Goal: Task Accomplishment & Management: Manage account settings

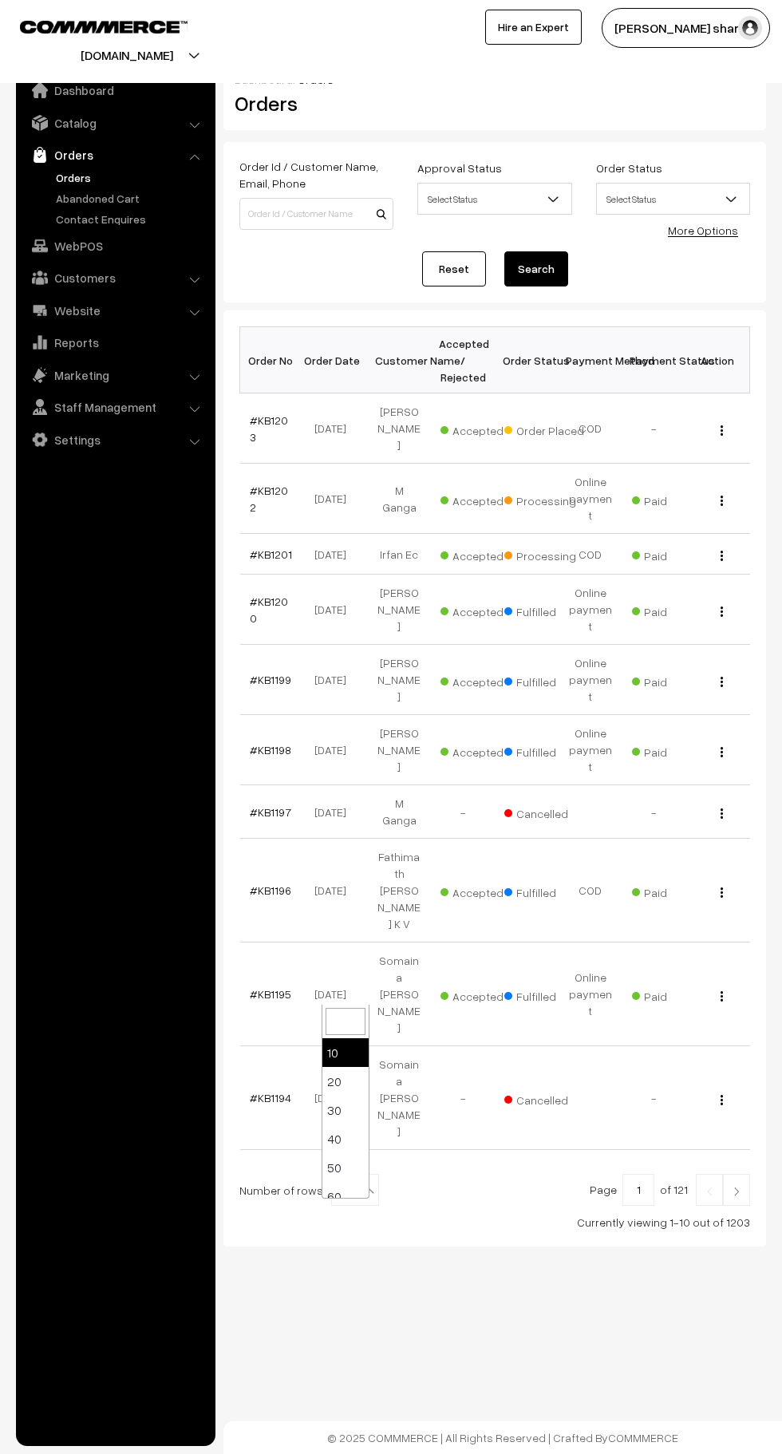
select select "100"
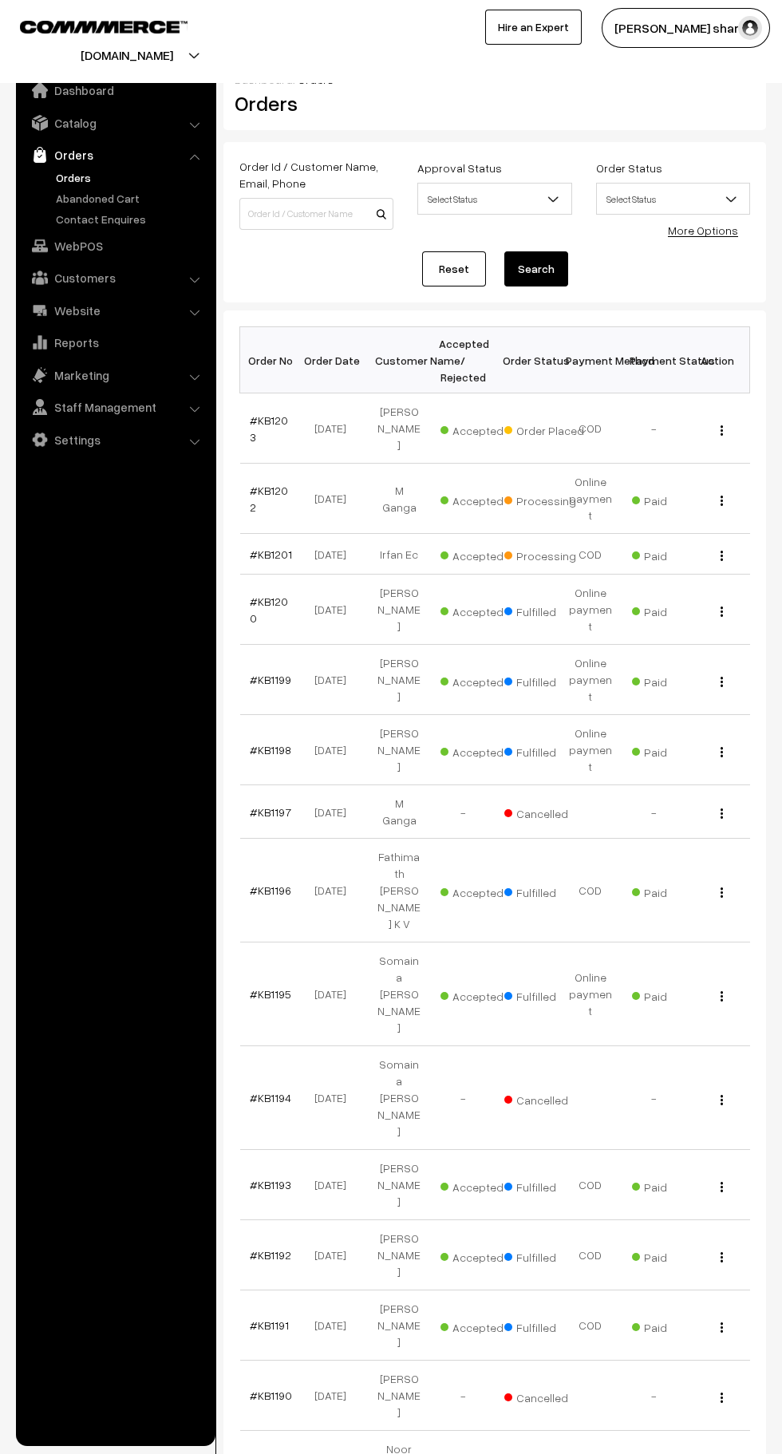
scroll to position [10, 0]
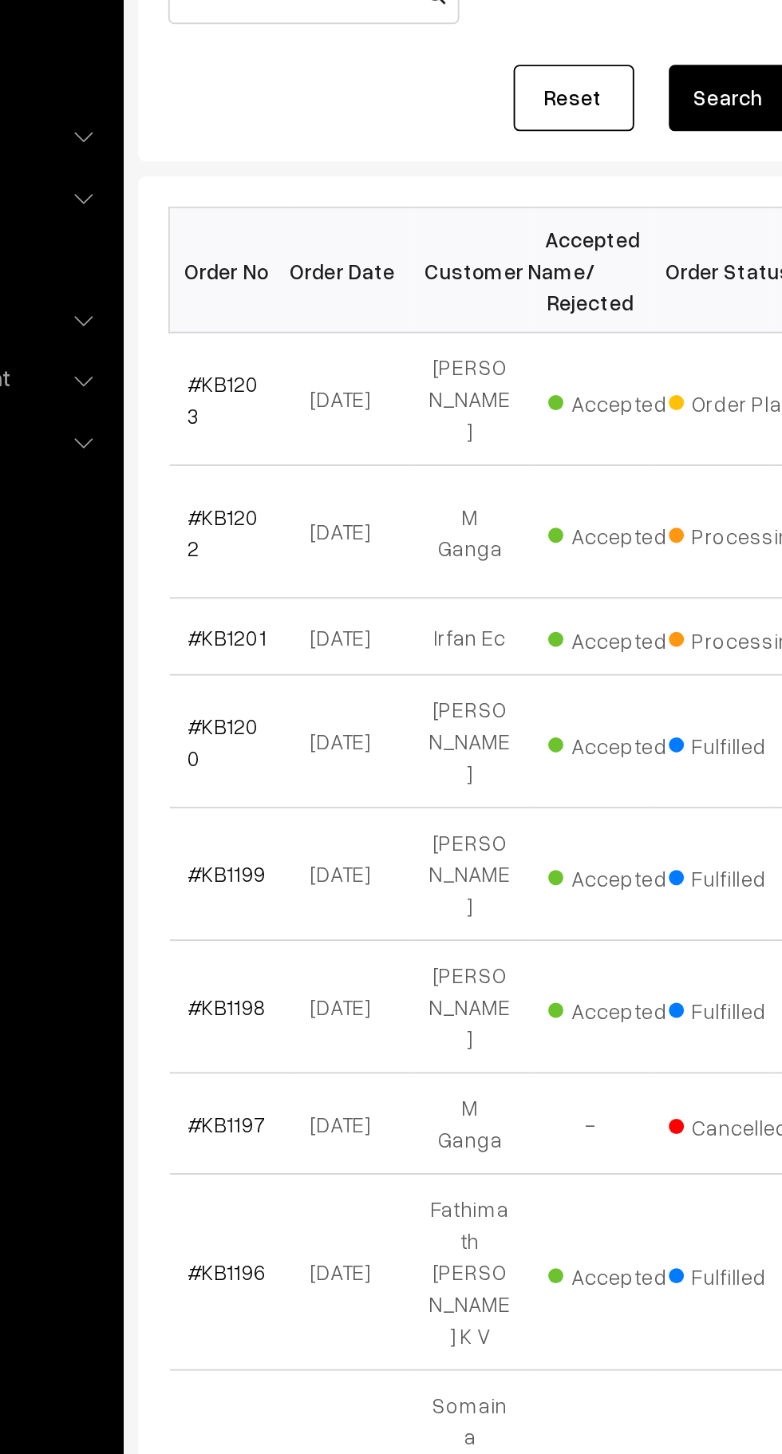
click at [272, 538] on link "#KB1201" at bounding box center [271, 545] width 42 height 14
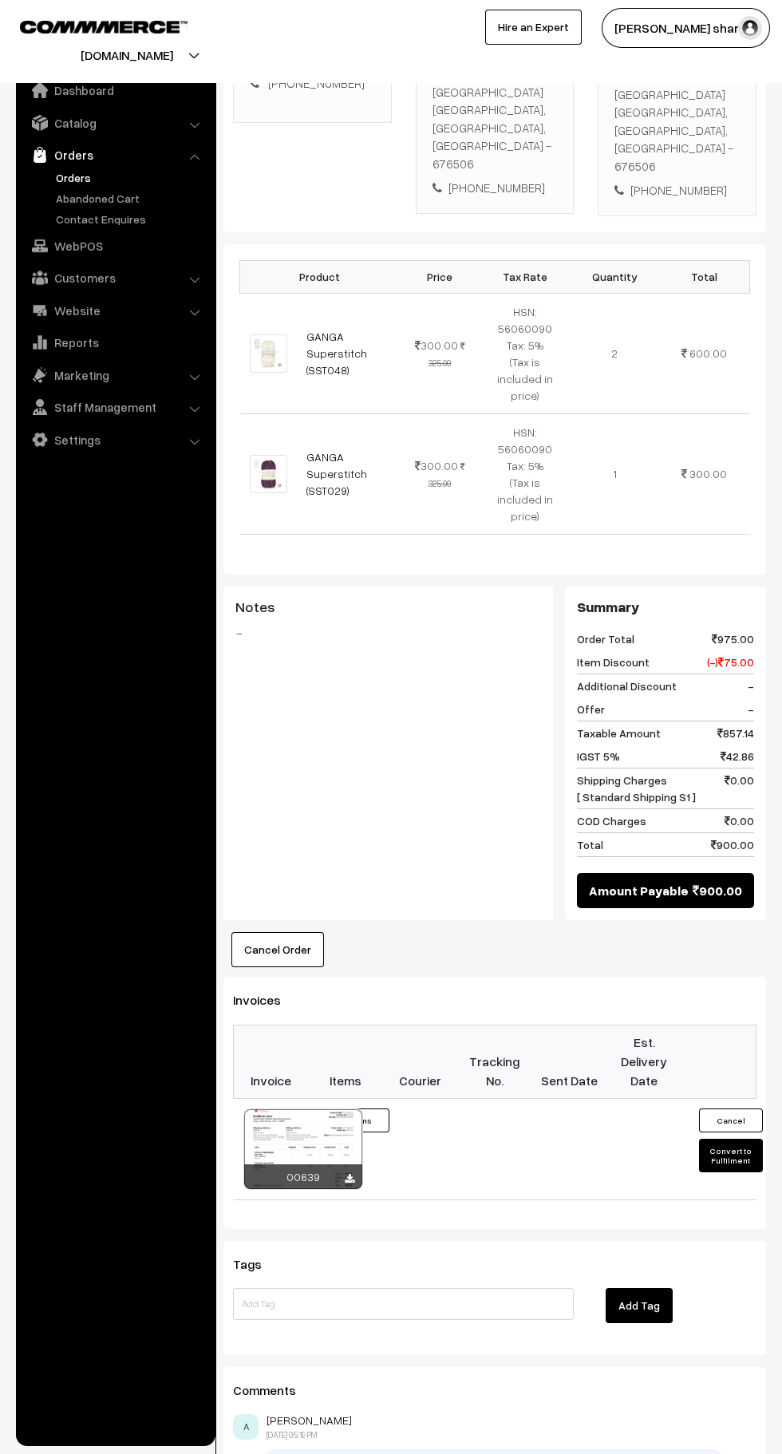
scroll to position [352, 0]
click at [731, 1138] on button "Convert to Fulfilment" at bounding box center [731, 1155] width 64 height 34
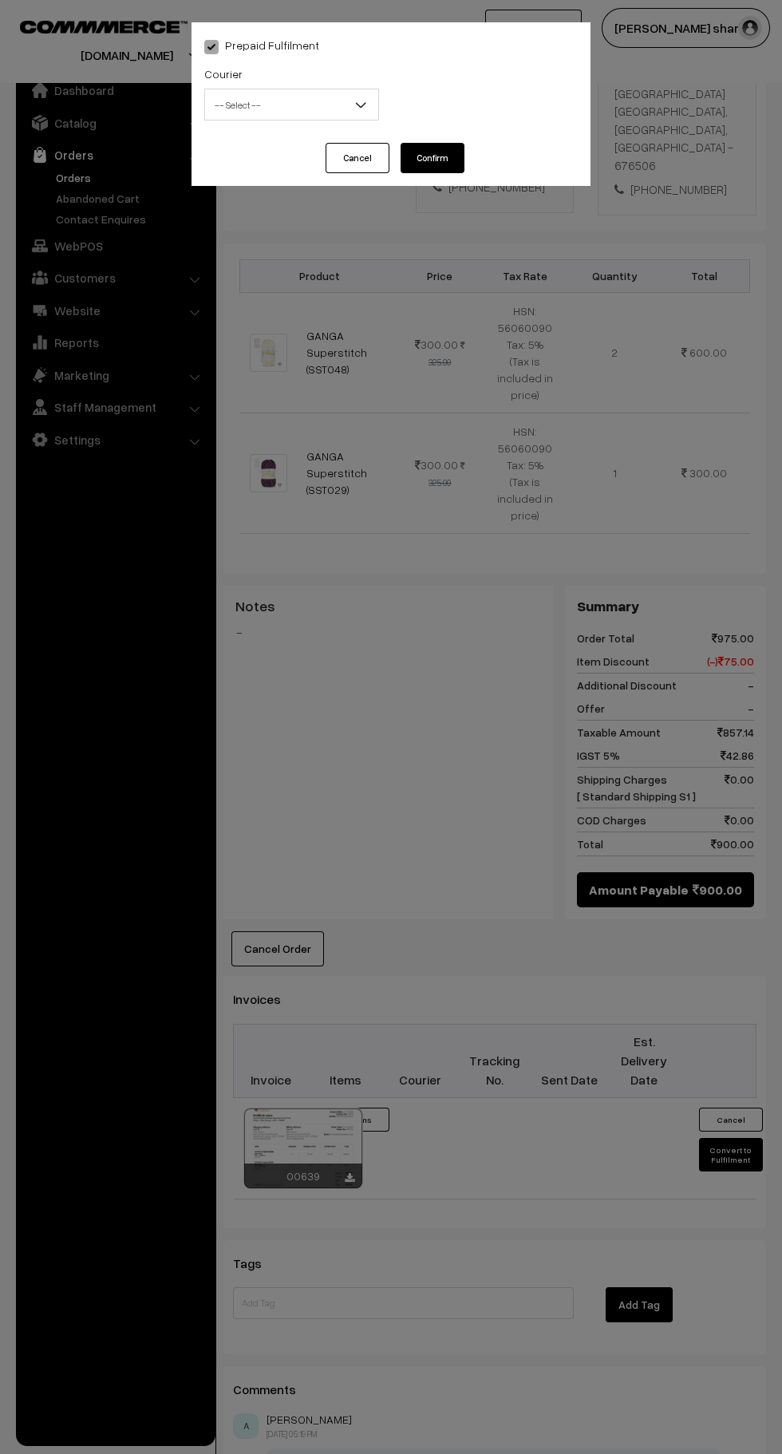
click at [329, 105] on span "-- Select --" at bounding box center [291, 105] width 173 height 28
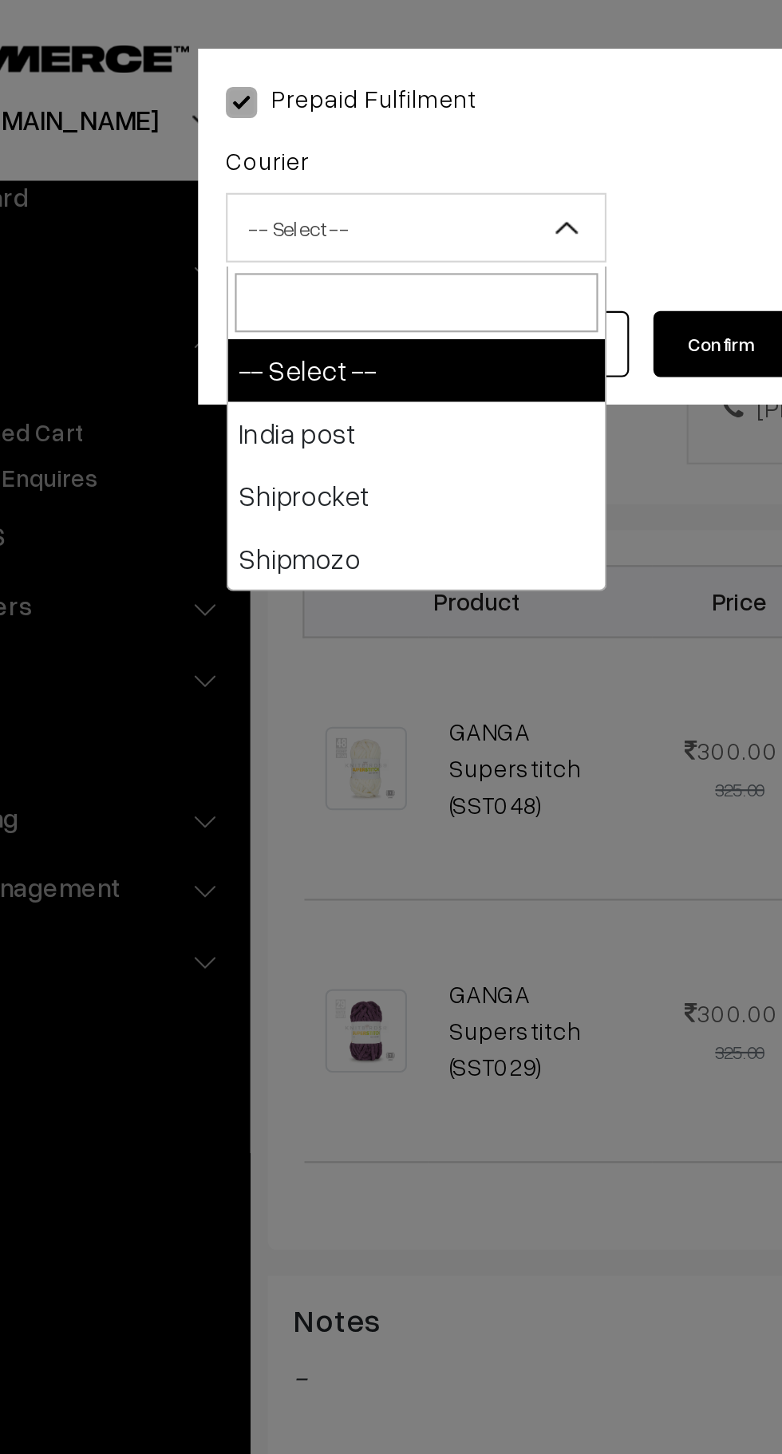
select select "1"
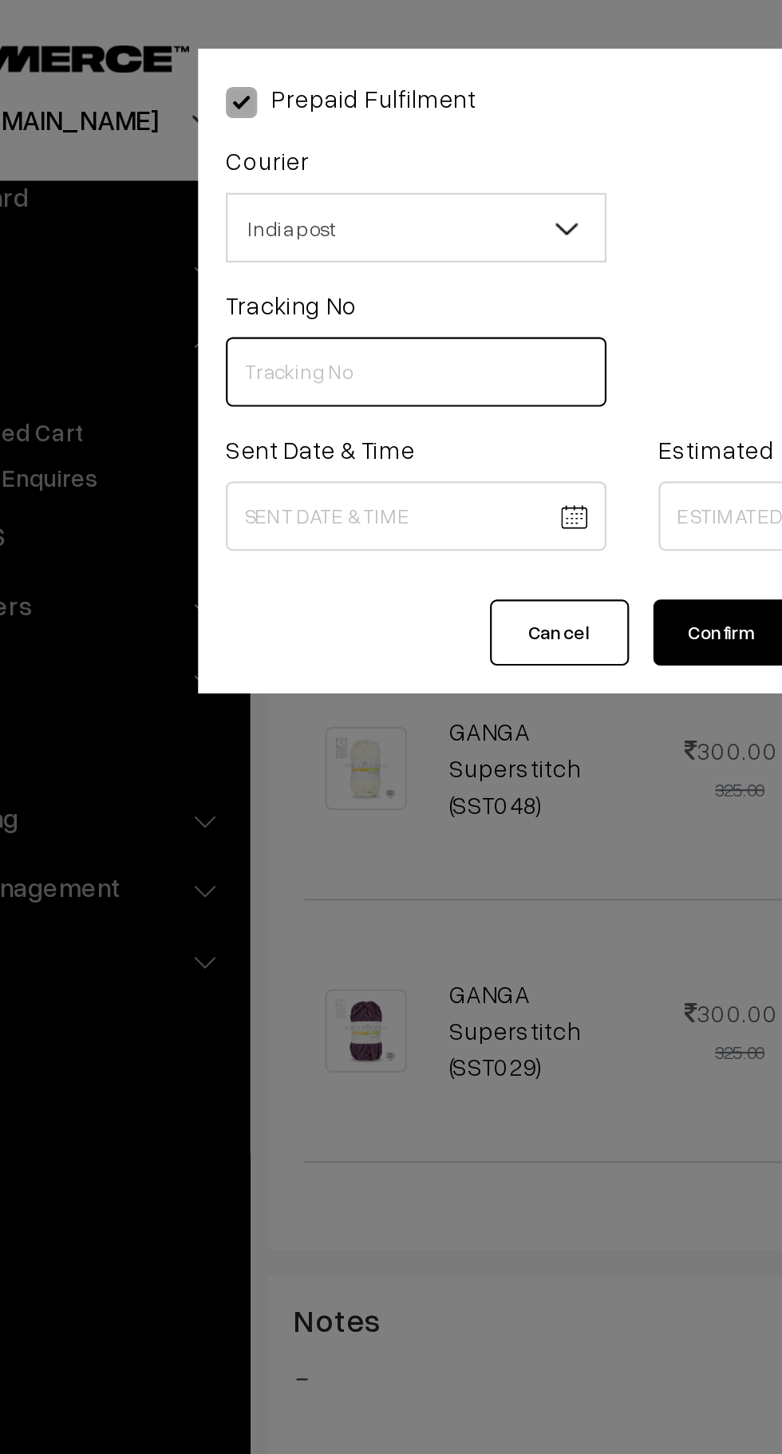
click at [246, 167] on input "text" at bounding box center [291, 171] width 175 height 32
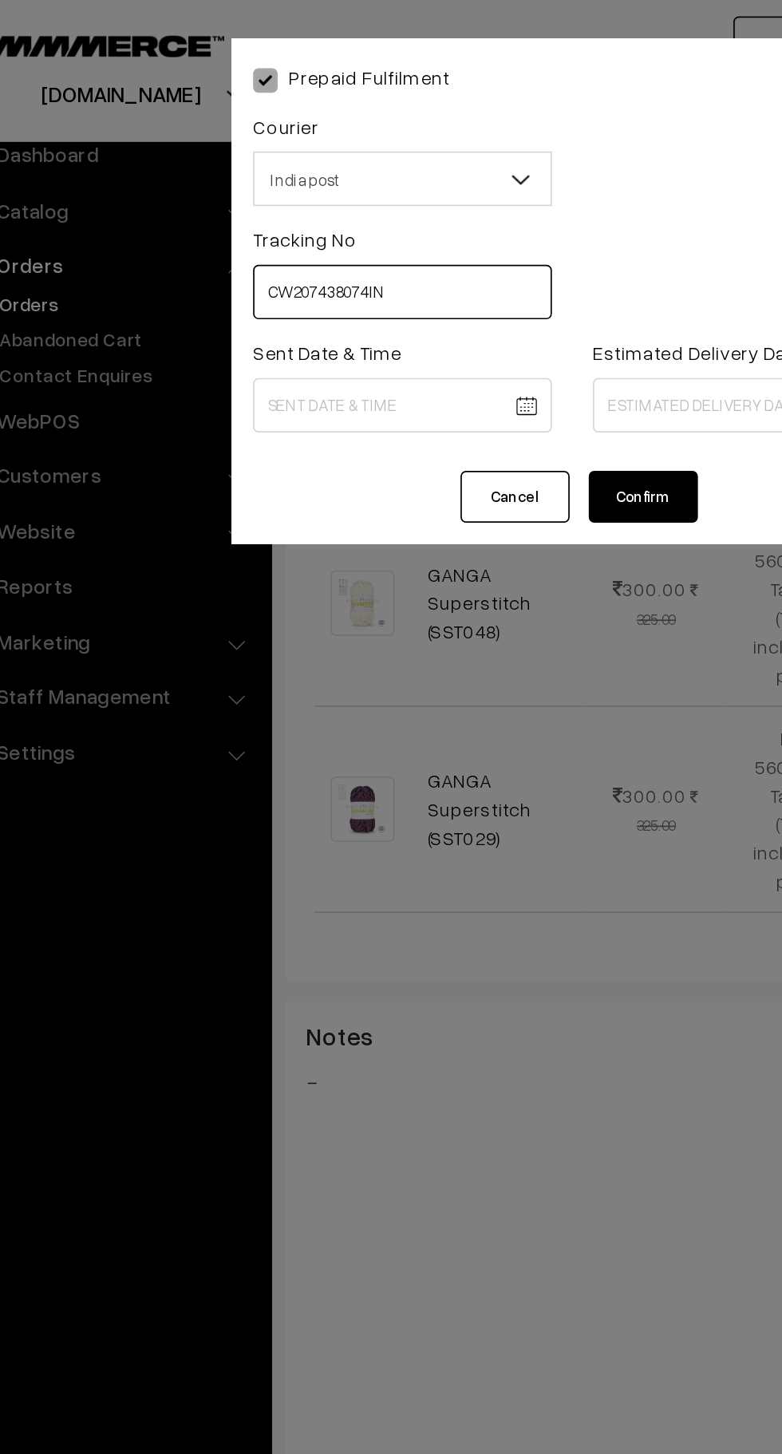
type input "CW207438074IN"
click at [286, 239] on body "Thank you for showing interest. Our team will call you shortly. Close knitbirds…" at bounding box center [391, 640] width 782 height 1984
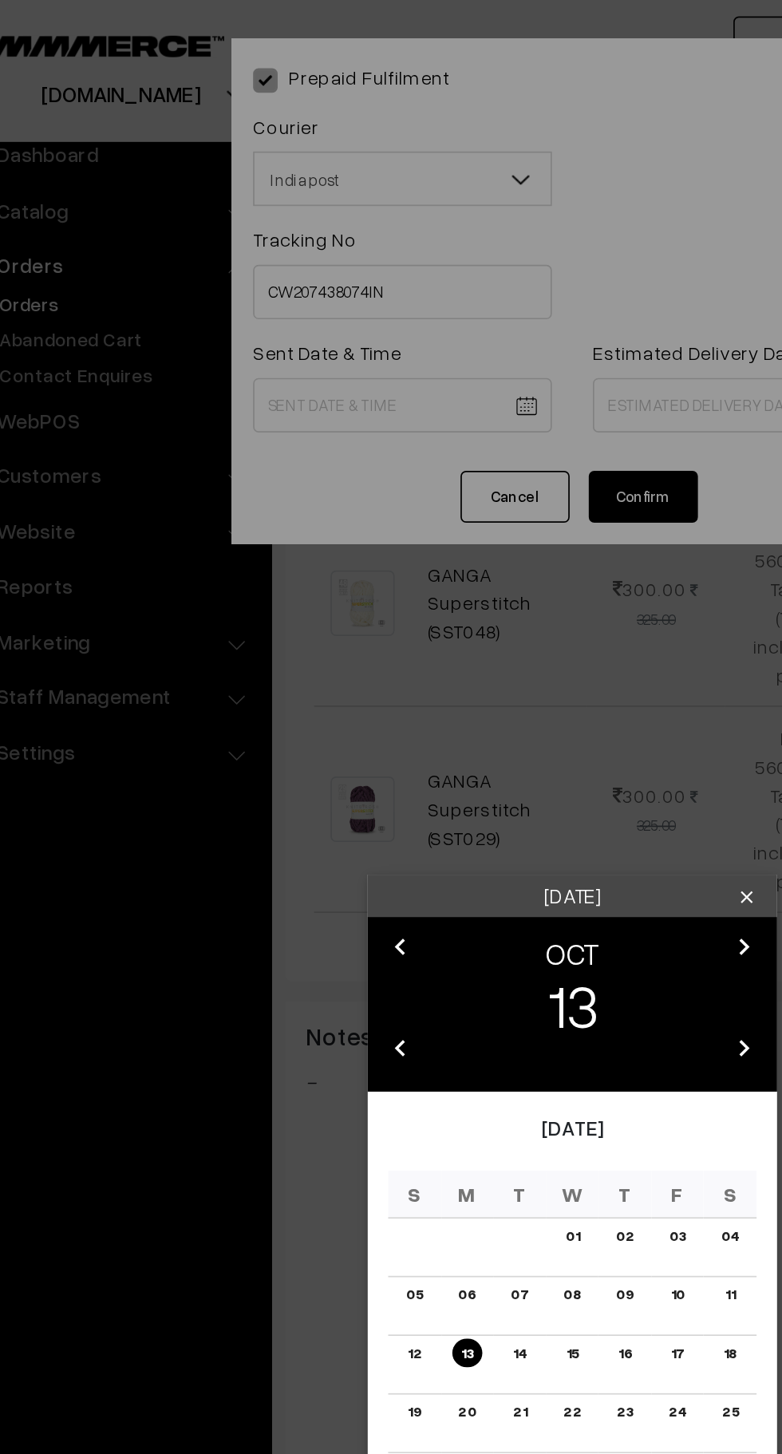
scroll to position [351, 0]
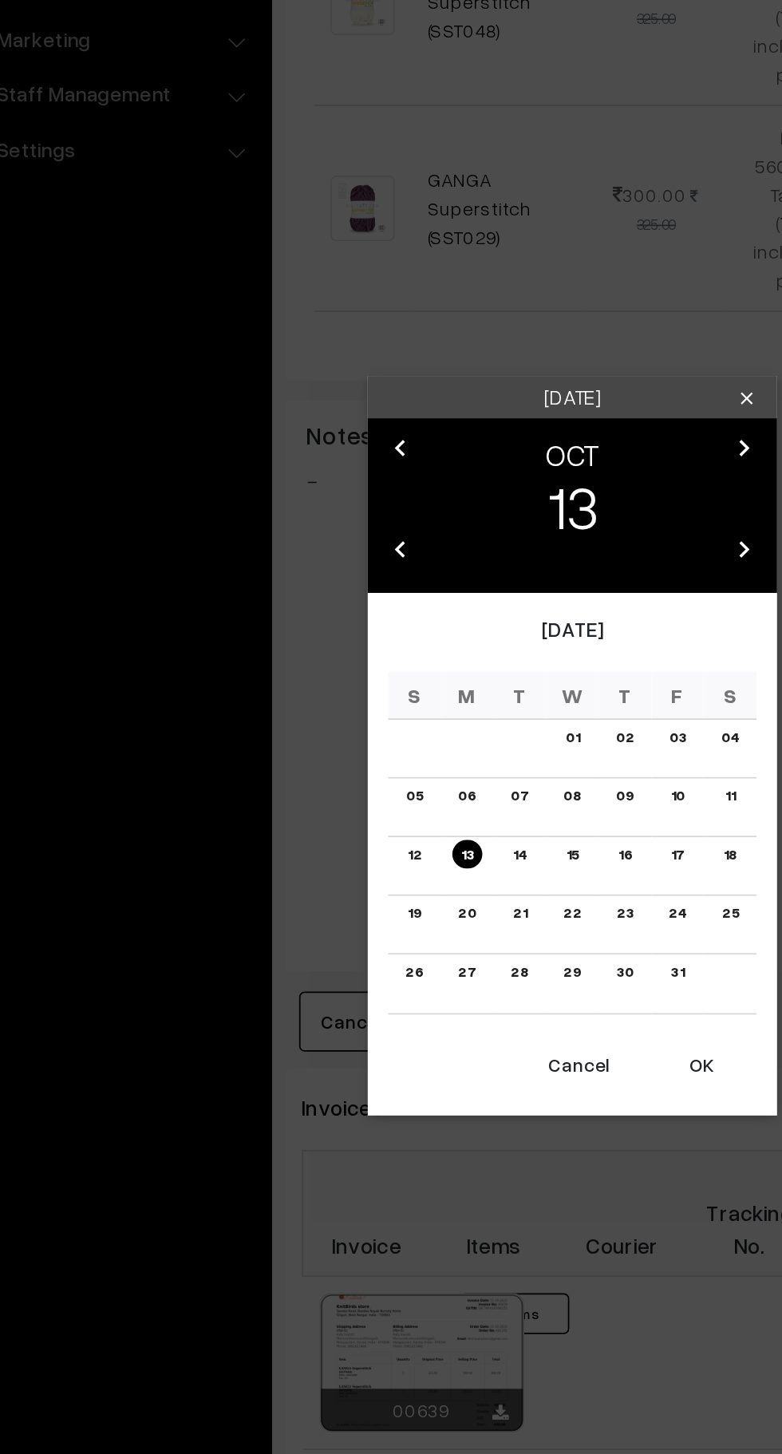
click at [474, 986] on button "OK" at bounding box center [467, 974] width 64 height 35
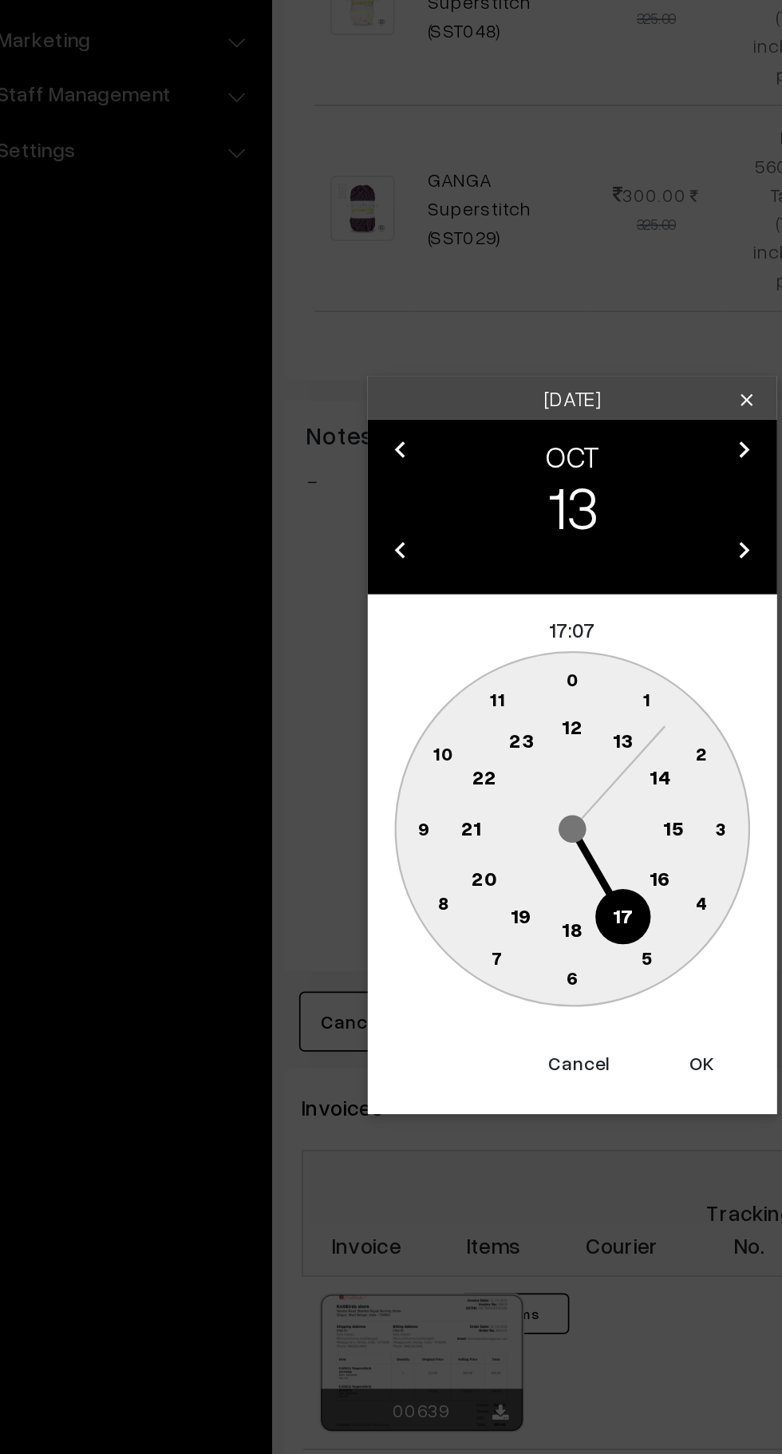
click at [315, 793] on text "10" at bounding box center [316, 793] width 12 height 14
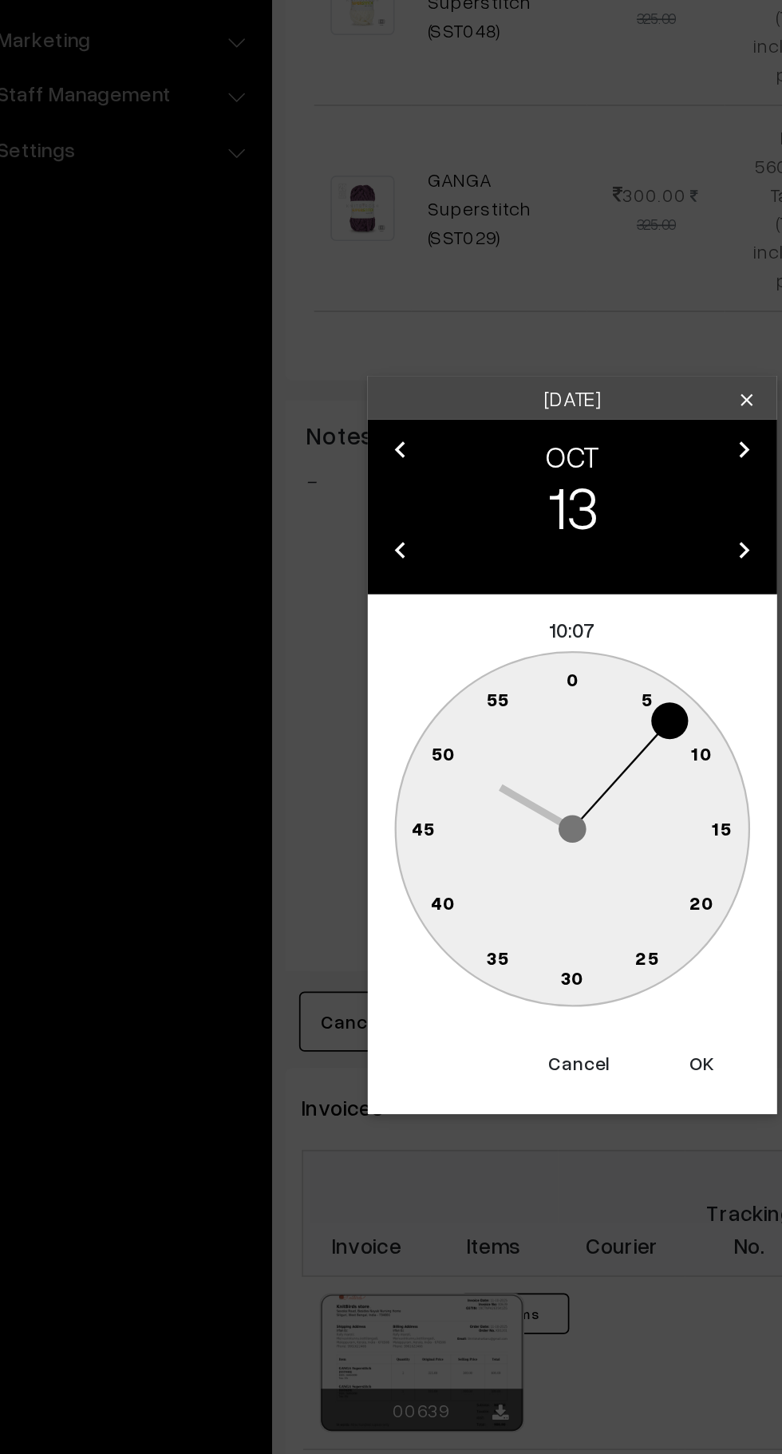
click at [389, 750] on text "0" at bounding box center [391, 749] width 7 height 14
type input "13-10-2025 10:00"
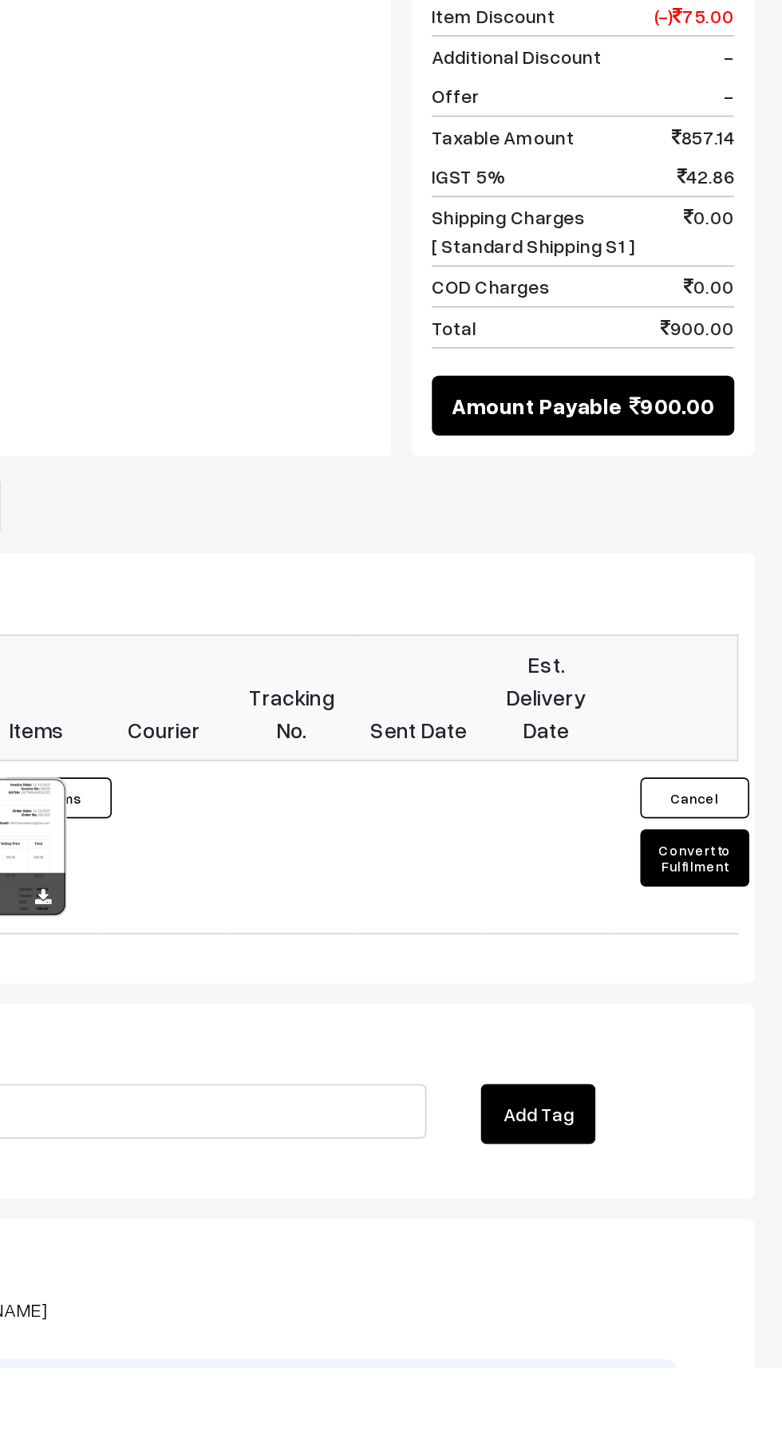
scroll to position [352, 0]
click at [733, 1138] on button "Convert to Fulfilment" at bounding box center [731, 1155] width 64 height 34
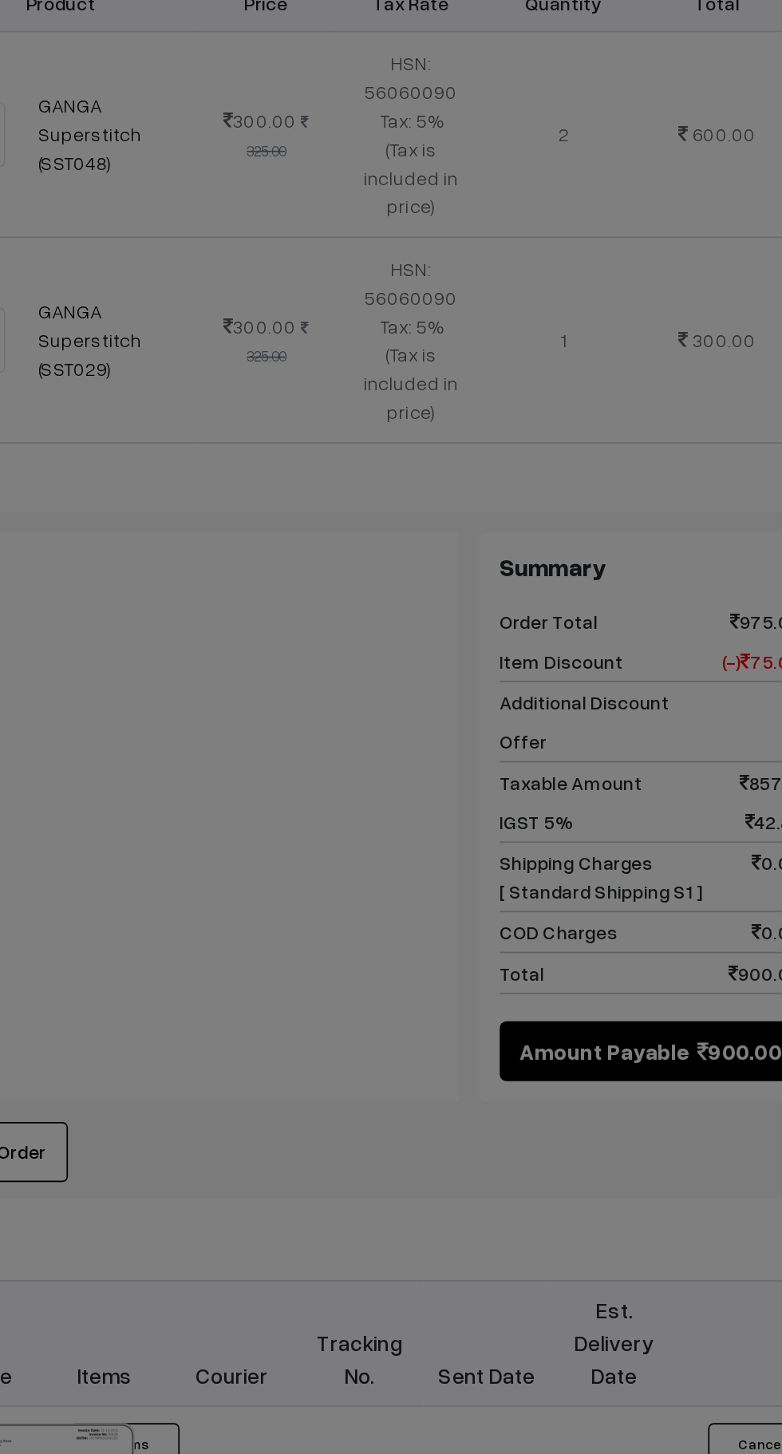
scroll to position [403, 0]
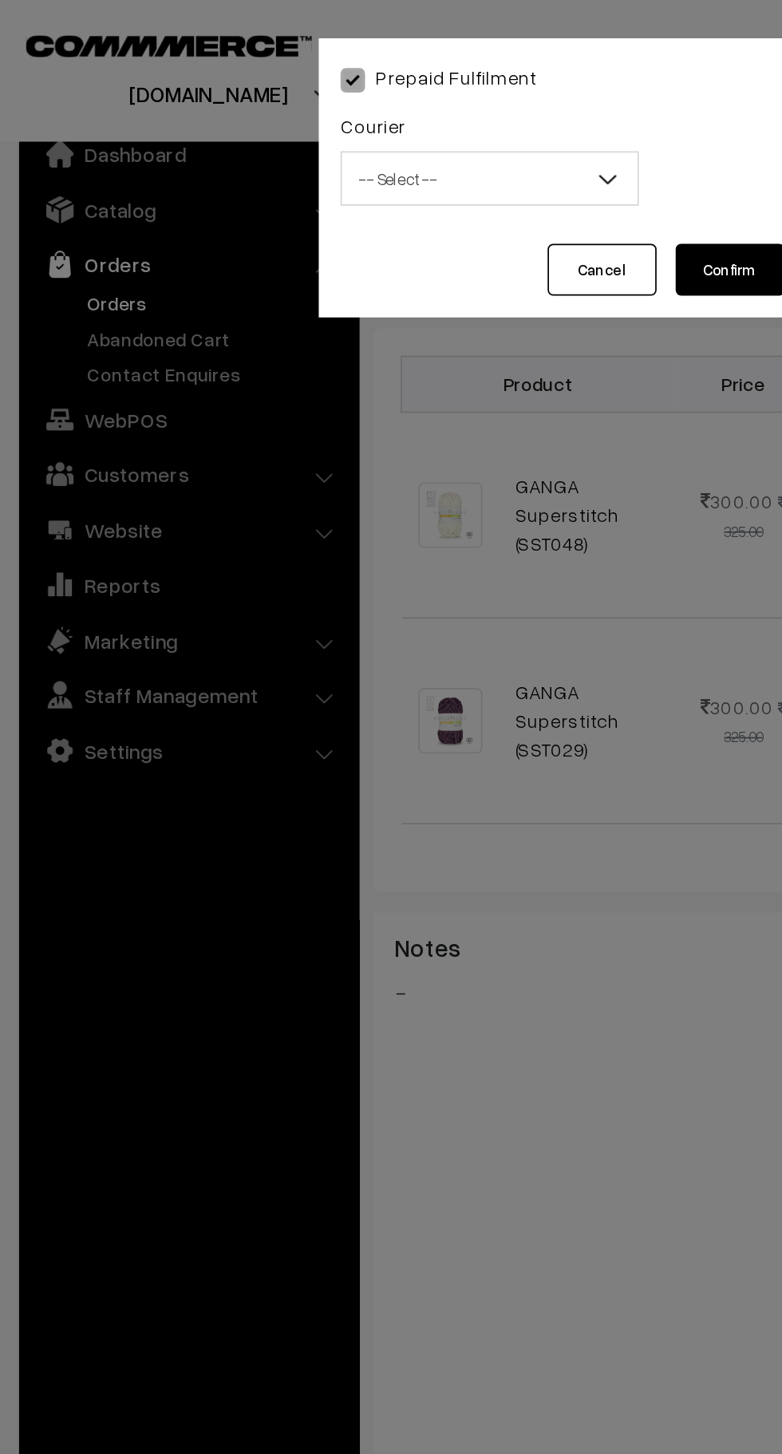
click at [293, 102] on span "-- Select --" at bounding box center [291, 105] width 173 height 28
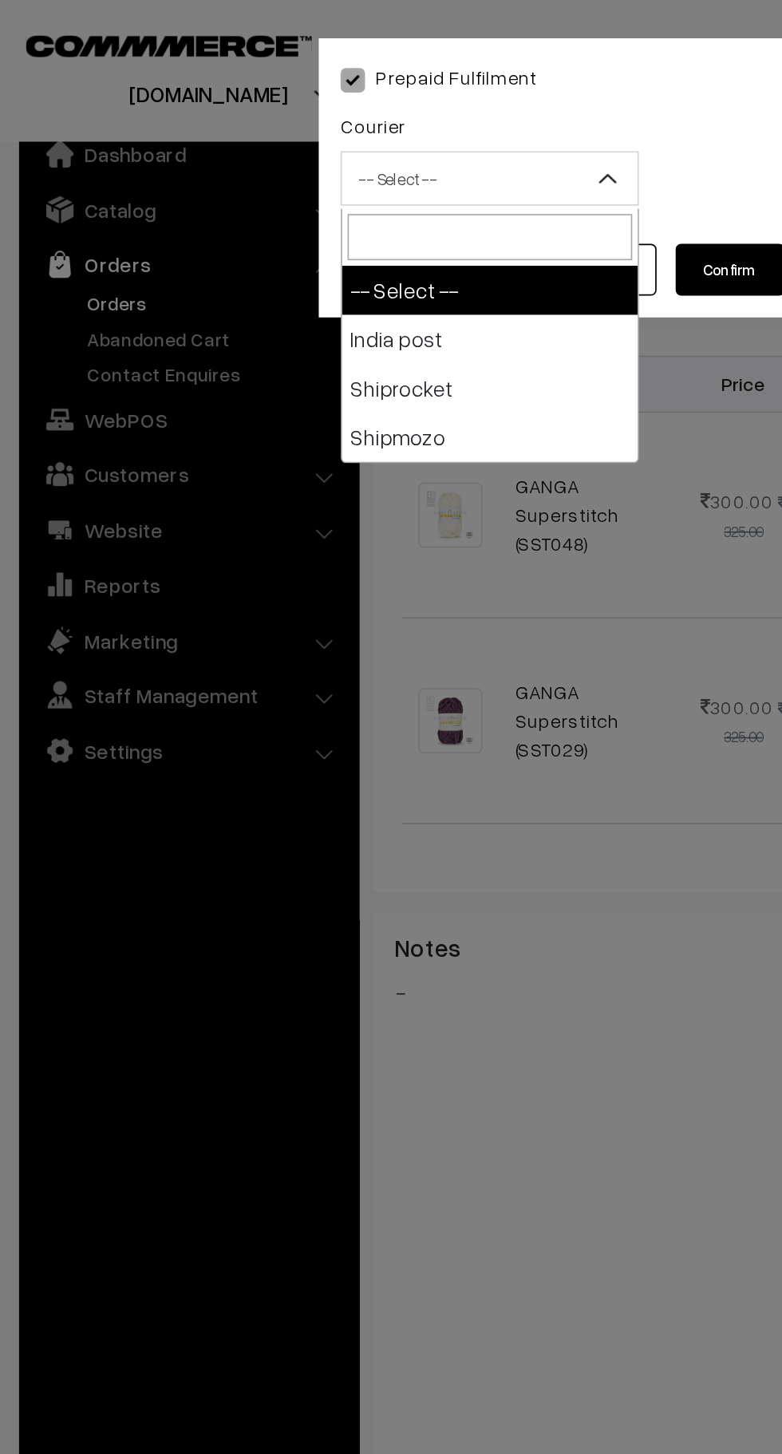
select select "1"
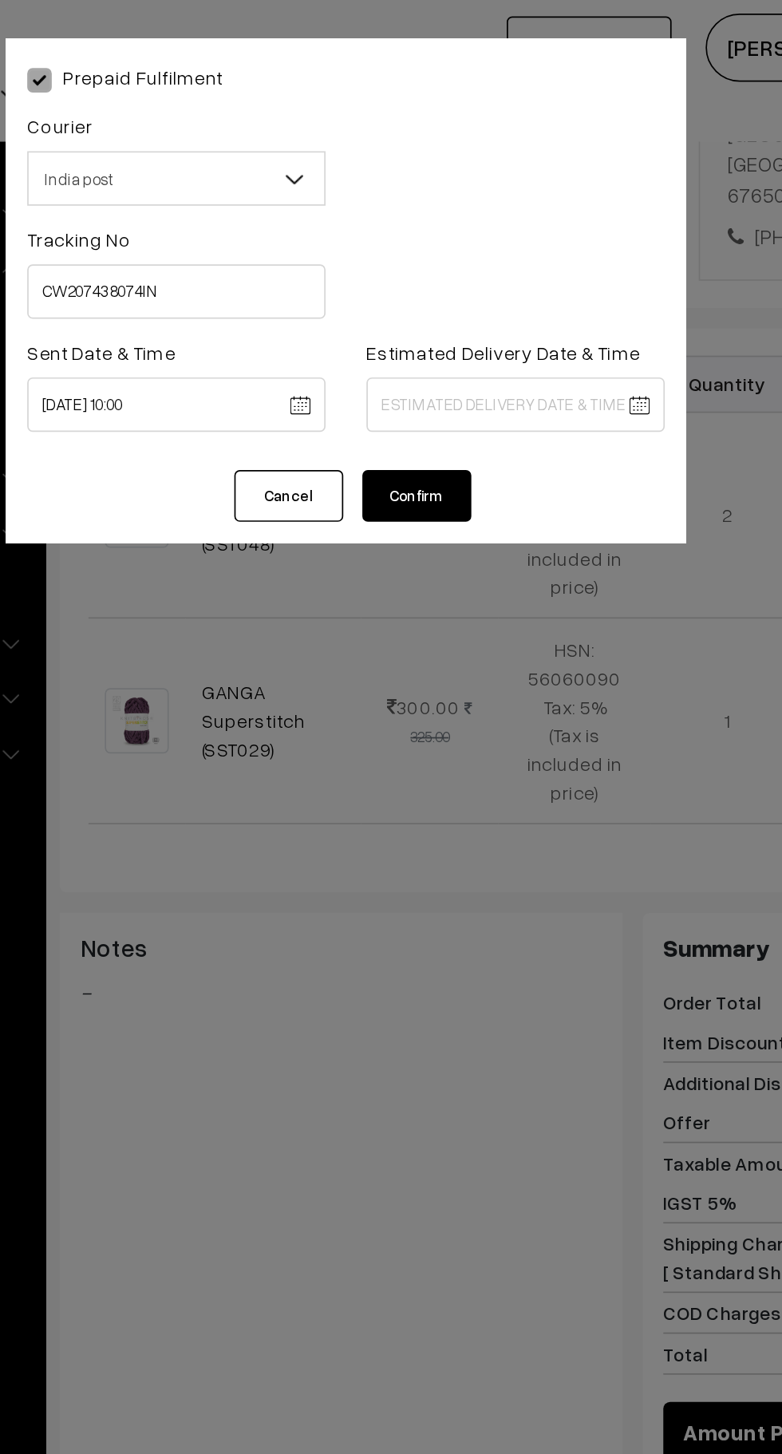
click at [470, 238] on body "Thank you for showing interest. Our team will call you shortly. Close knitbirds…" at bounding box center [391, 589] width 782 height 1984
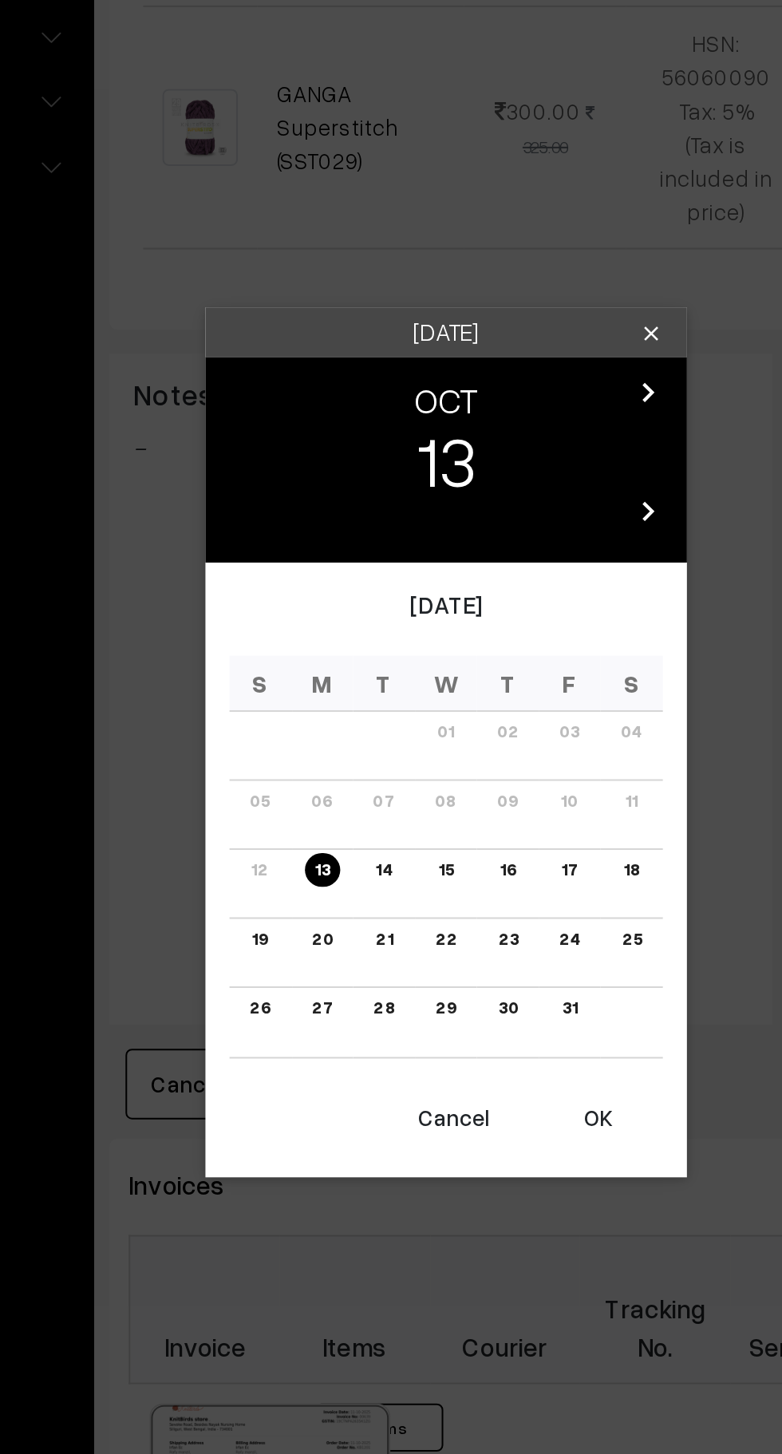
click at [393, 831] on link "22" at bounding box center [391, 825] width 20 height 17
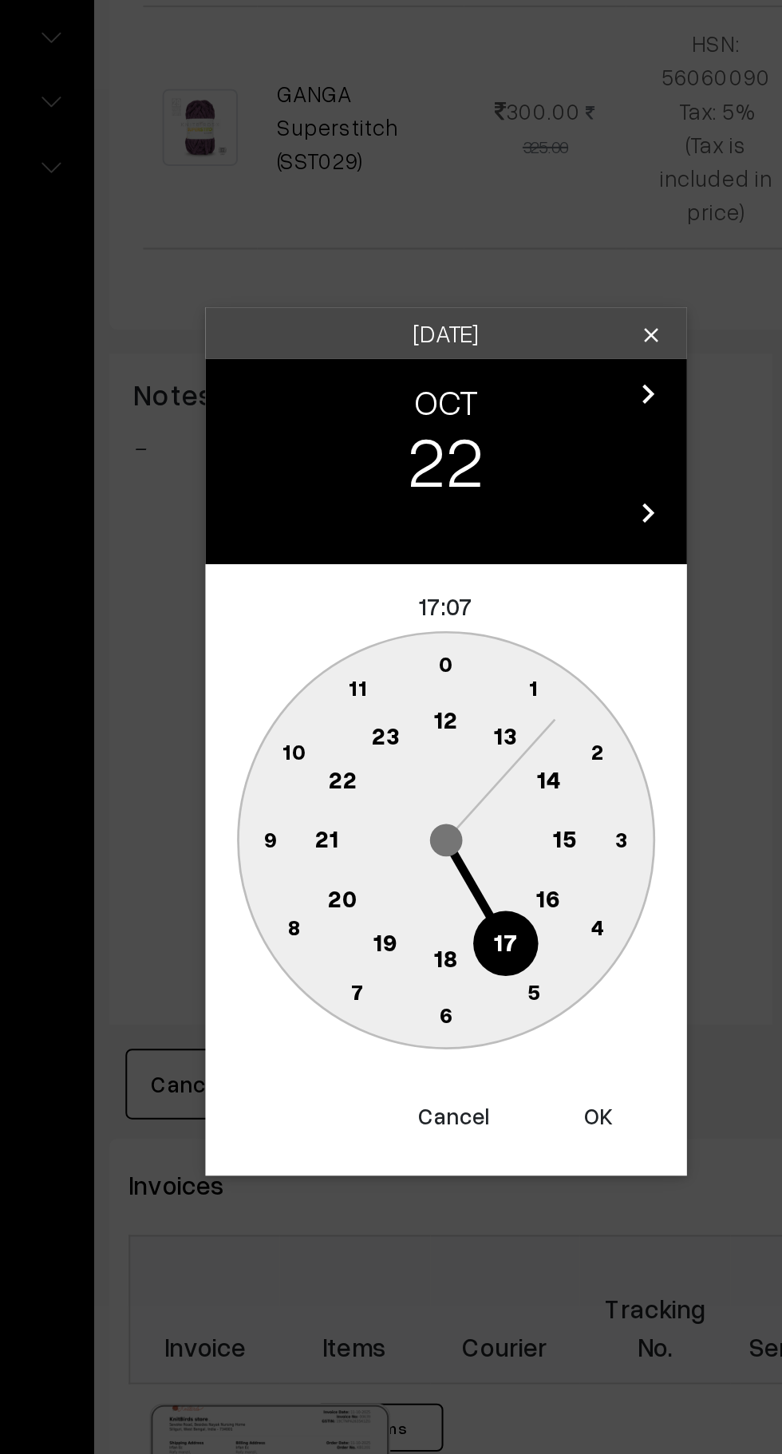
click at [444, 814] on circle at bounding box center [442, 806] width 33 height 33
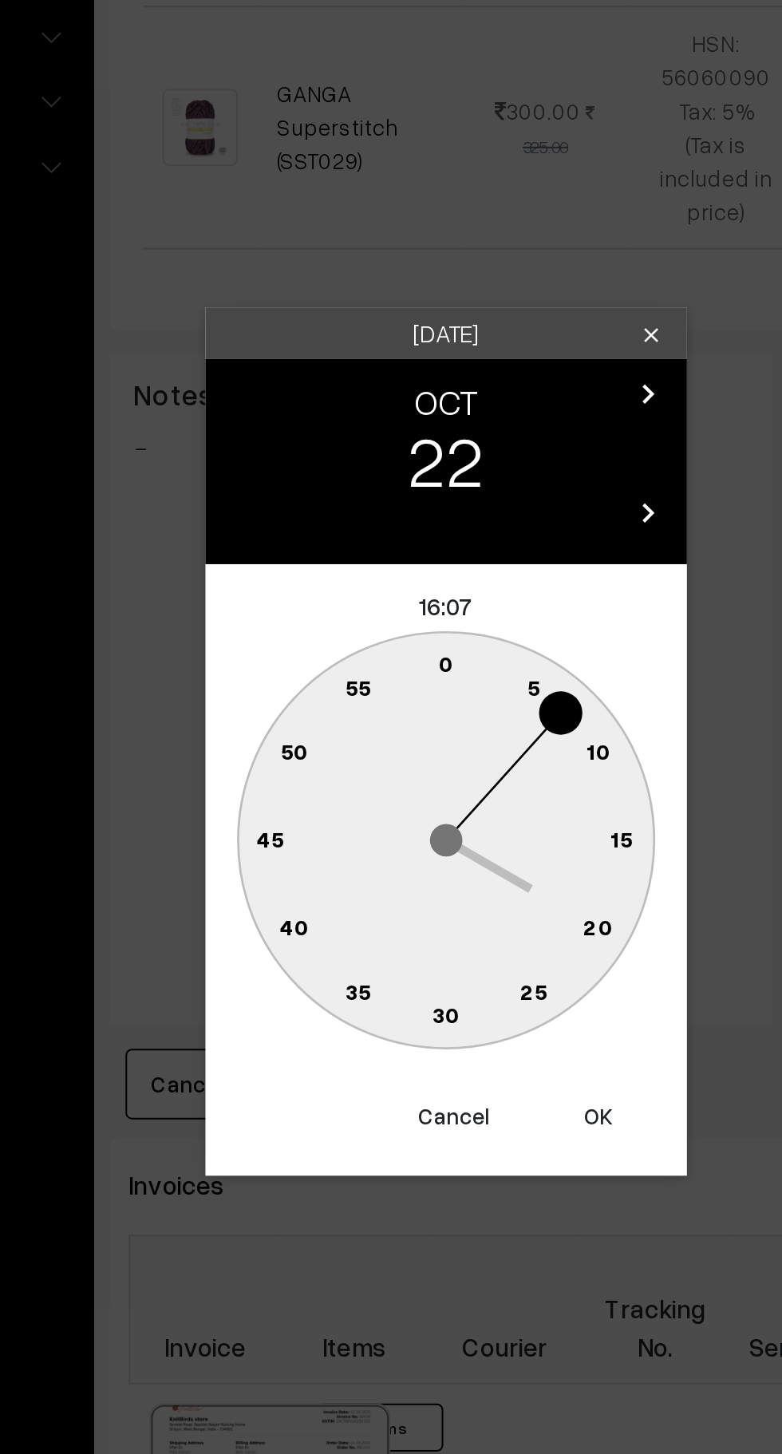
click at [391, 686] on text "0" at bounding box center [391, 688] width 7 height 14
type input "22-10-2025 16:00"
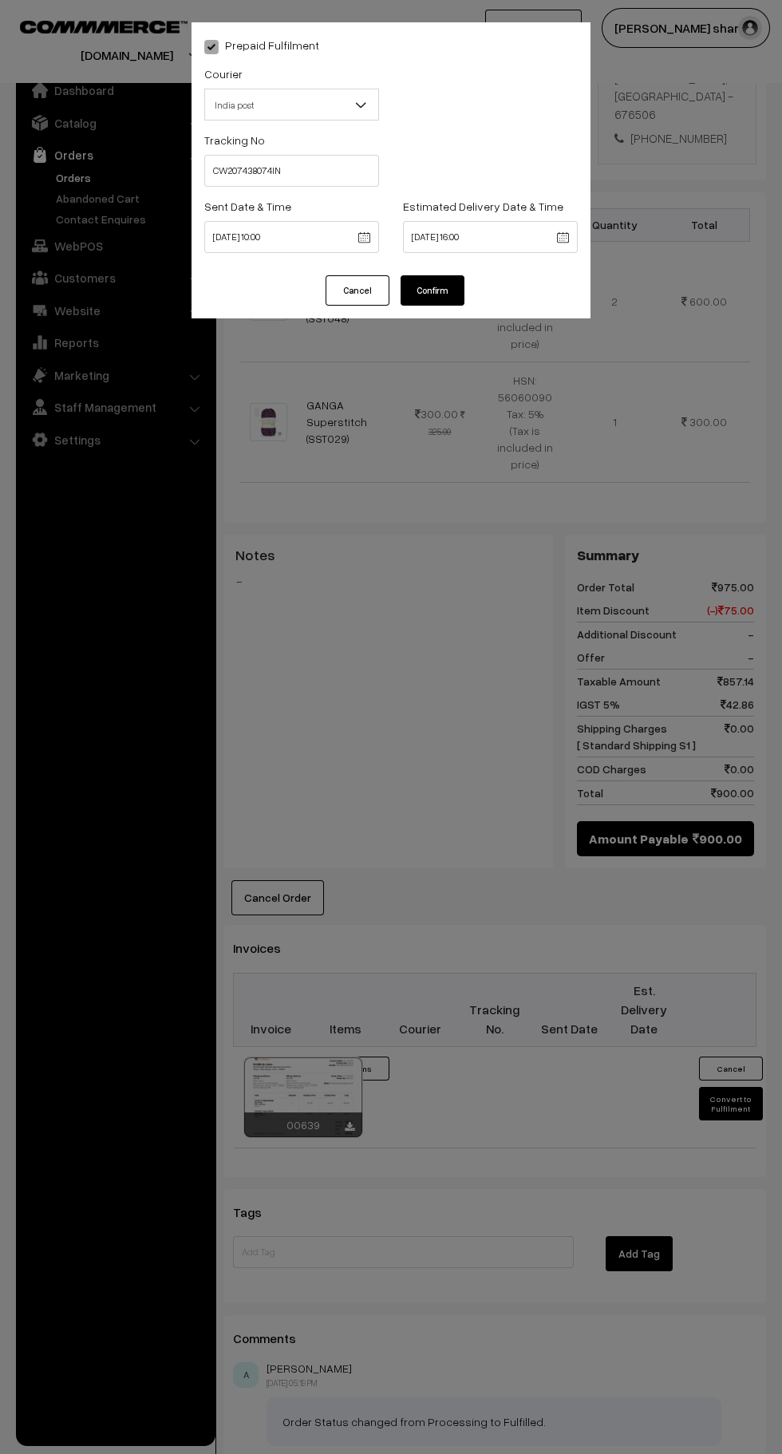
click at [442, 283] on button "Confirm" at bounding box center [432, 290] width 64 height 30
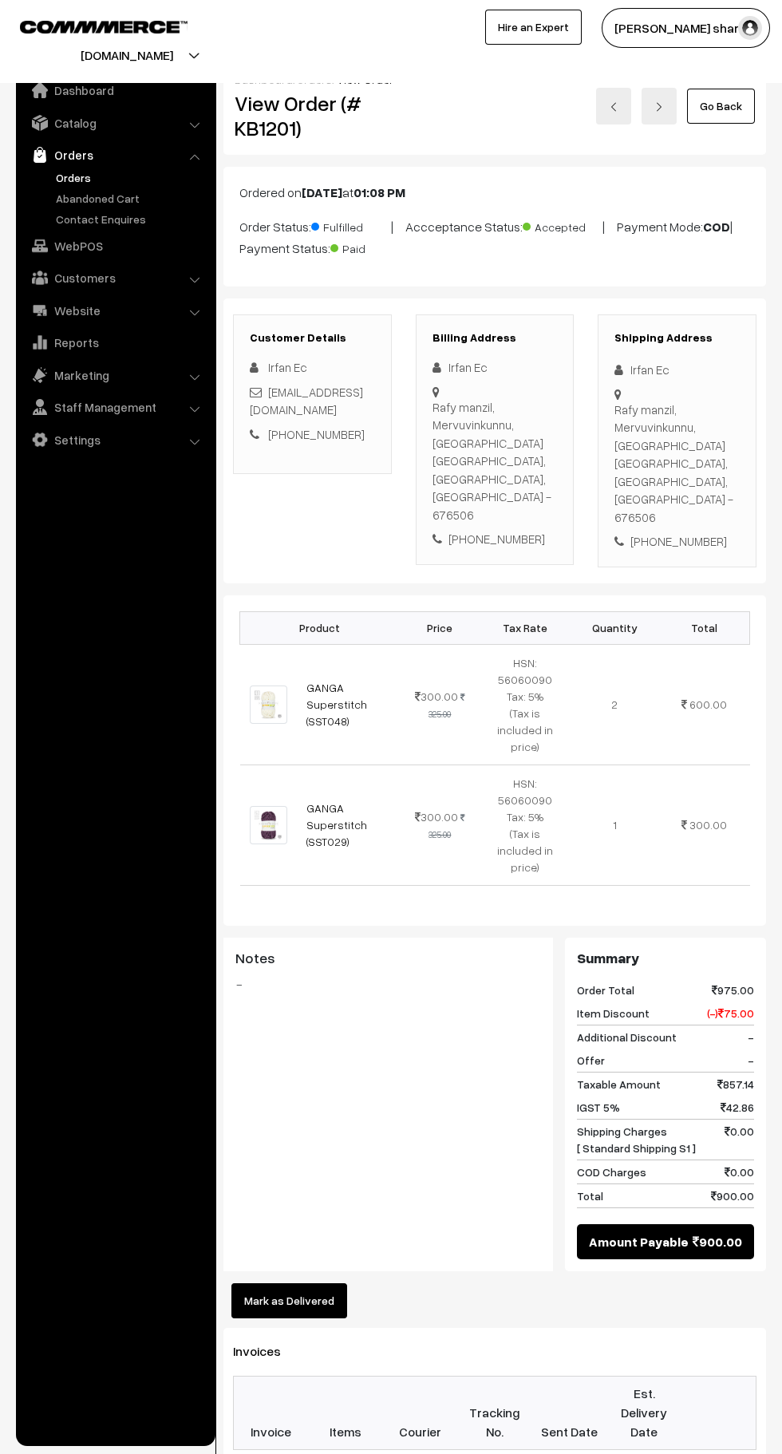
click at [721, 107] on link "Go Back" at bounding box center [721, 106] width 68 height 35
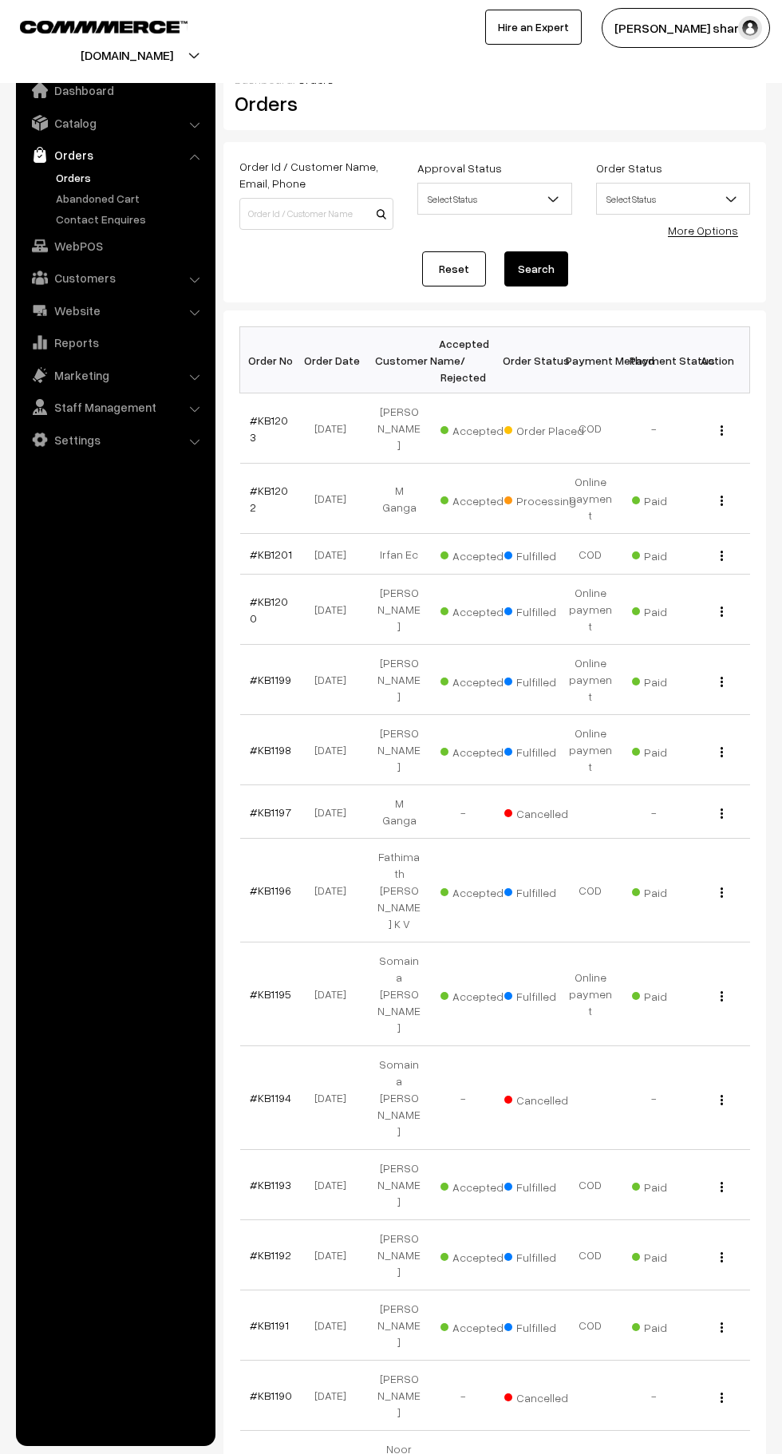
scroll to position [7, 0]
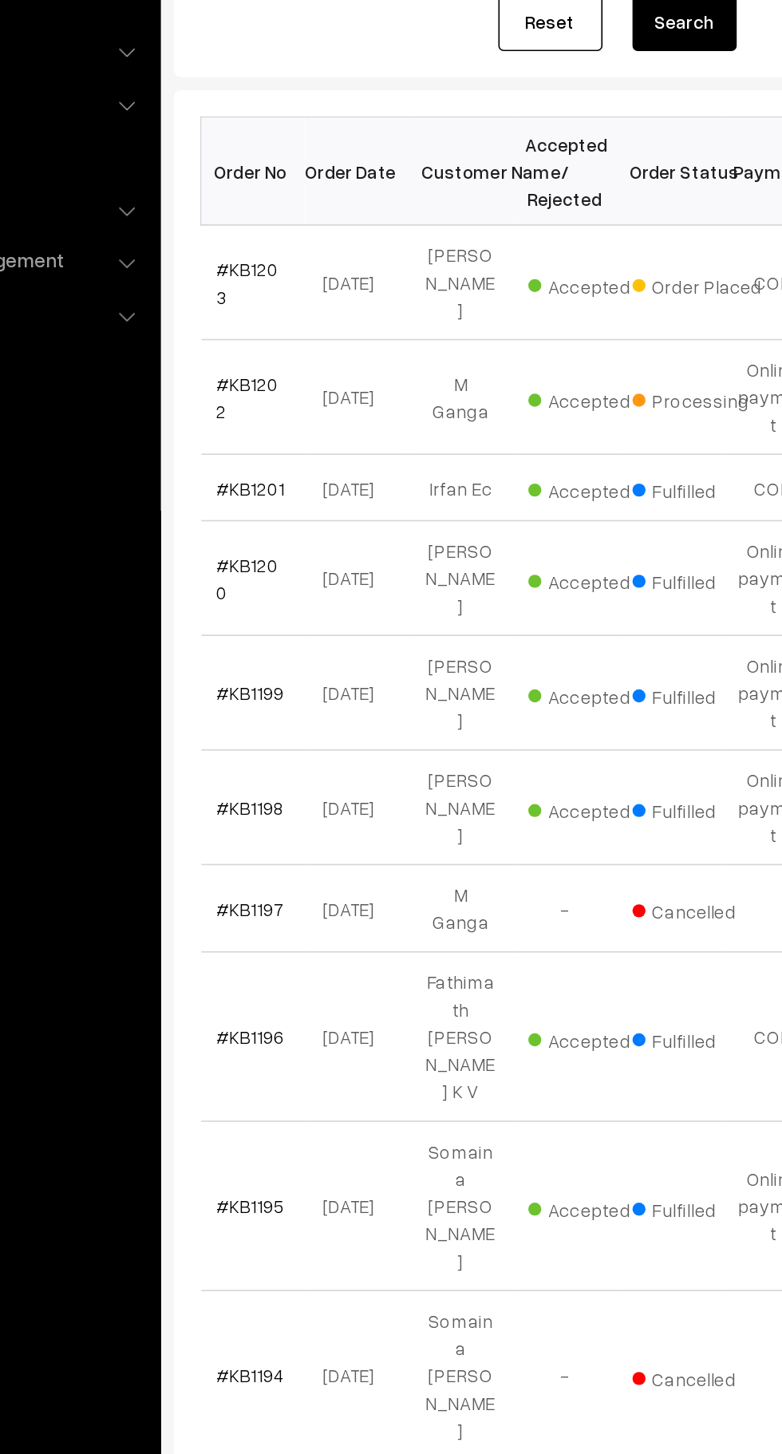
click at [278, 476] on link "#KB1202" at bounding box center [269, 491] width 38 height 30
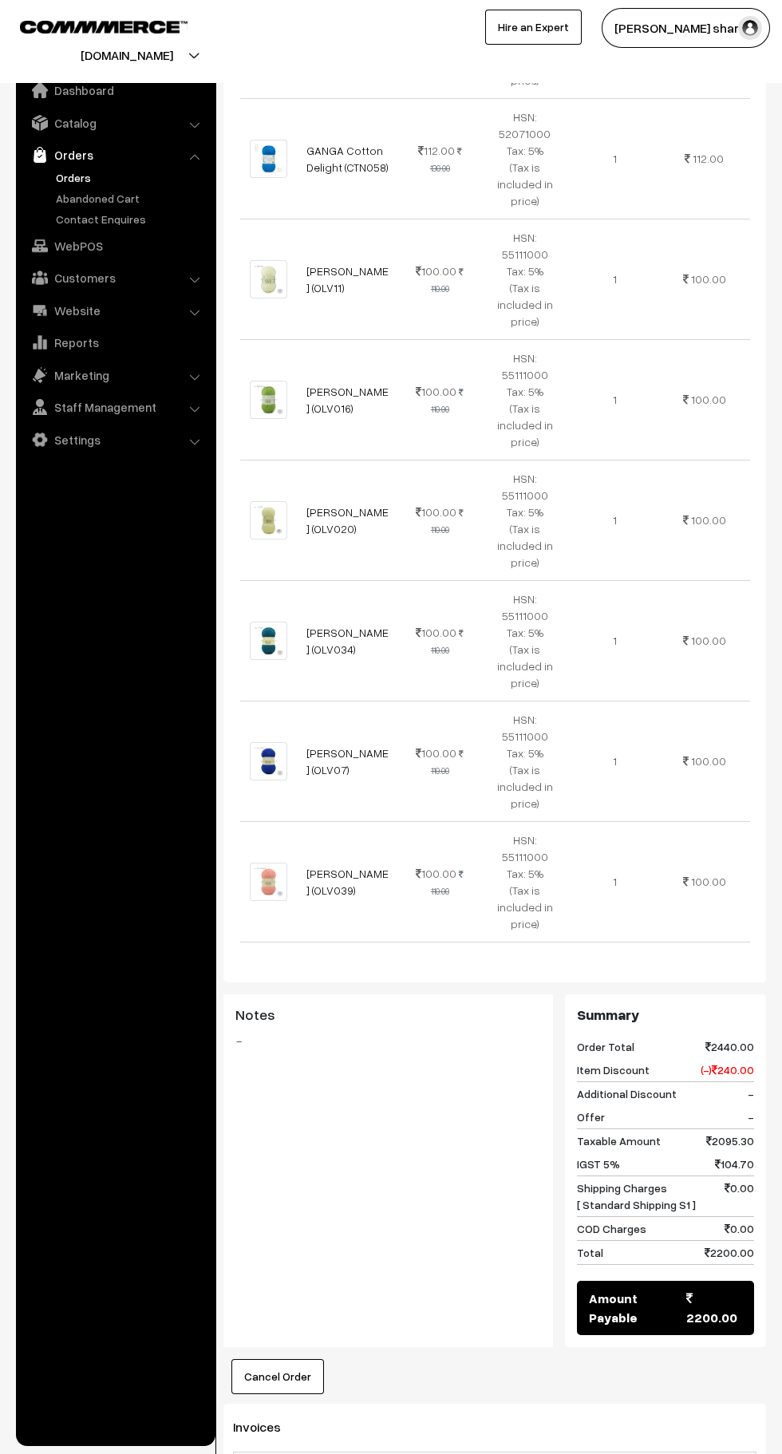
scroll to position [2229, 0]
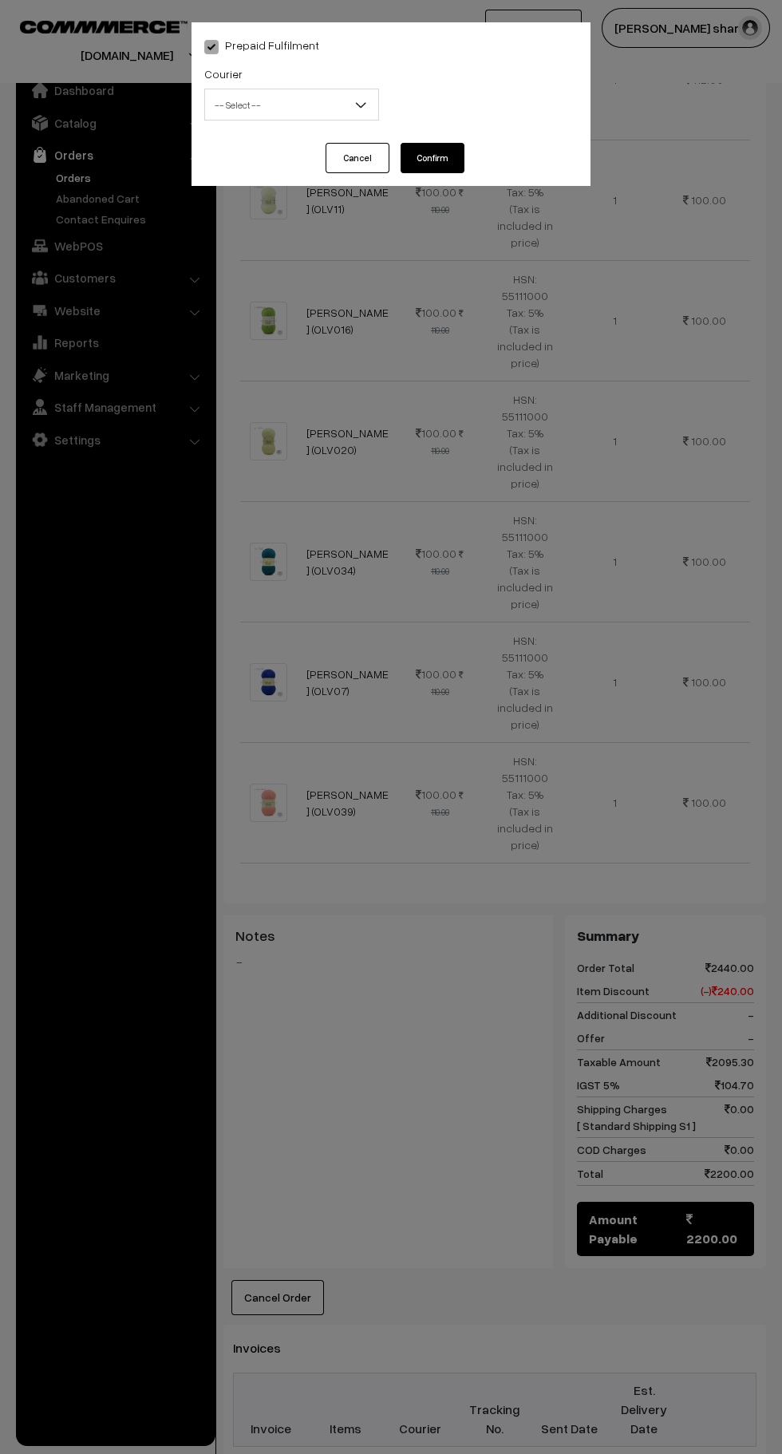
click at [300, 117] on span "-- Select --" at bounding box center [291, 105] width 173 height 28
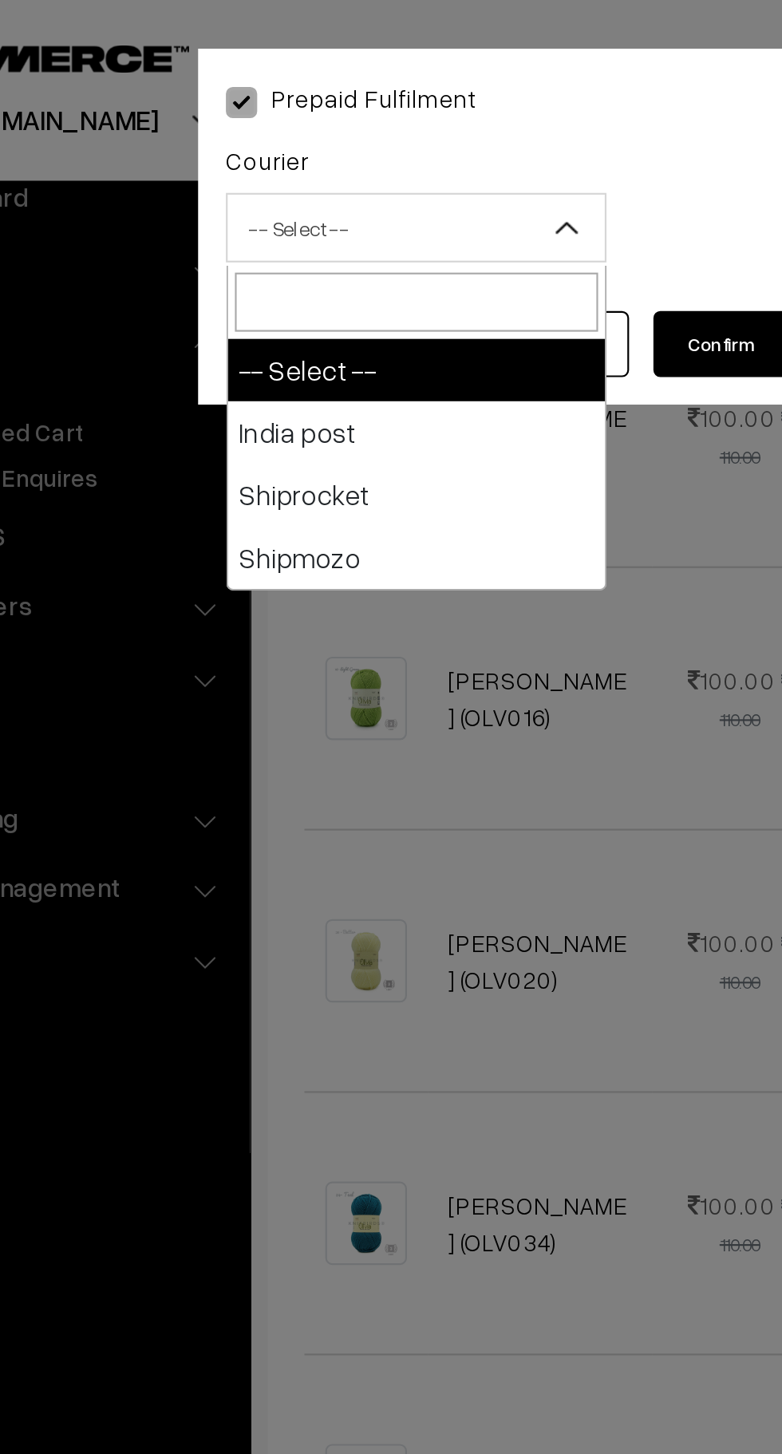
select select "1"
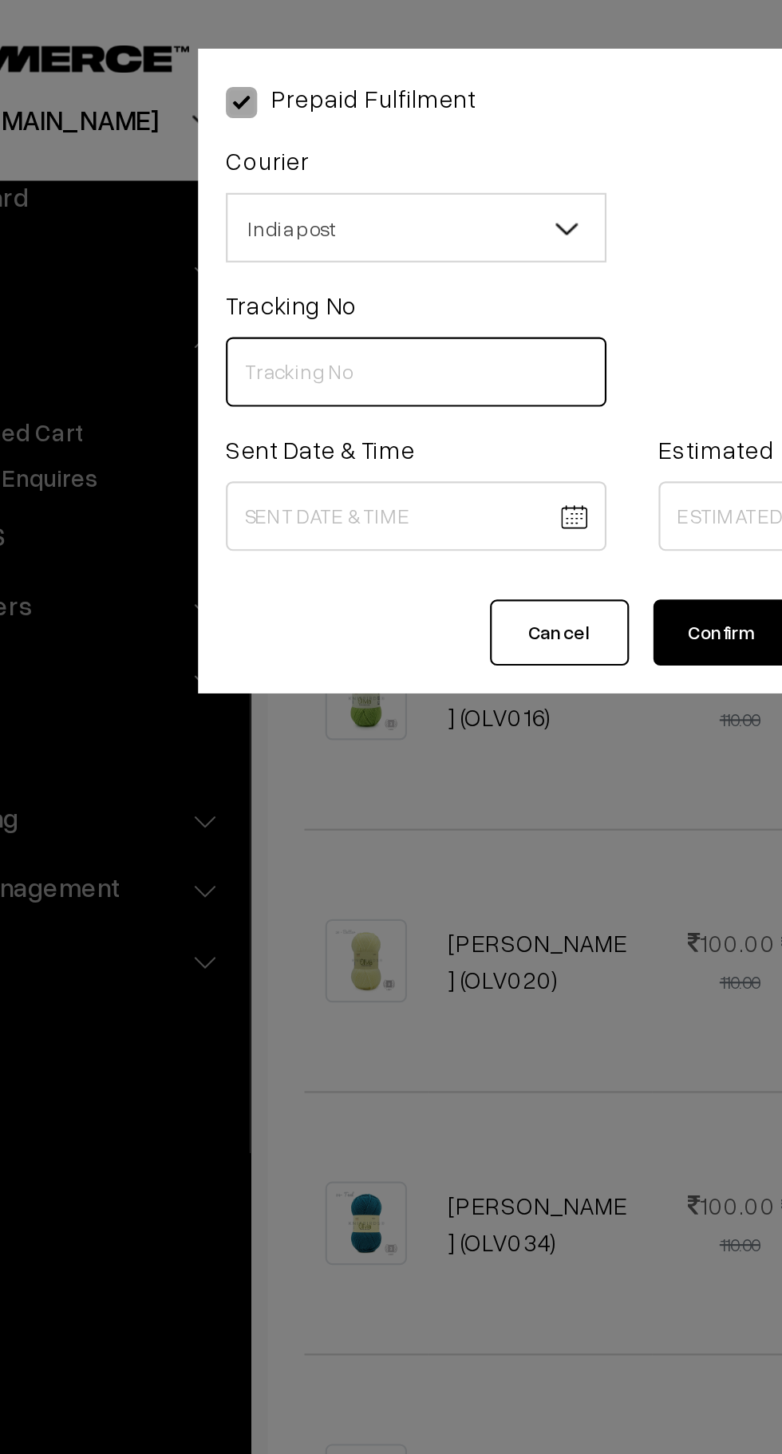
click at [246, 169] on input "text" at bounding box center [291, 171] width 175 height 32
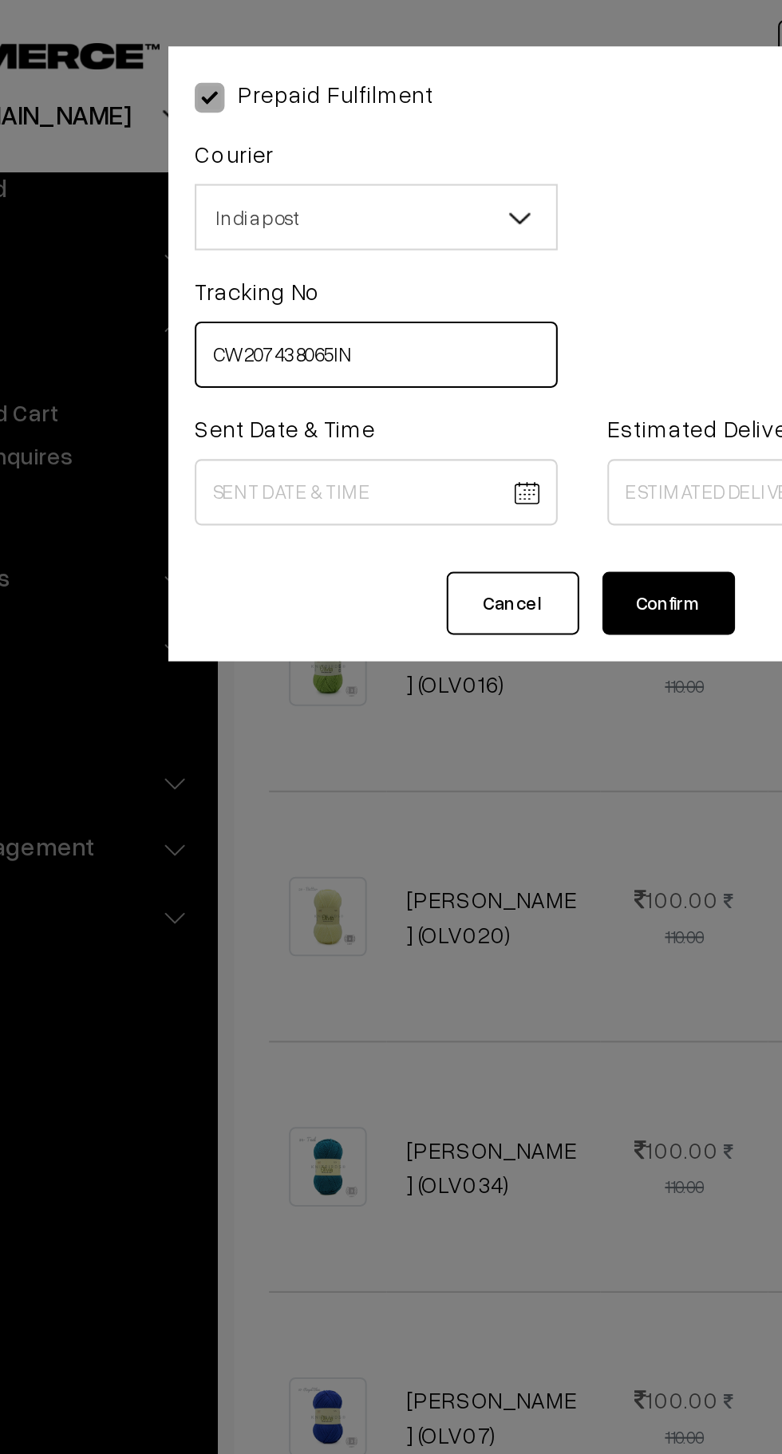
type input "CW207438065IN"
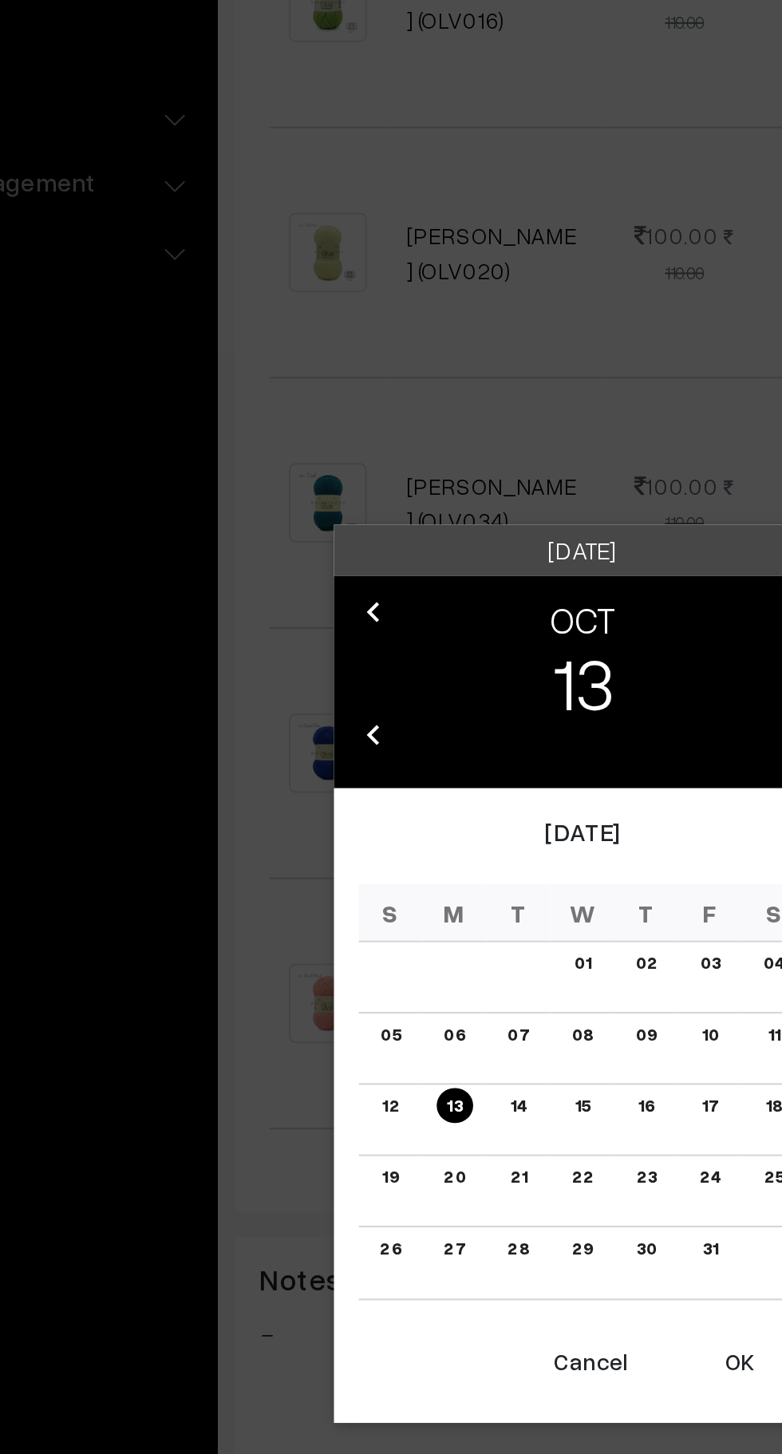
click at [466, 982] on button "OK" at bounding box center [467, 974] width 64 height 35
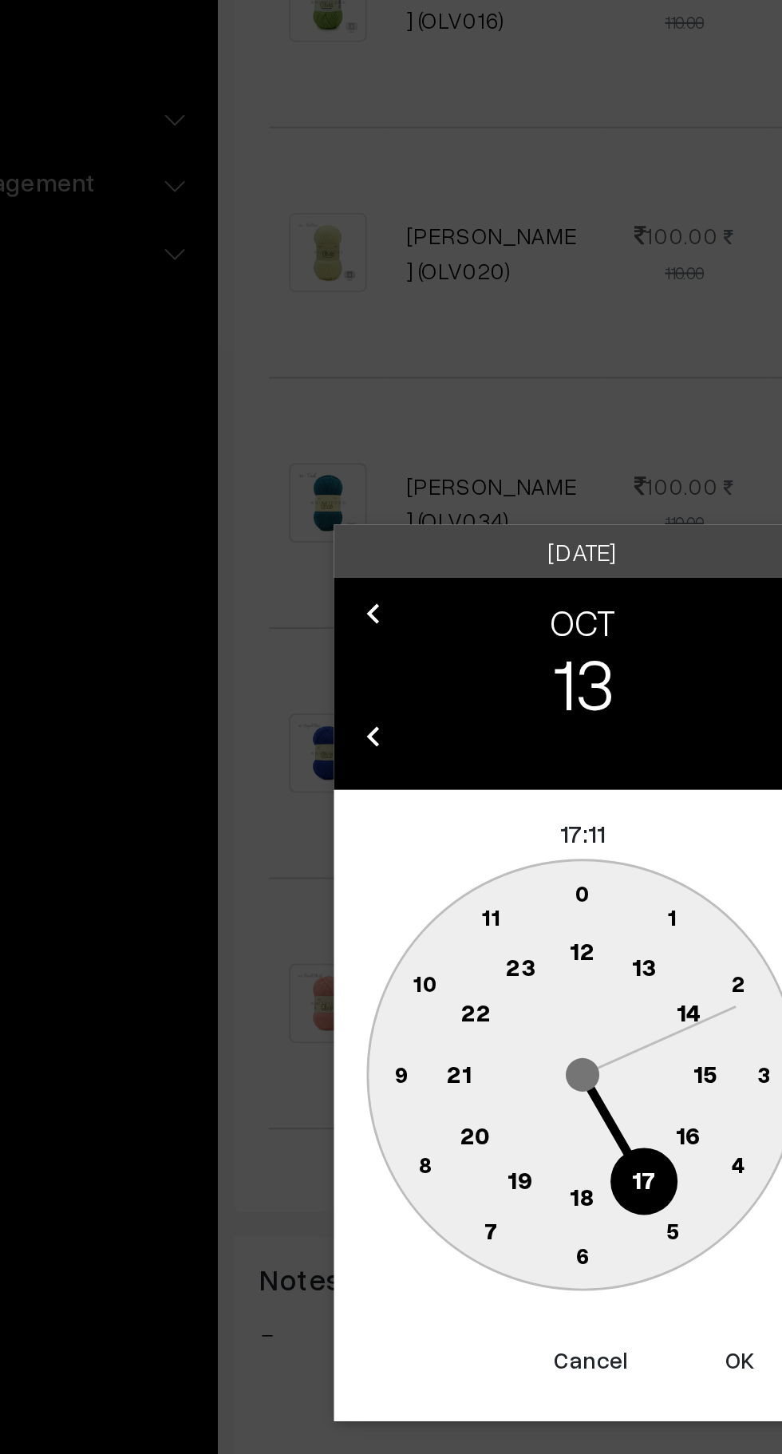
click at [314, 795] on text "10" at bounding box center [316, 793] width 12 height 14
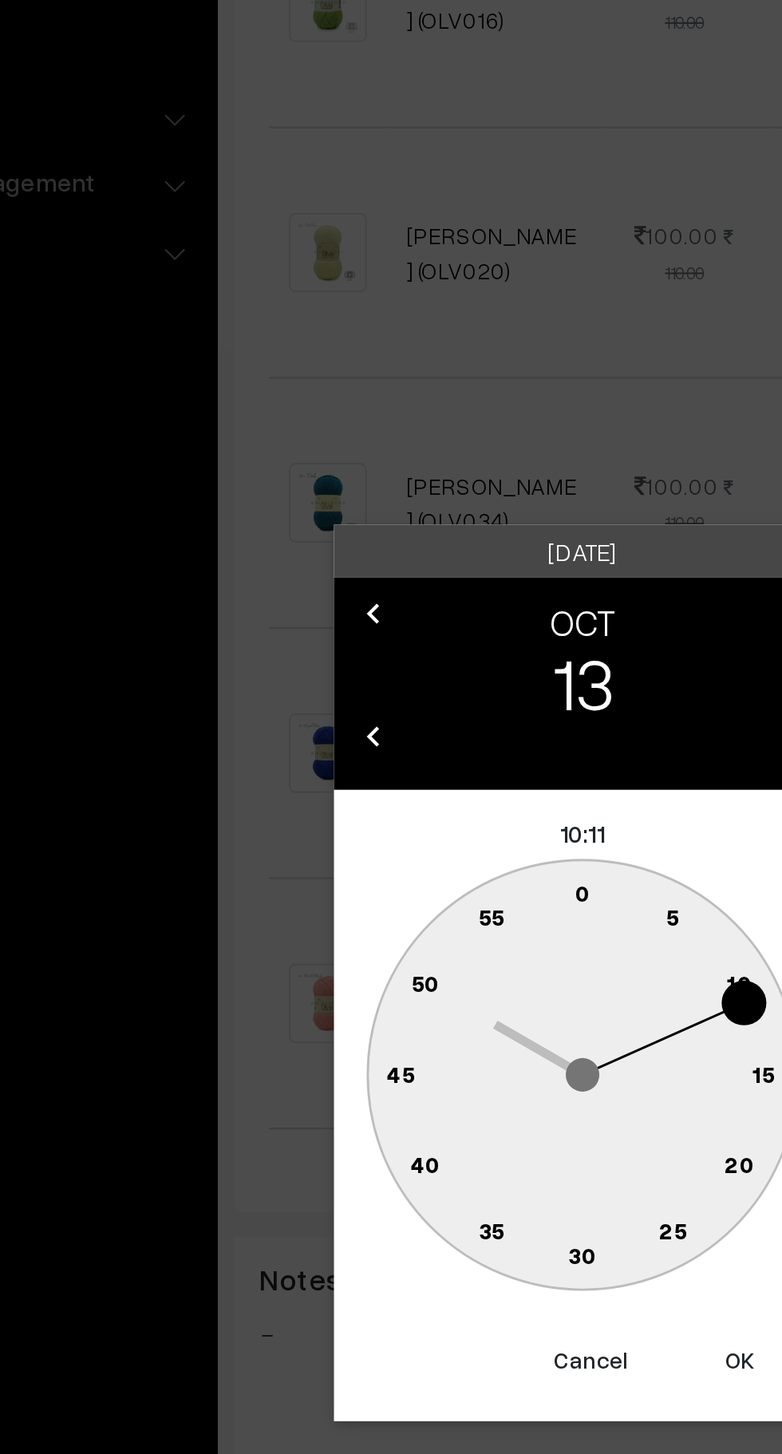
click at [393, 746] on text "0" at bounding box center [391, 749] width 7 height 14
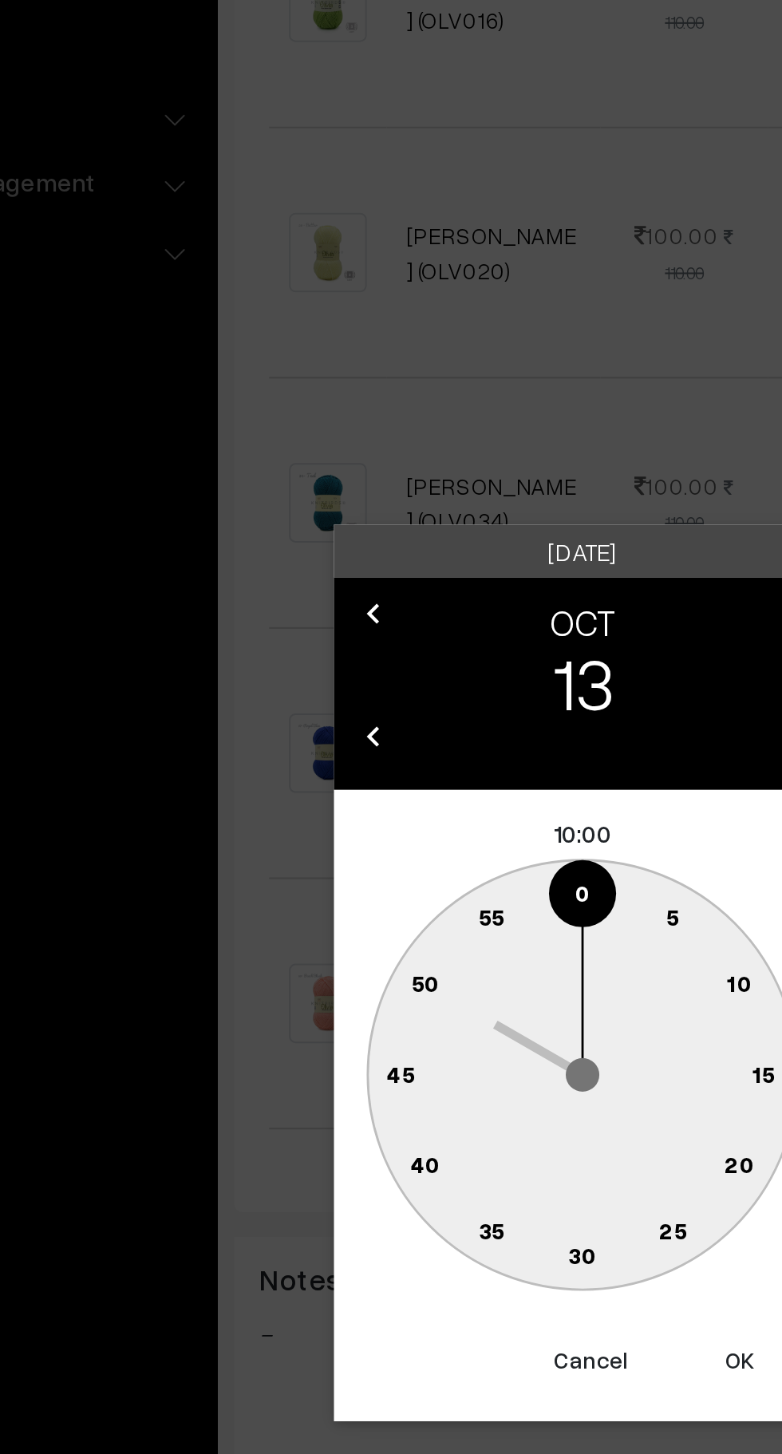
type input "13-10-2025 10:00"
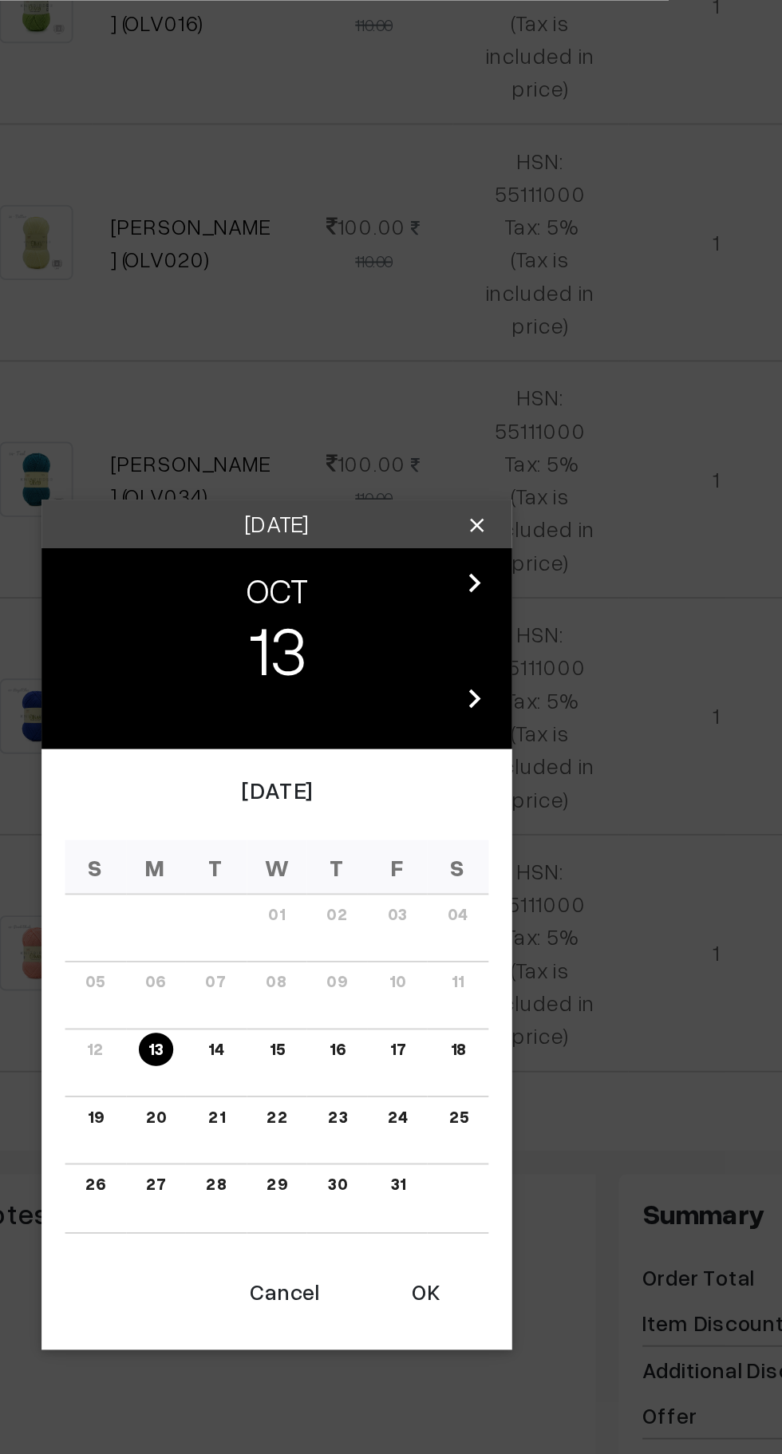
click at [329, 886] on link "20" at bounding box center [329, 886] width 20 height 17
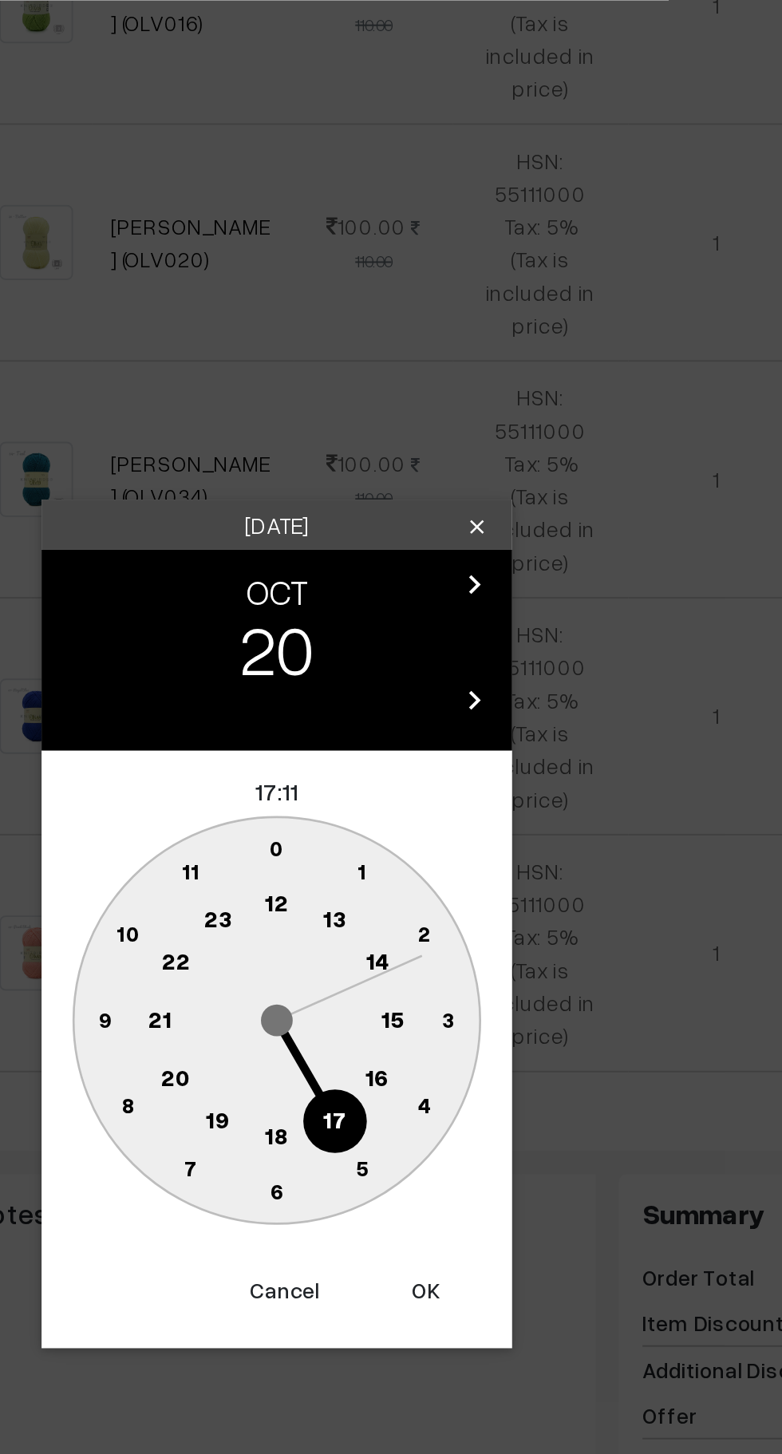
click at [443, 864] on text "16" at bounding box center [442, 865] width 13 height 14
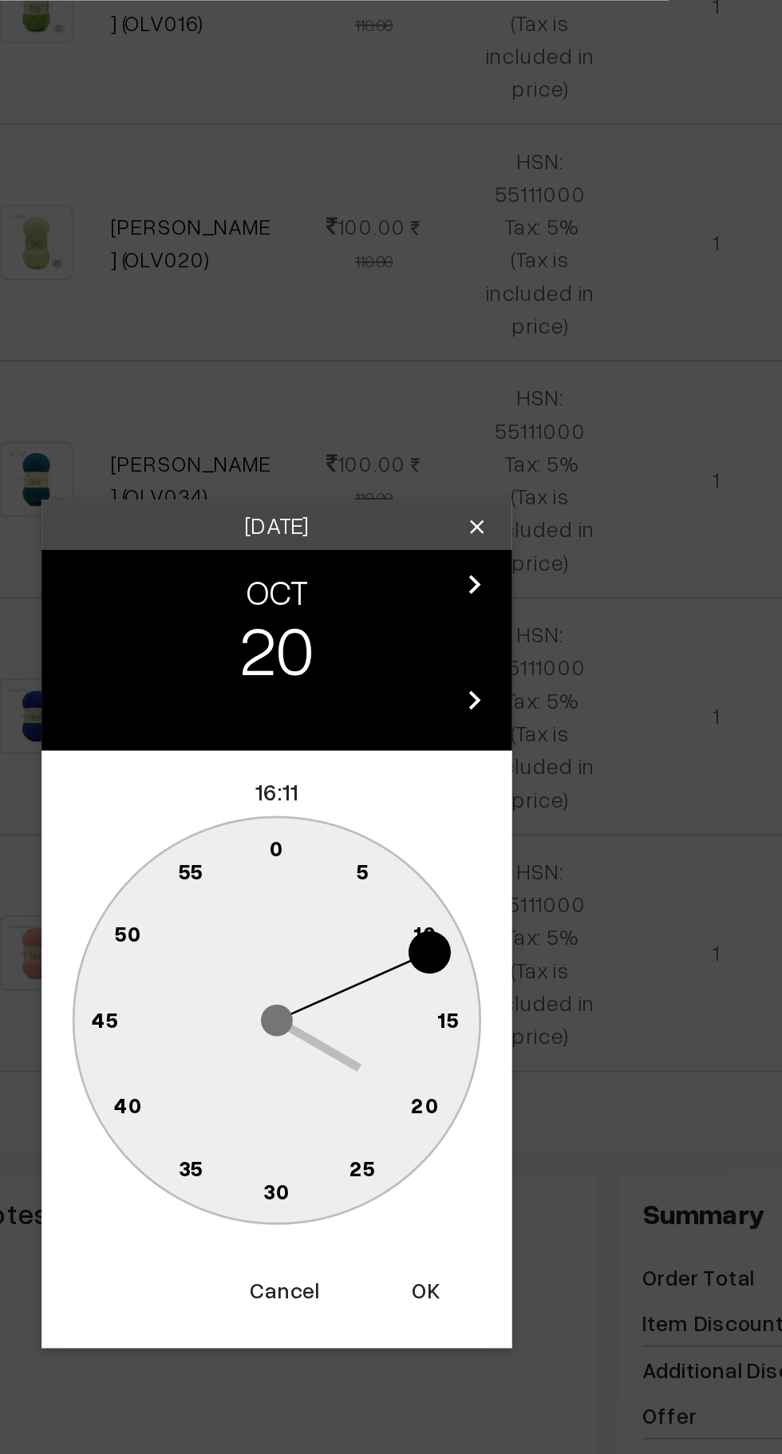
click at [387, 747] on circle at bounding box center [382, 752] width 22 height 22
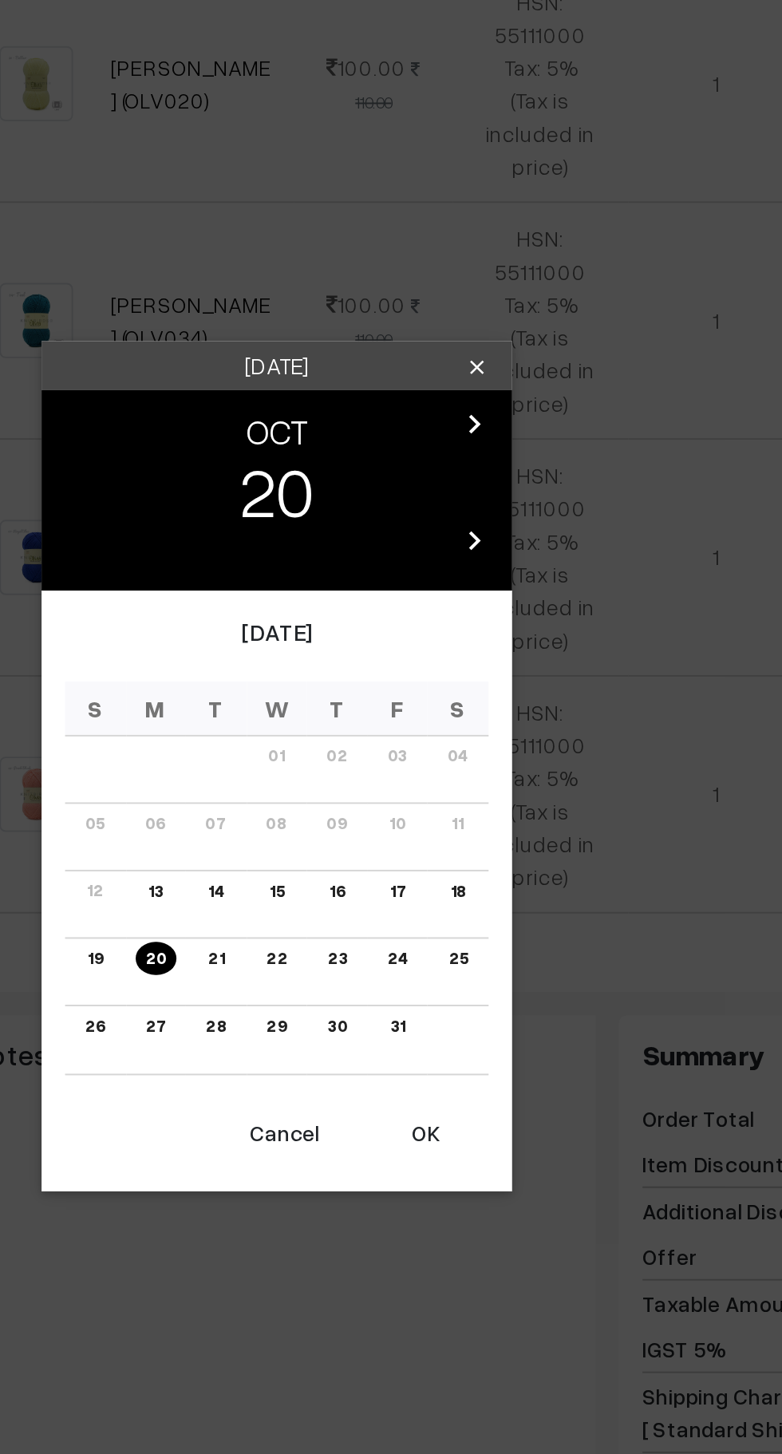
click at [468, 981] on button "OK" at bounding box center [467, 974] width 64 height 35
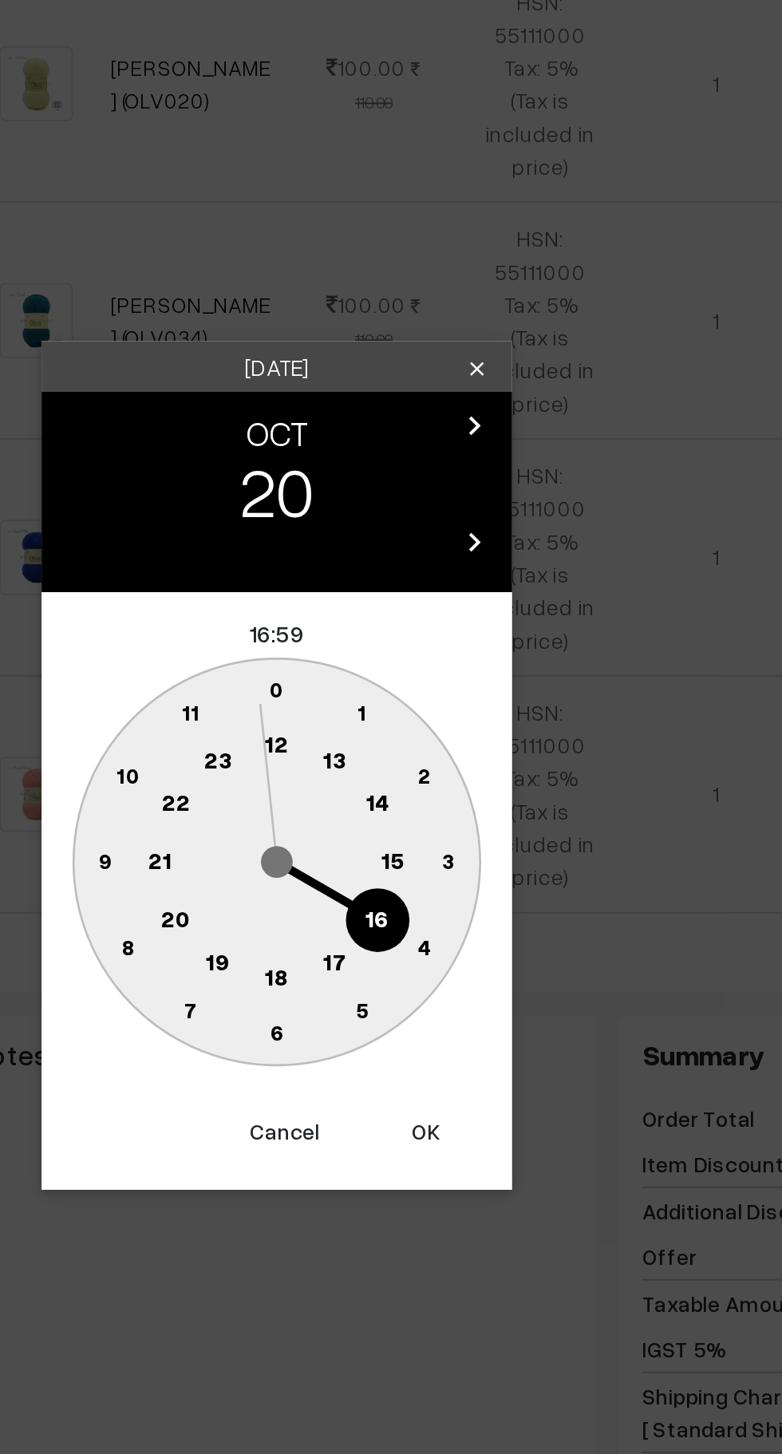
click at [440, 870] on text "16" at bounding box center [442, 865] width 13 height 14
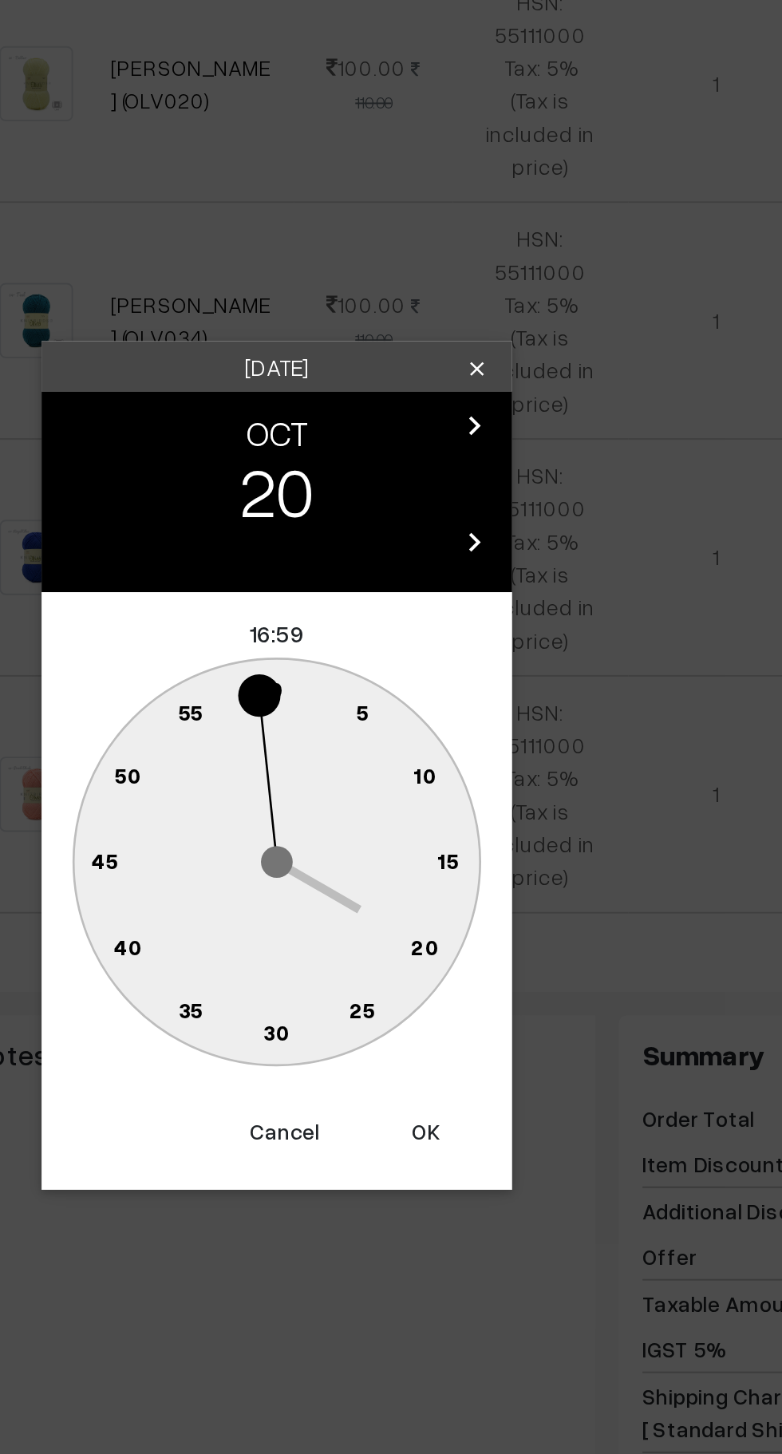
click at [396, 746] on circle at bounding box center [400, 752] width 22 height 22
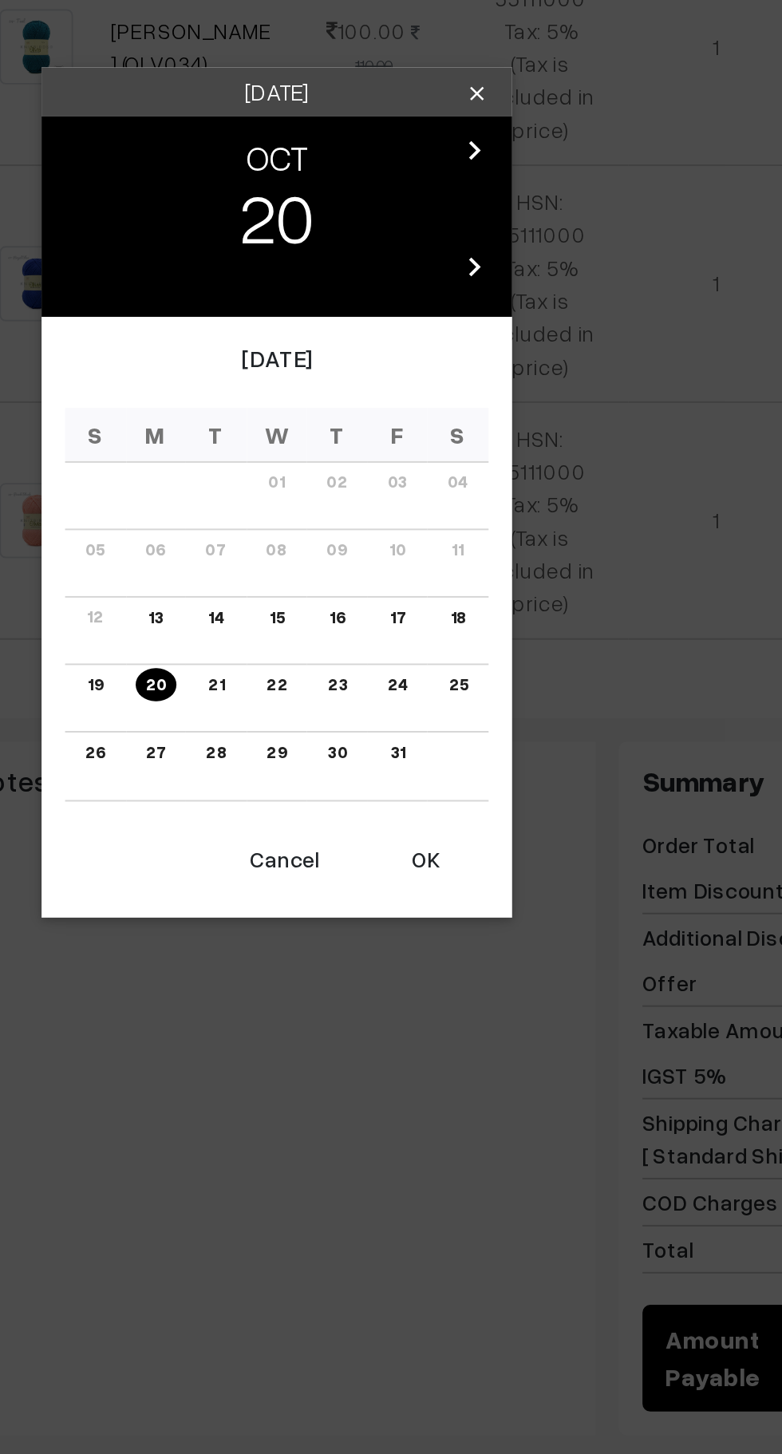
click at [475, 977] on button "OK" at bounding box center [467, 974] width 64 height 35
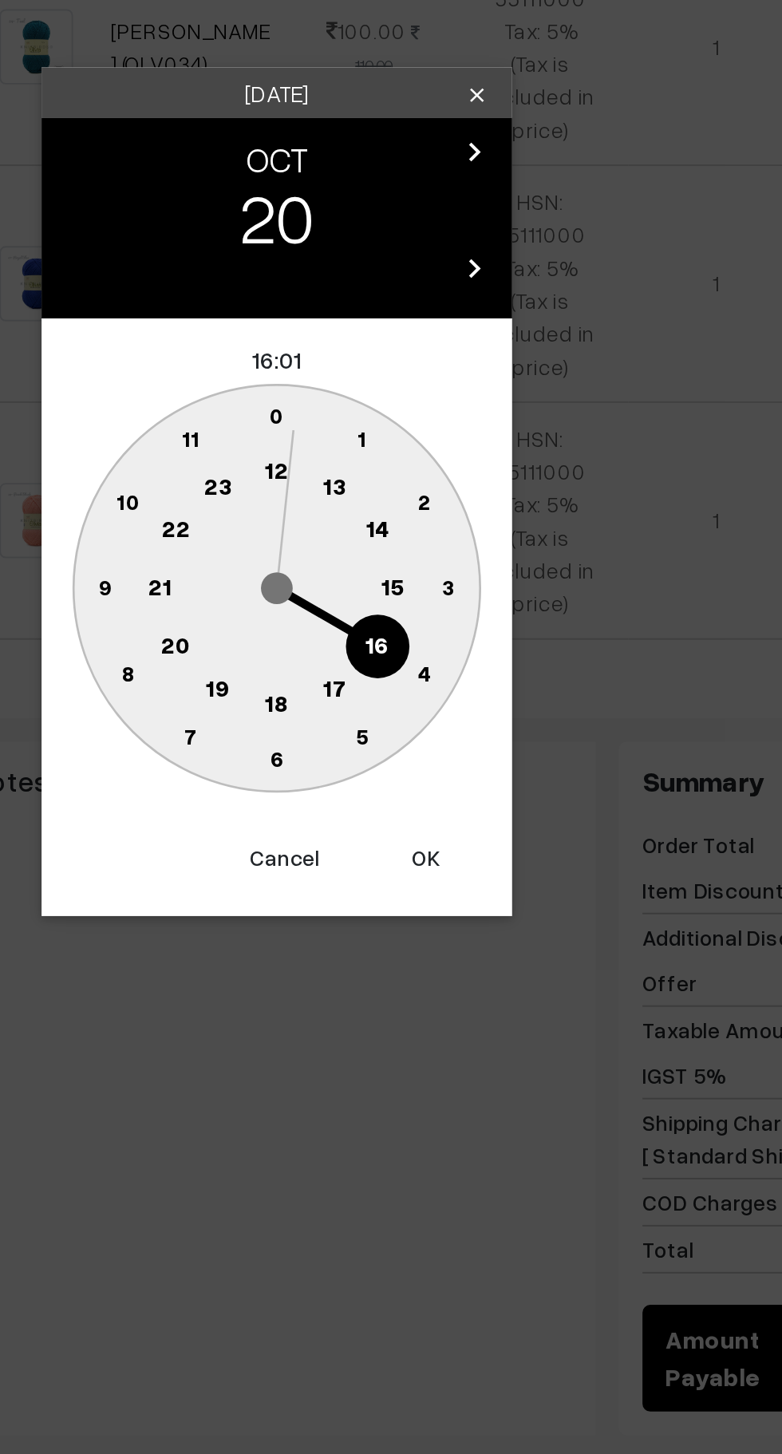
click at [440, 862] on text "16" at bounding box center [442, 865] width 13 height 14
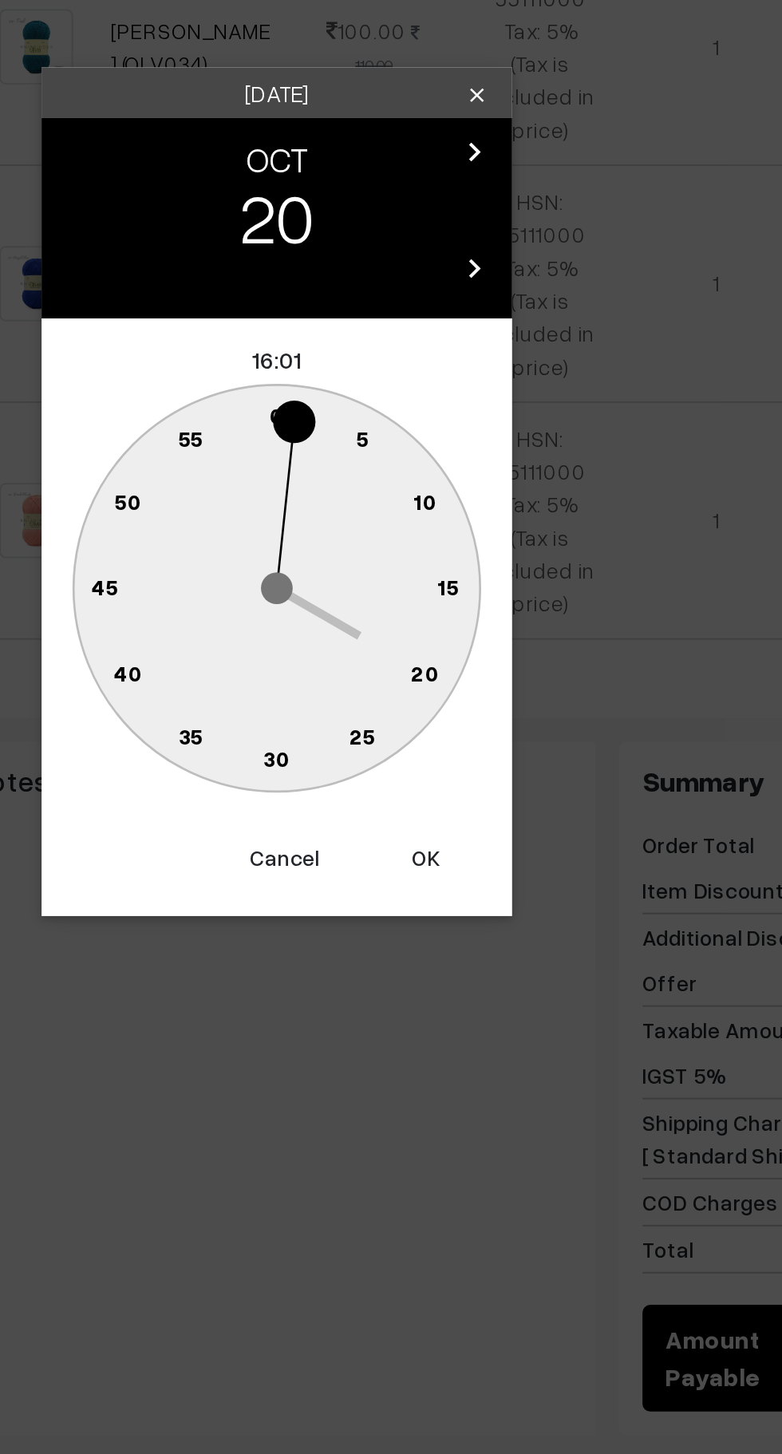
click at [391, 754] on text "0" at bounding box center [391, 749] width 7 height 14
type input "20-10-2025 16:00"
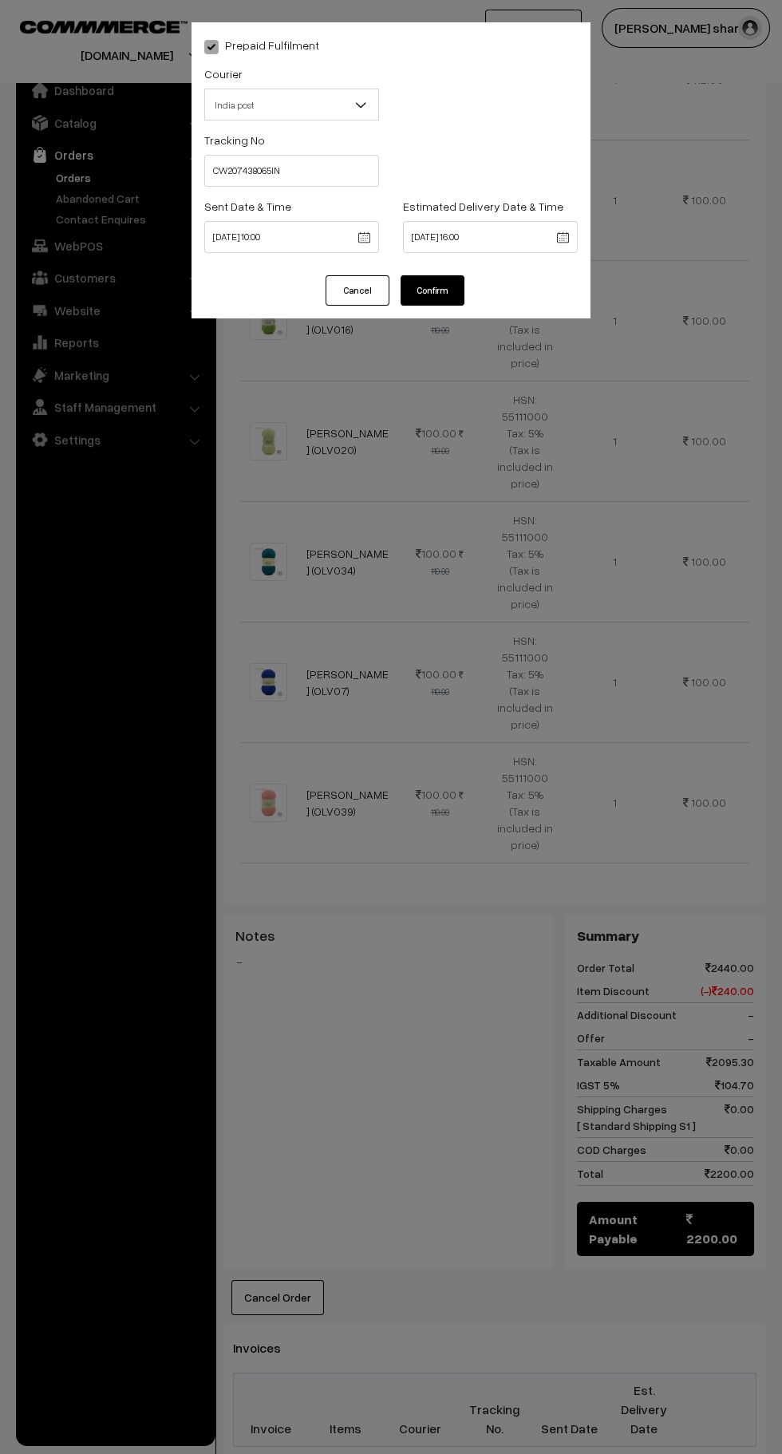
click at [451, 299] on button "Confirm" at bounding box center [432, 290] width 64 height 30
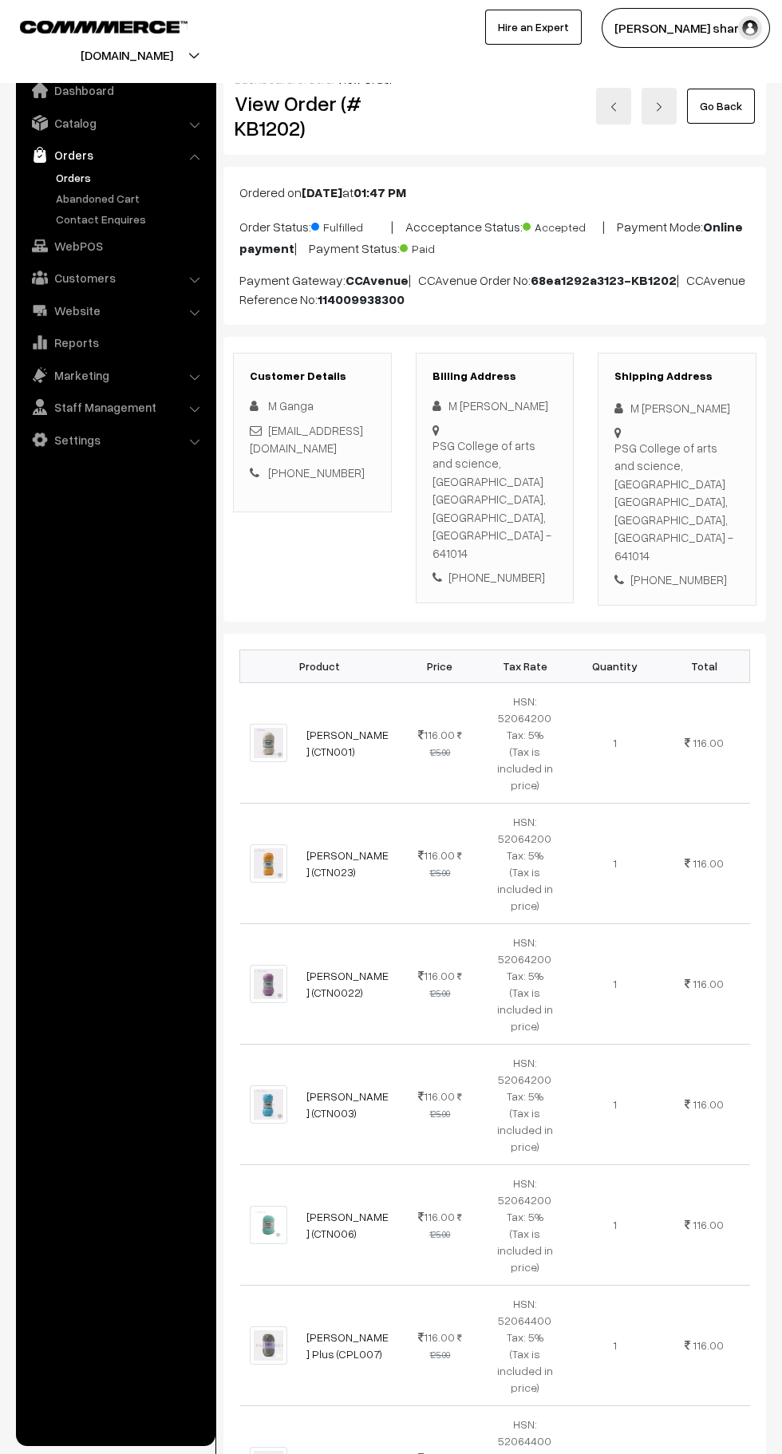
click at [730, 115] on link "Go Back" at bounding box center [721, 106] width 68 height 35
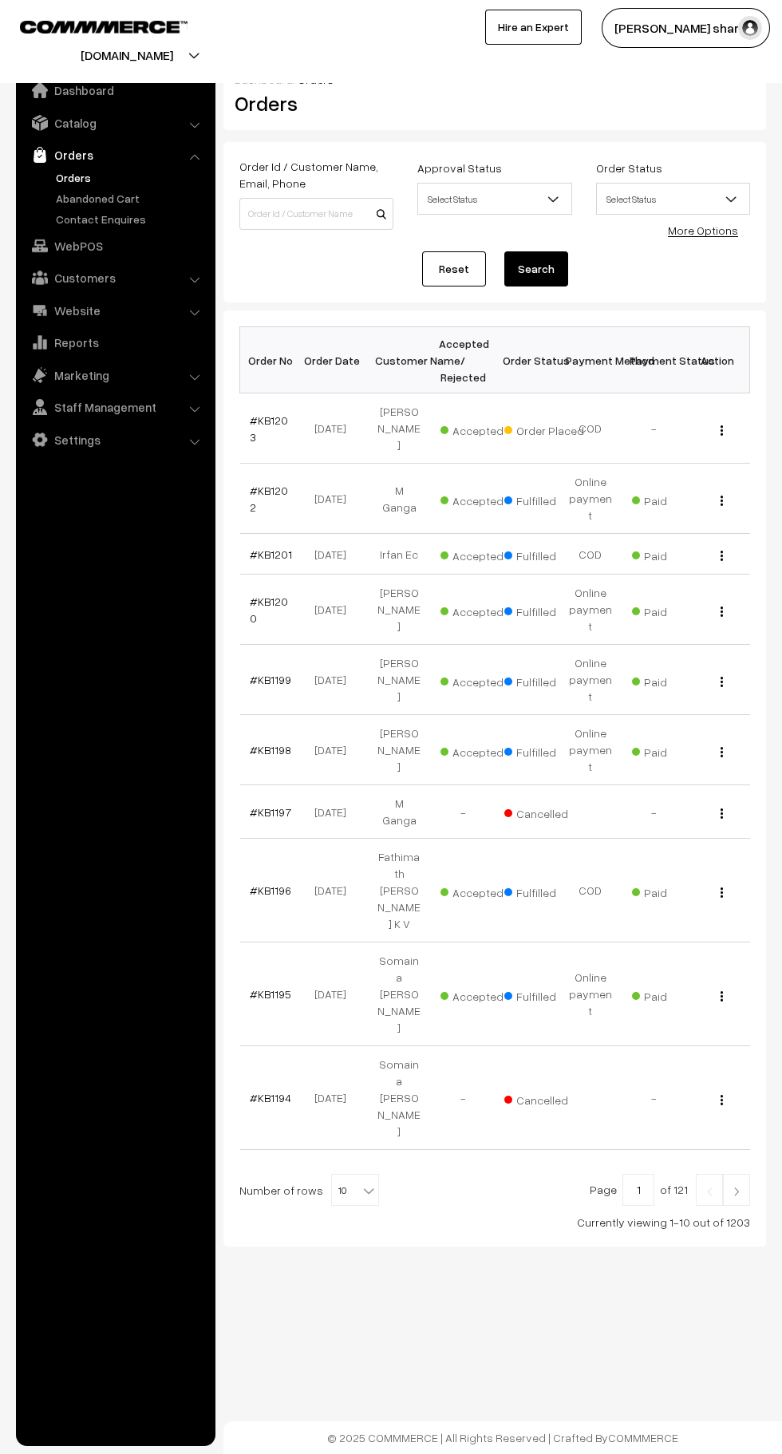
click at [361, 1182] on b at bounding box center [369, 1190] width 16 height 16
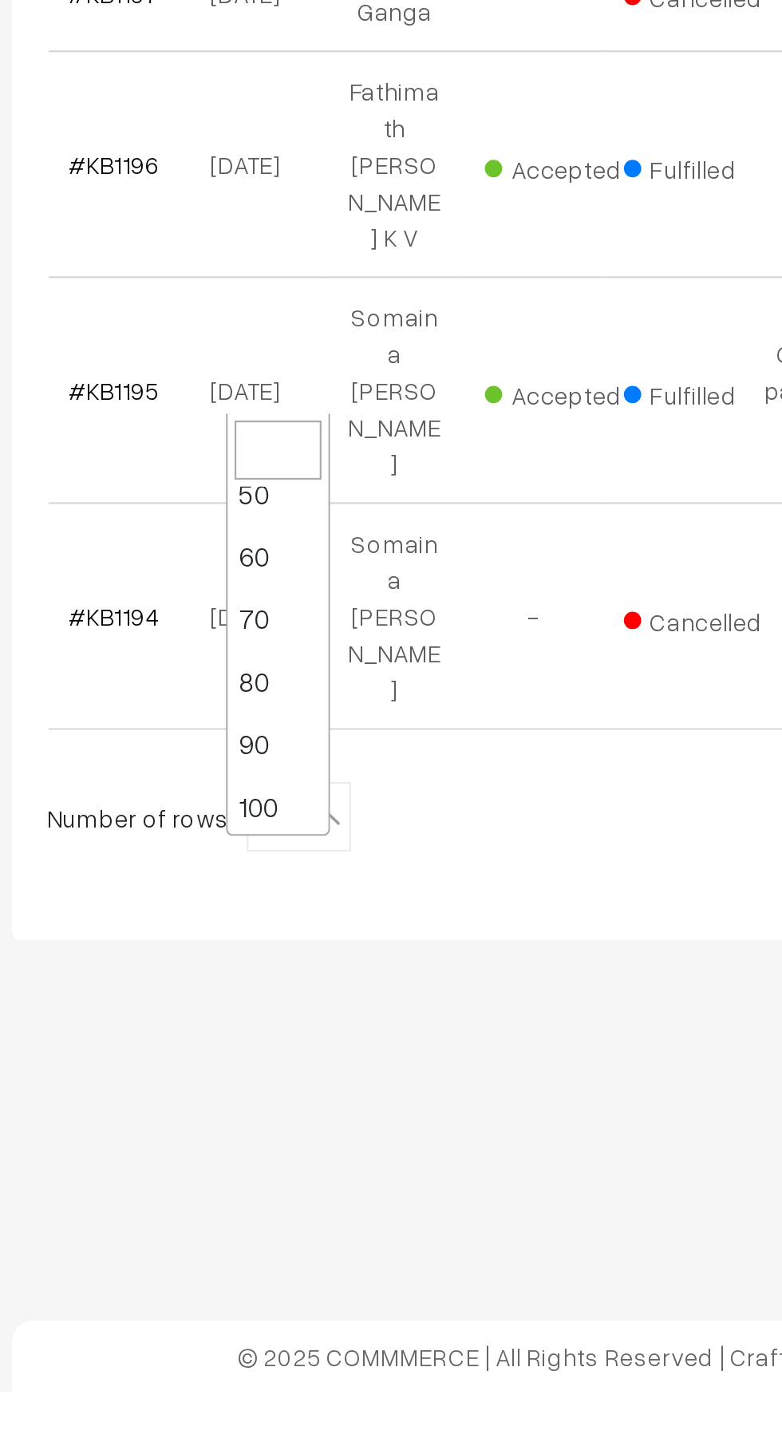
scroll to position [128, 0]
select select "100"
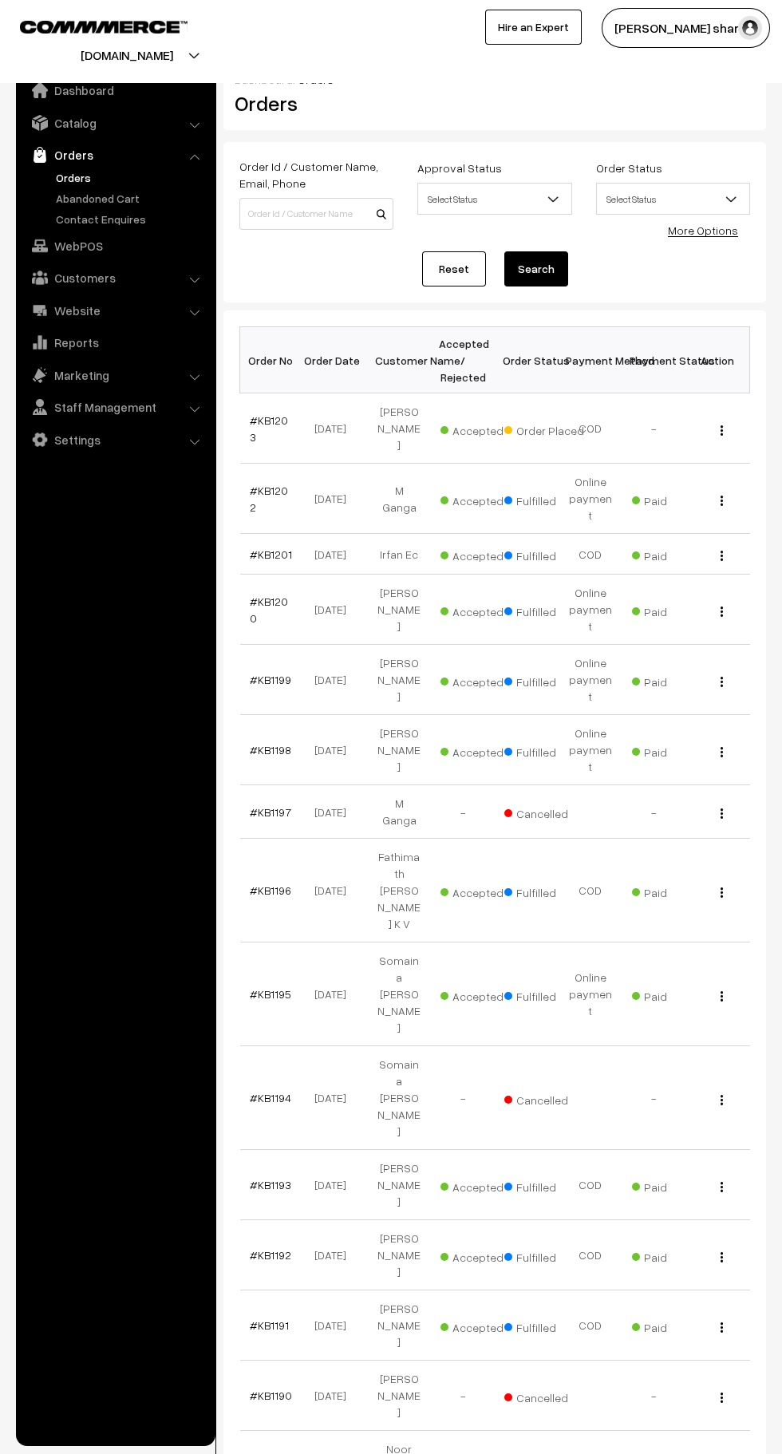
scroll to position [5, 0]
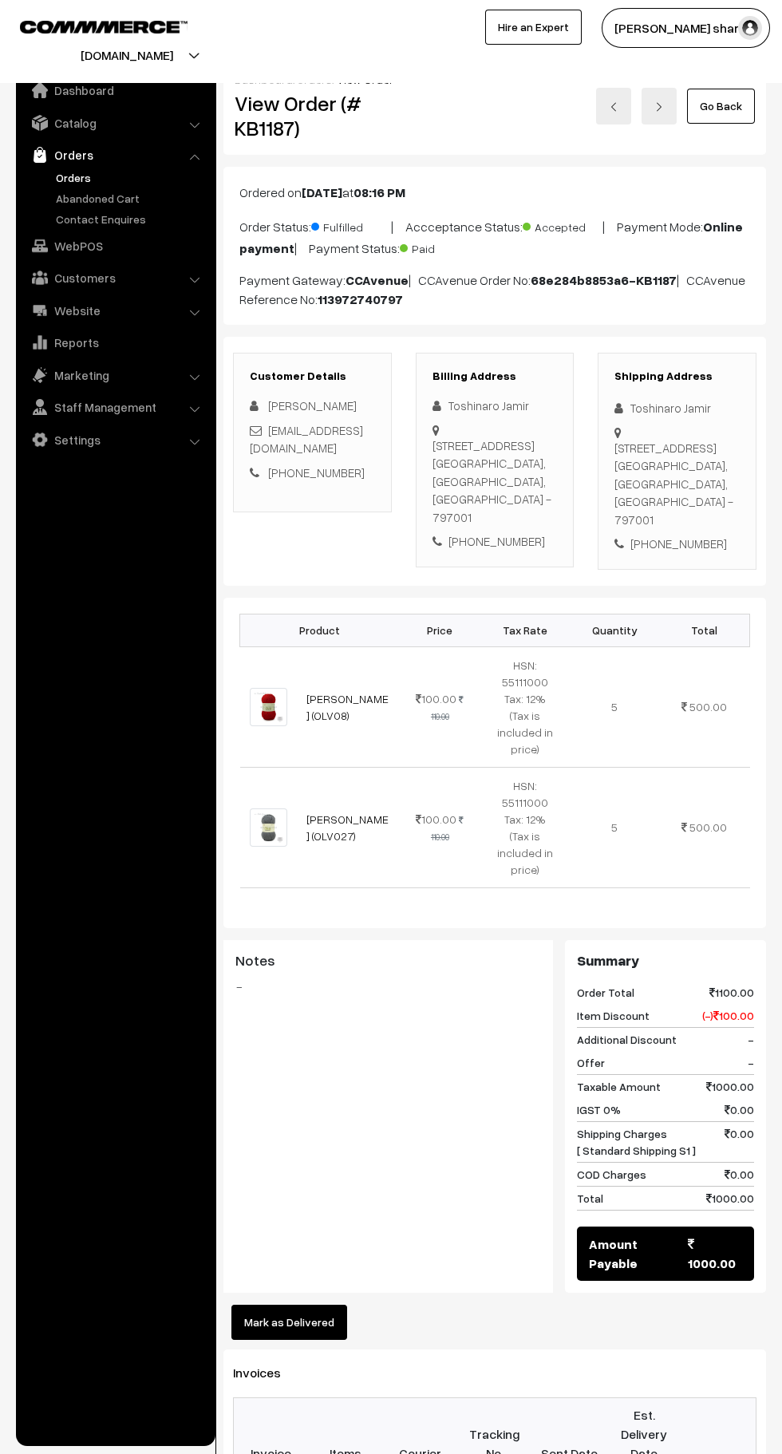
click at [286, 1304] on button "Mark as Delivered" at bounding box center [289, 1321] width 116 height 35
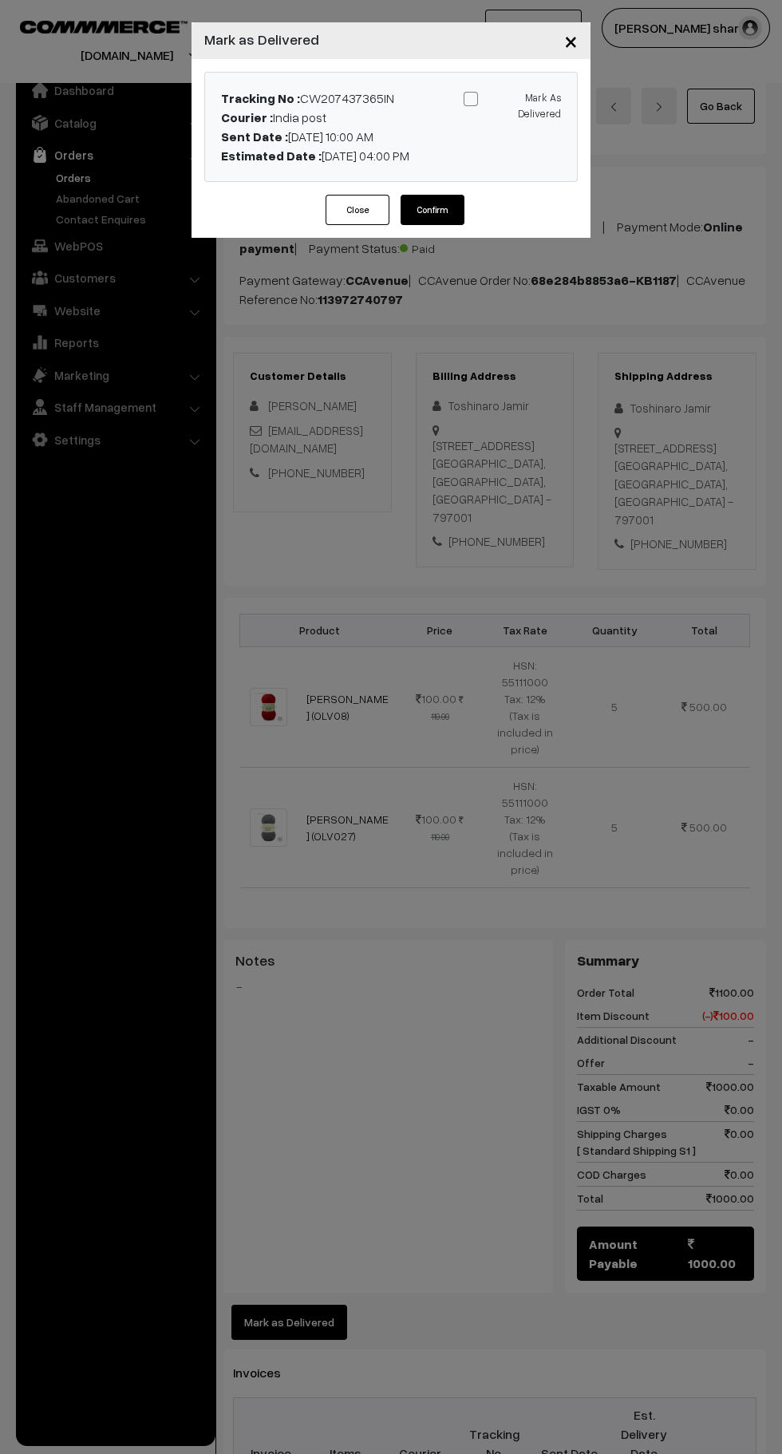
click at [505, 97] on input "Mark As Delivered" at bounding box center [509, 96] width 10 height 10
checkbox input "true"
click at [453, 219] on button "Confirm" at bounding box center [432, 210] width 64 height 30
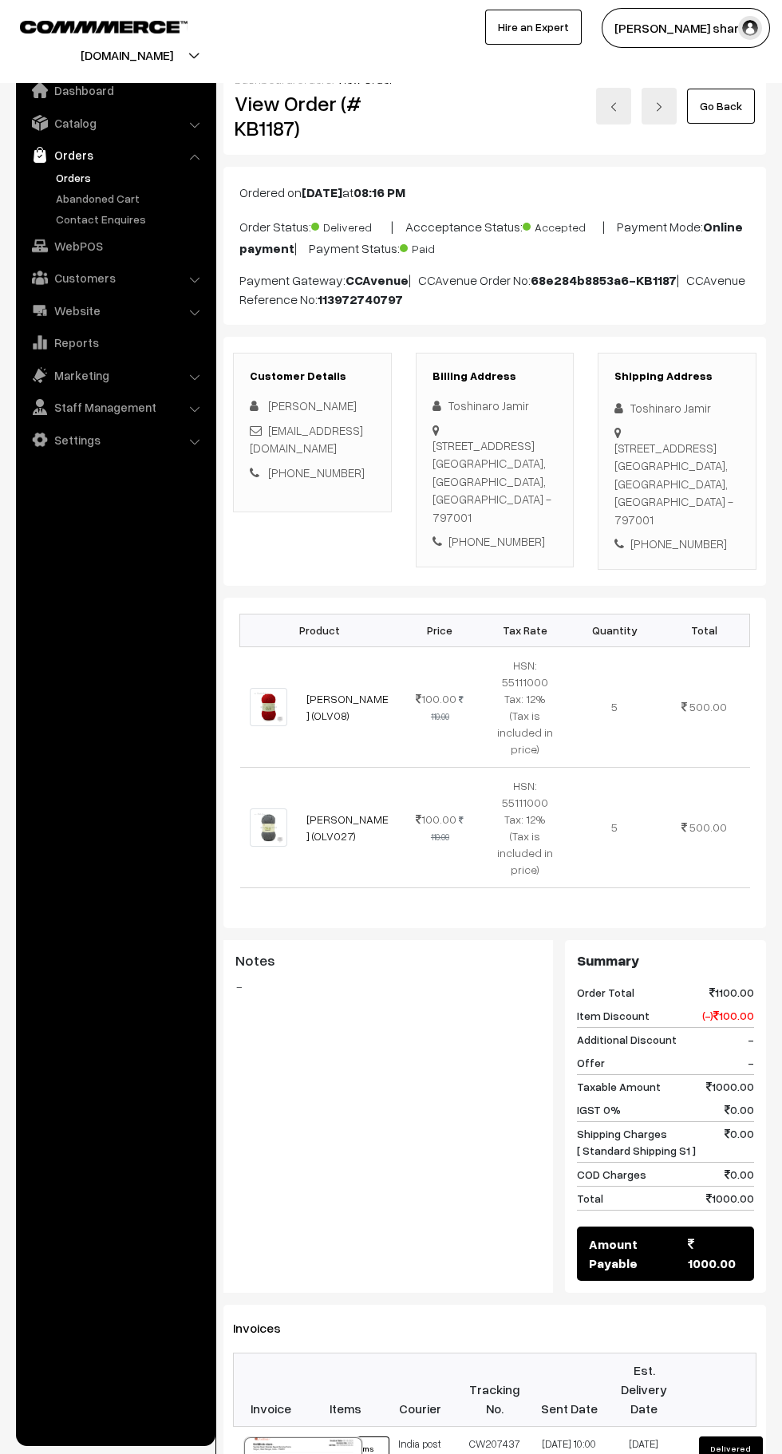
click at [724, 105] on link "Go Back" at bounding box center [721, 106] width 68 height 35
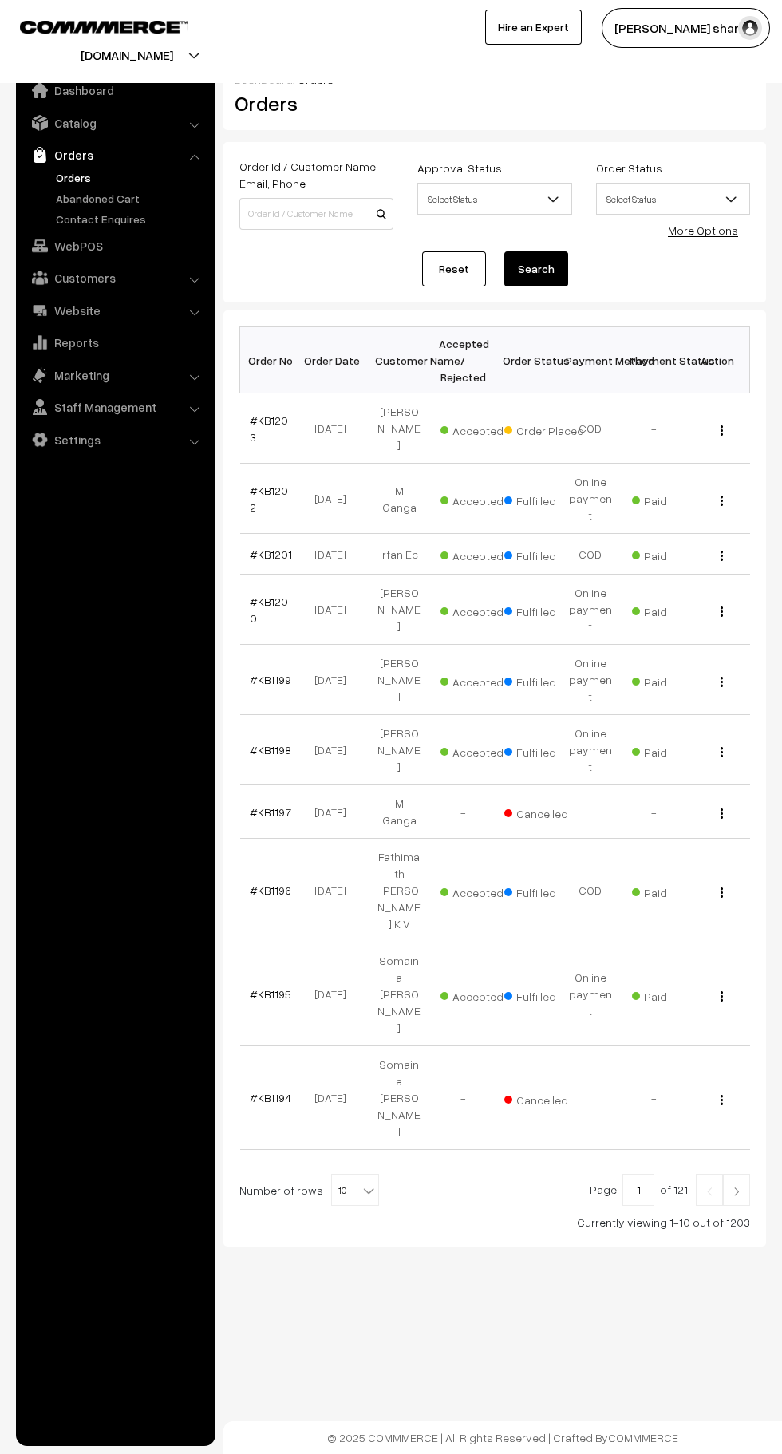
click at [361, 1182] on b at bounding box center [369, 1190] width 16 height 16
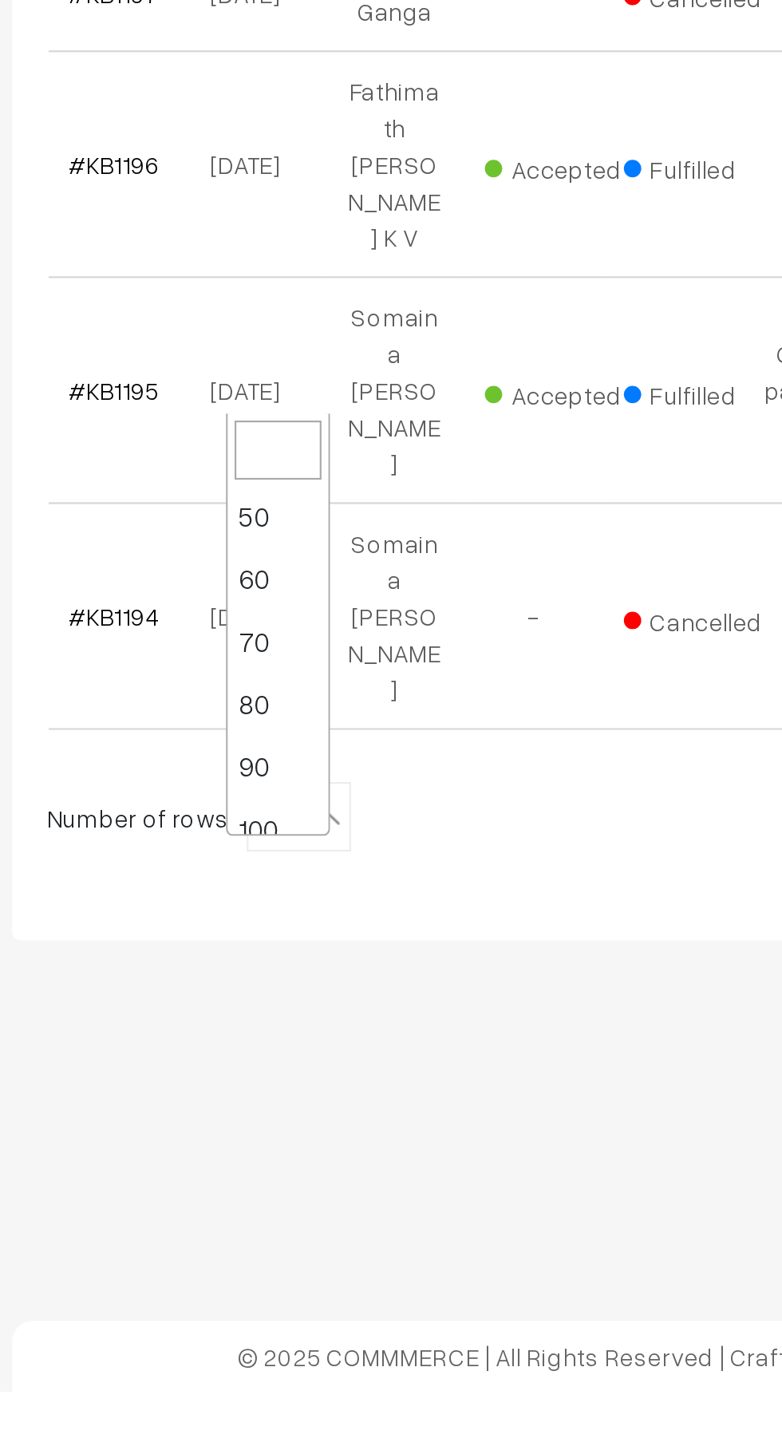
scroll to position [128, 0]
select select "100"
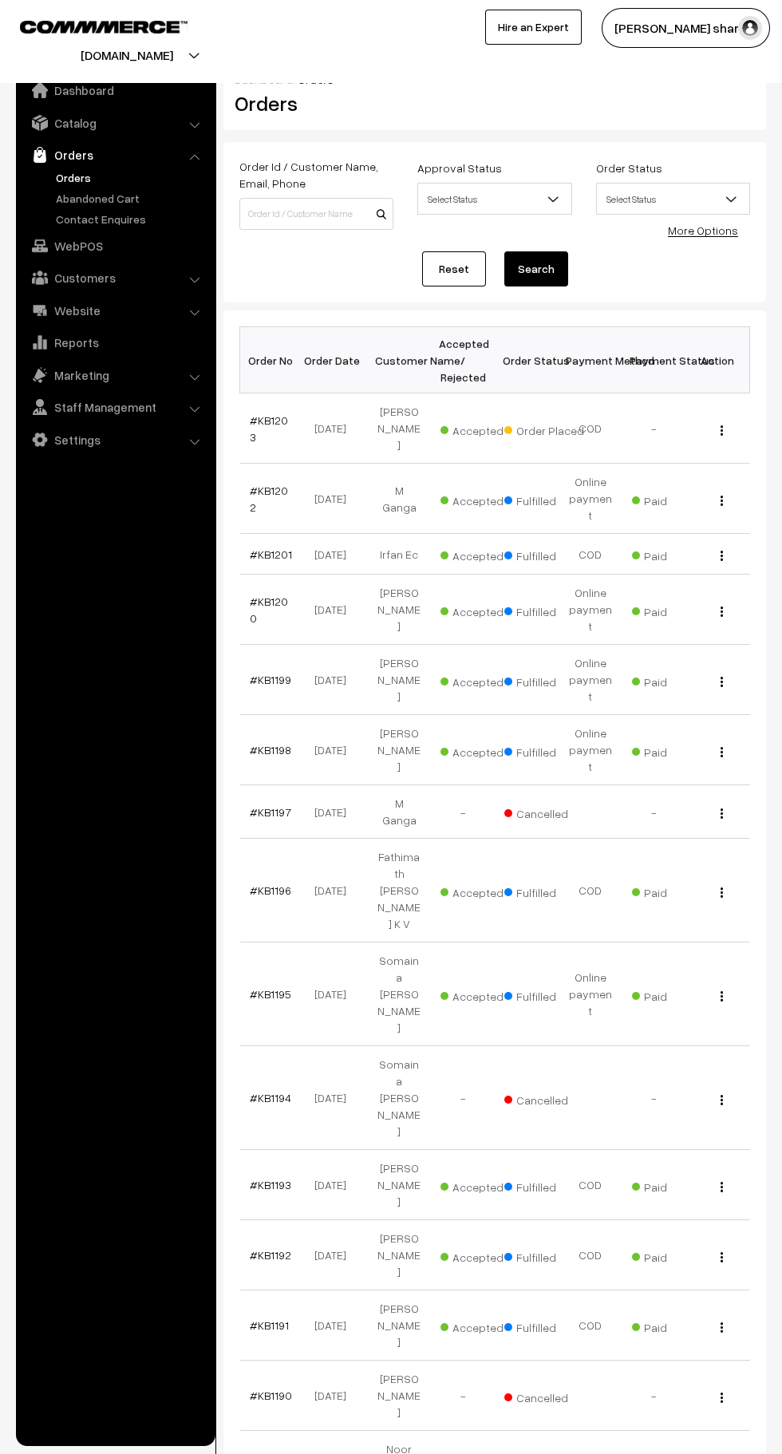
scroll to position [14, 0]
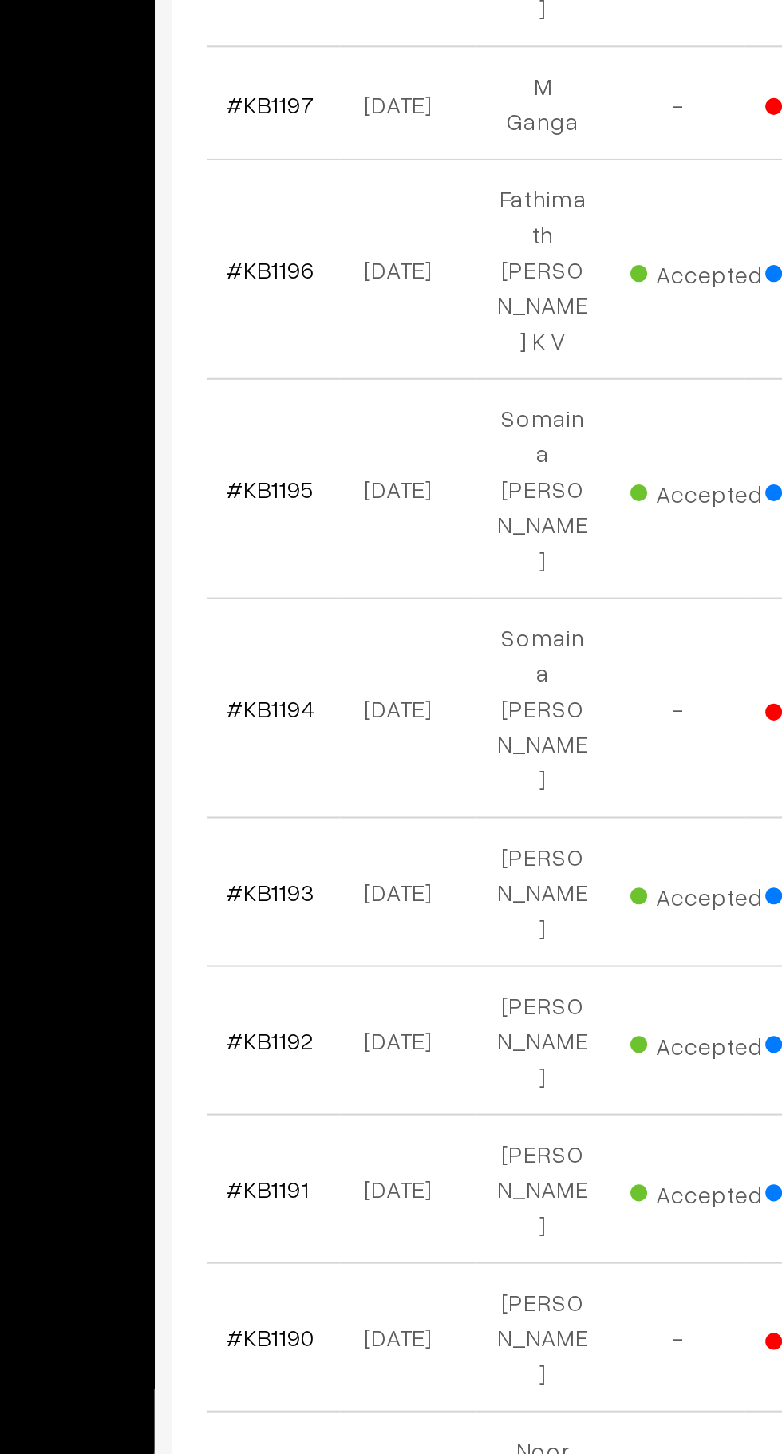
click at [279, 1437] on link "#KB1189" at bounding box center [270, 1444] width 41 height 14
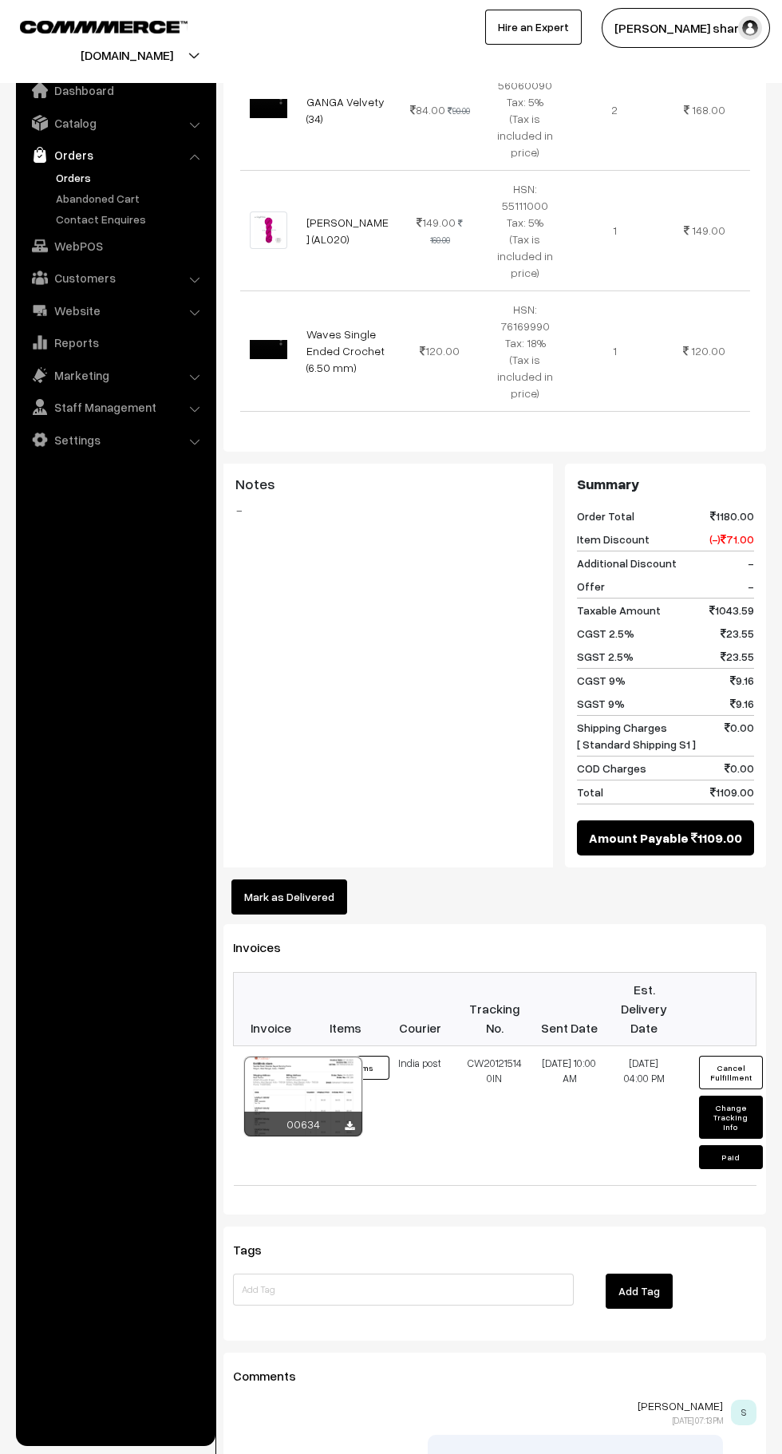
scroll to position [1051, 0]
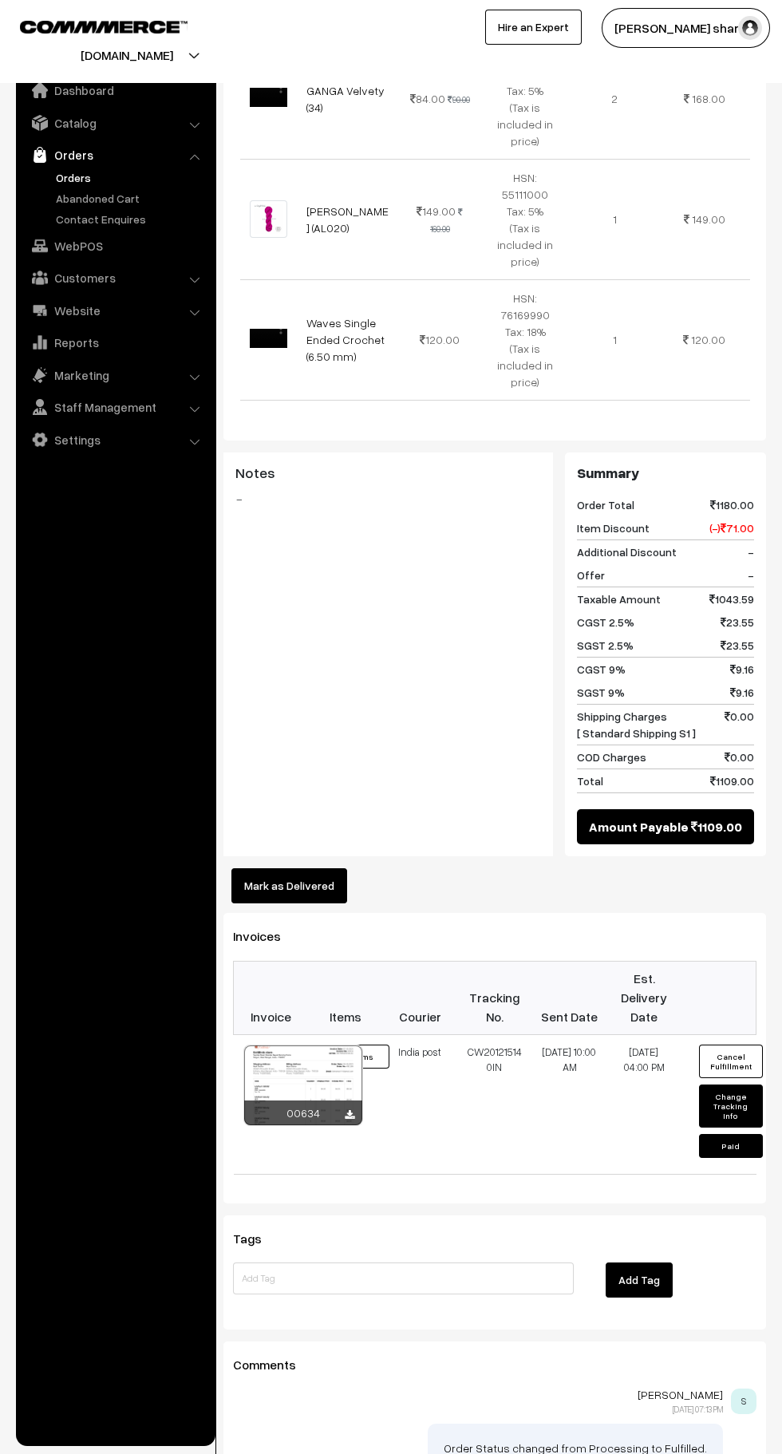
click at [294, 903] on button "Mark as Delivered" at bounding box center [289, 885] width 116 height 35
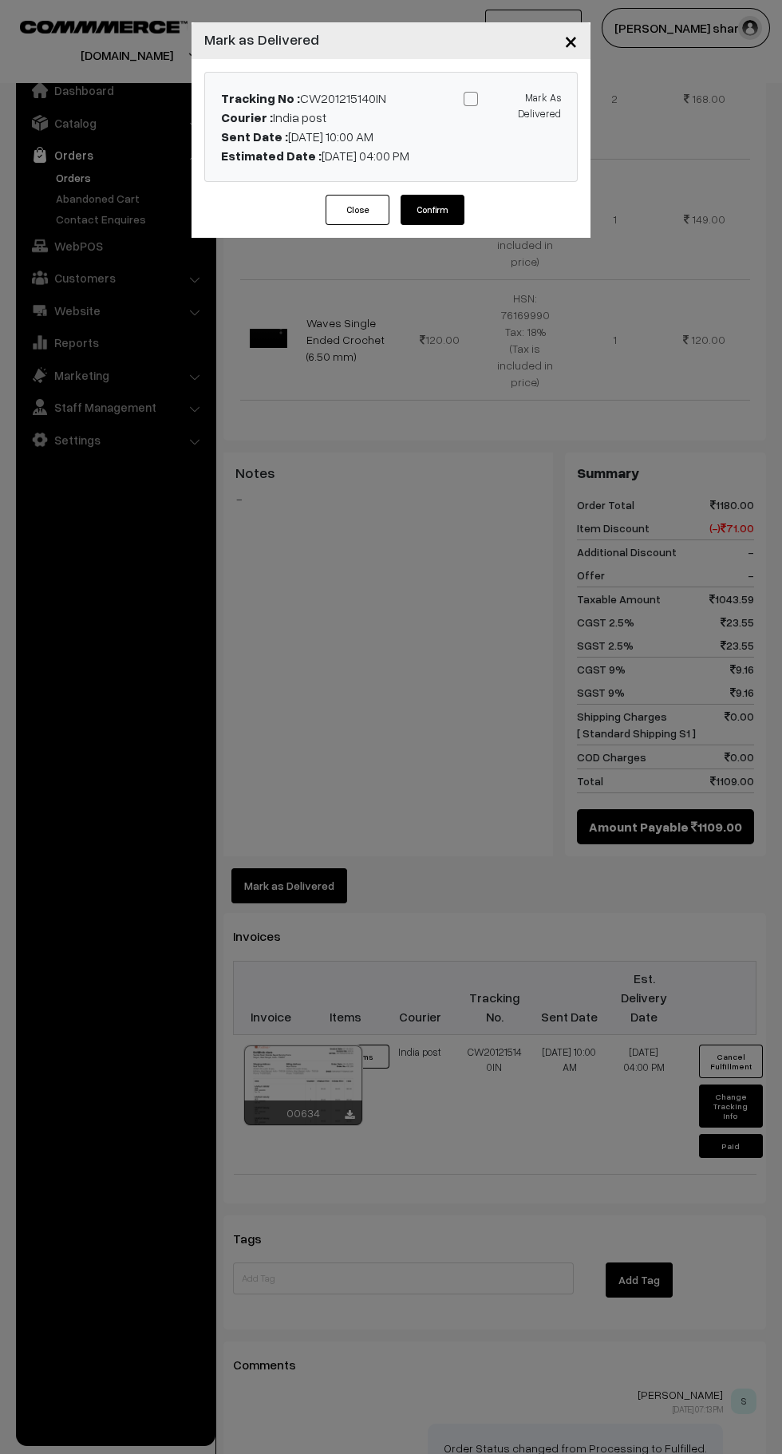
click at [504, 97] on input "Mark As Delivered" at bounding box center [509, 96] width 10 height 10
checkbox input "true"
click at [440, 215] on button "Confirm" at bounding box center [432, 210] width 64 height 30
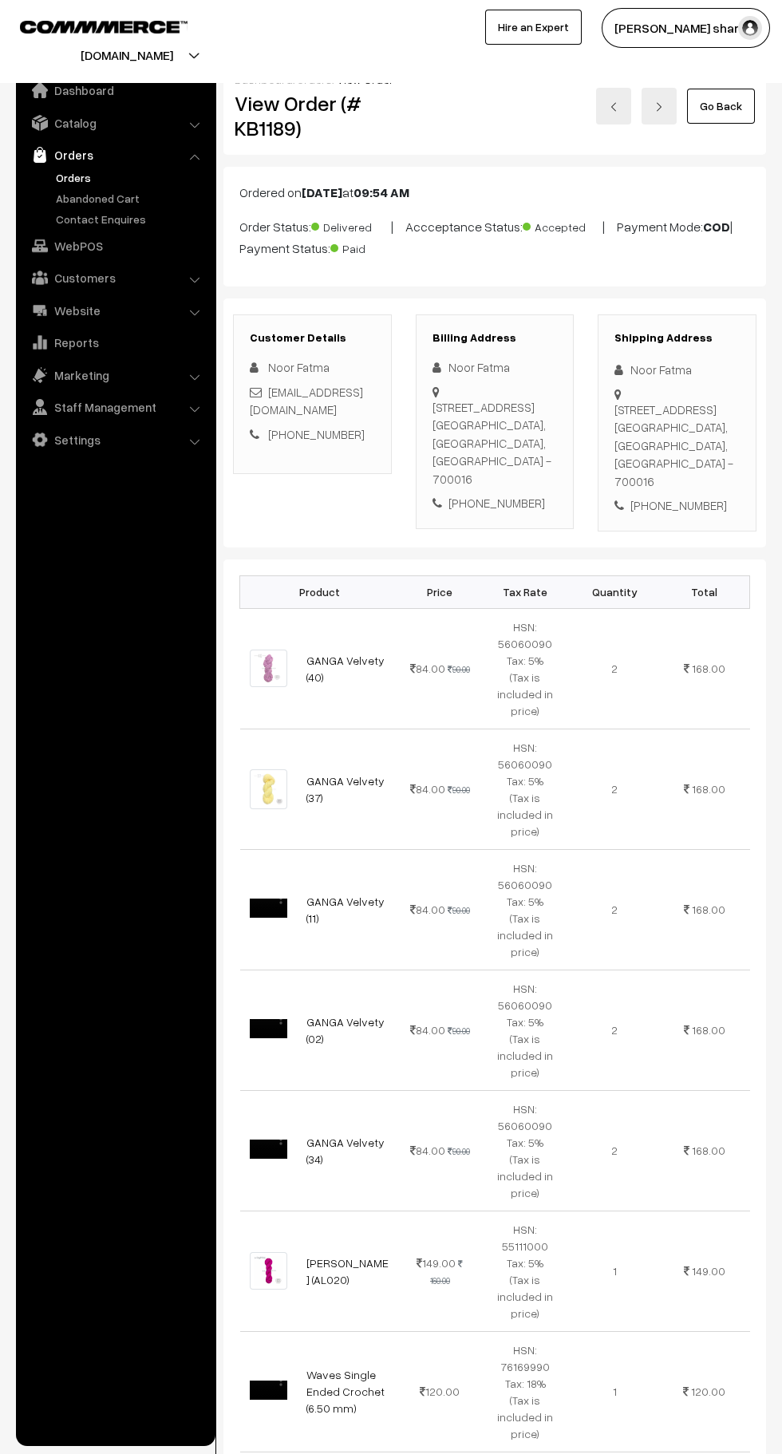
click at [723, 111] on link "Go Back" at bounding box center [721, 106] width 68 height 35
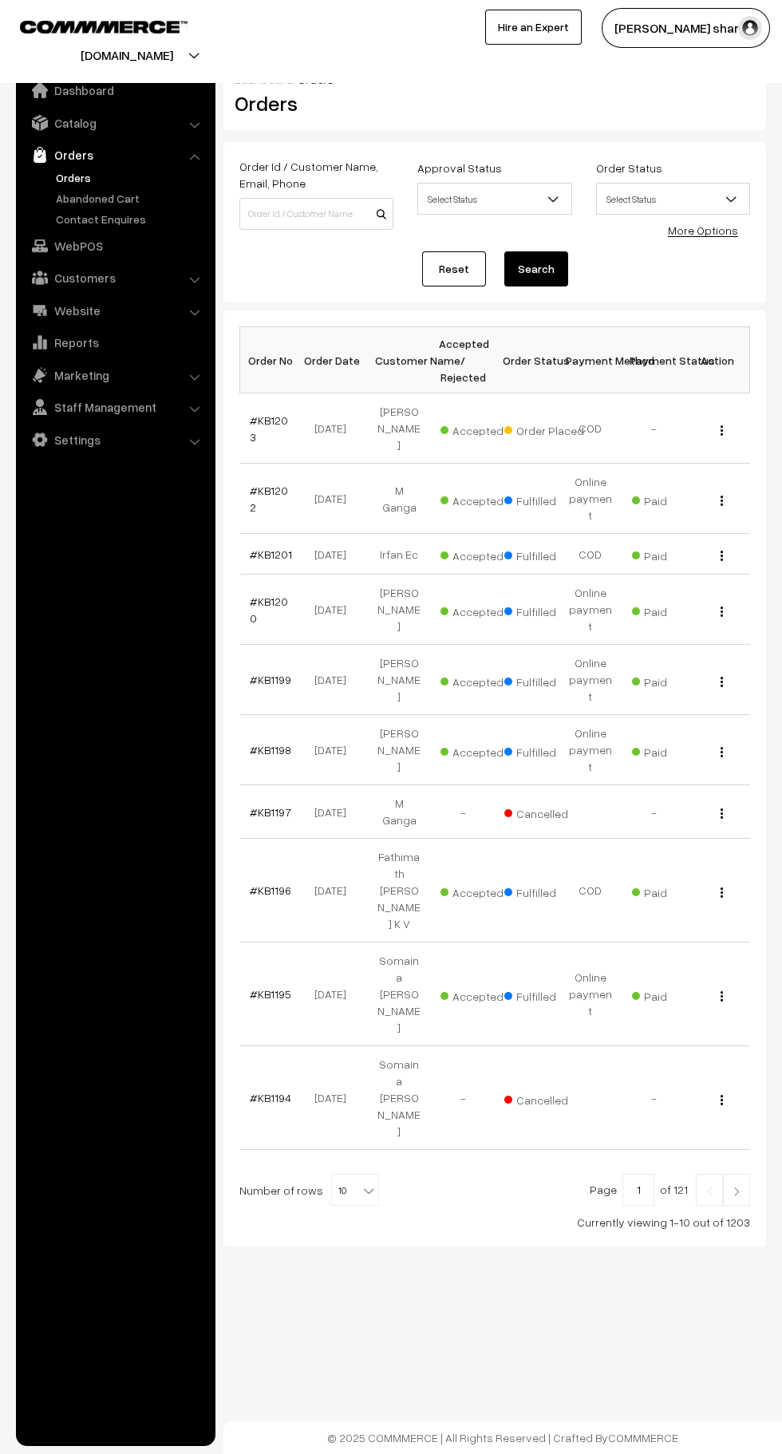
click at [333, 1174] on span "10" at bounding box center [355, 1190] width 46 height 32
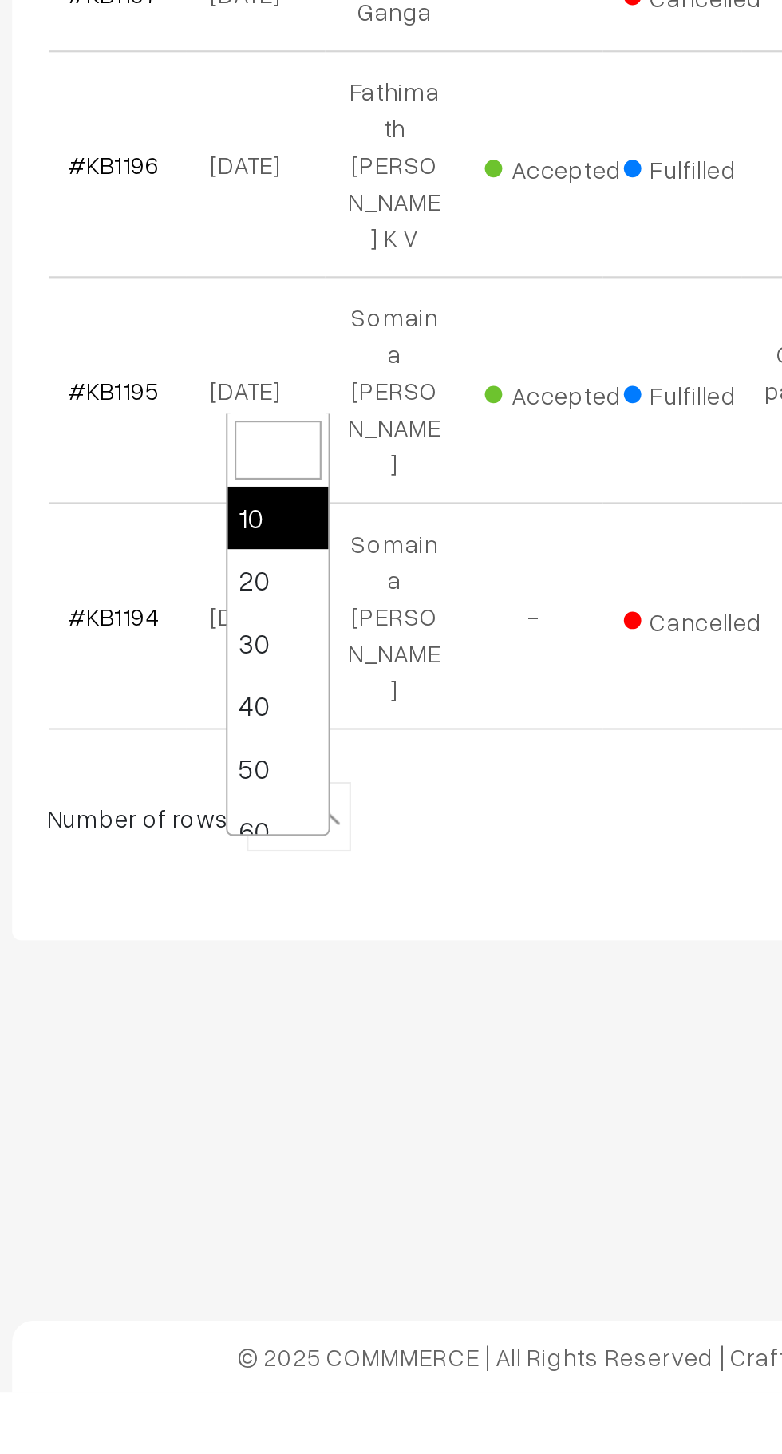
scroll to position [128, 0]
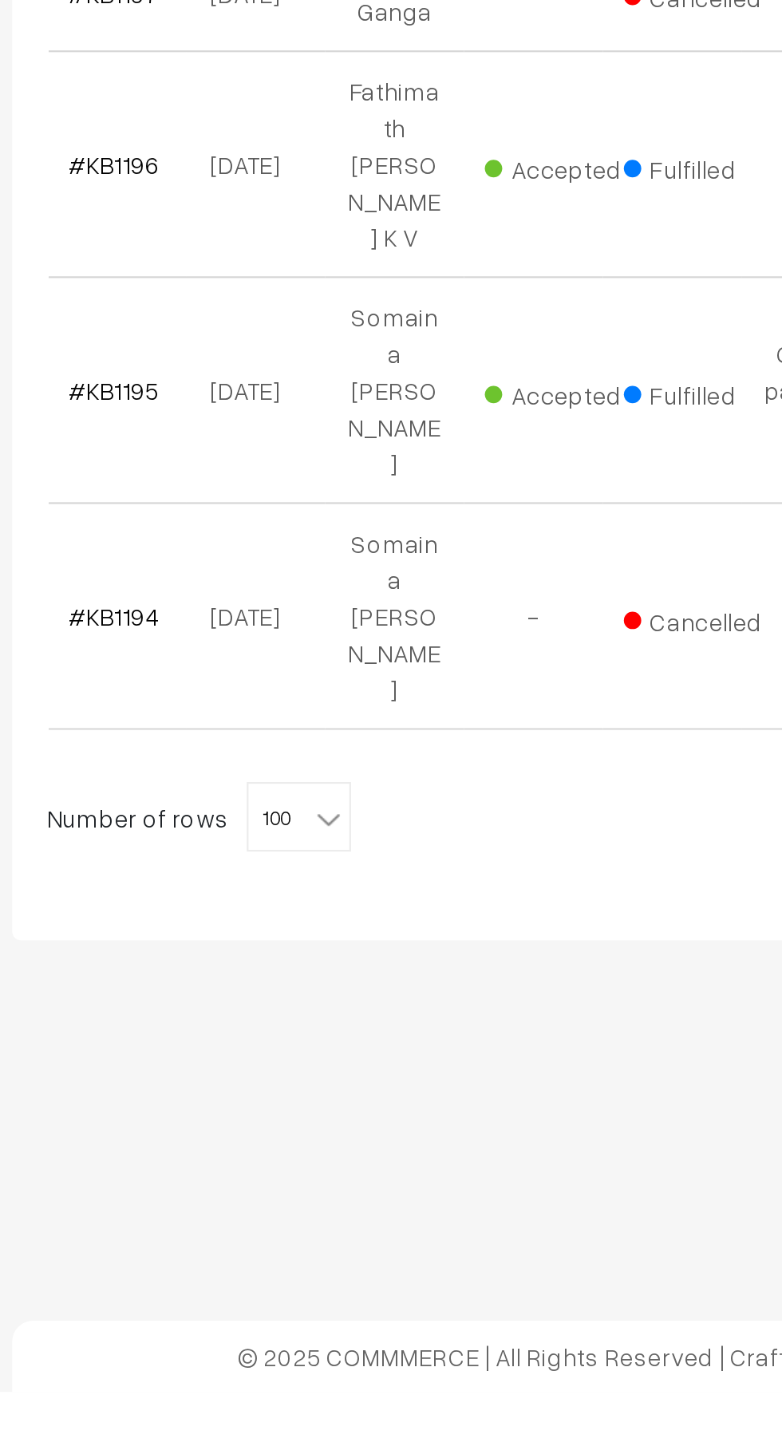
select select "100"
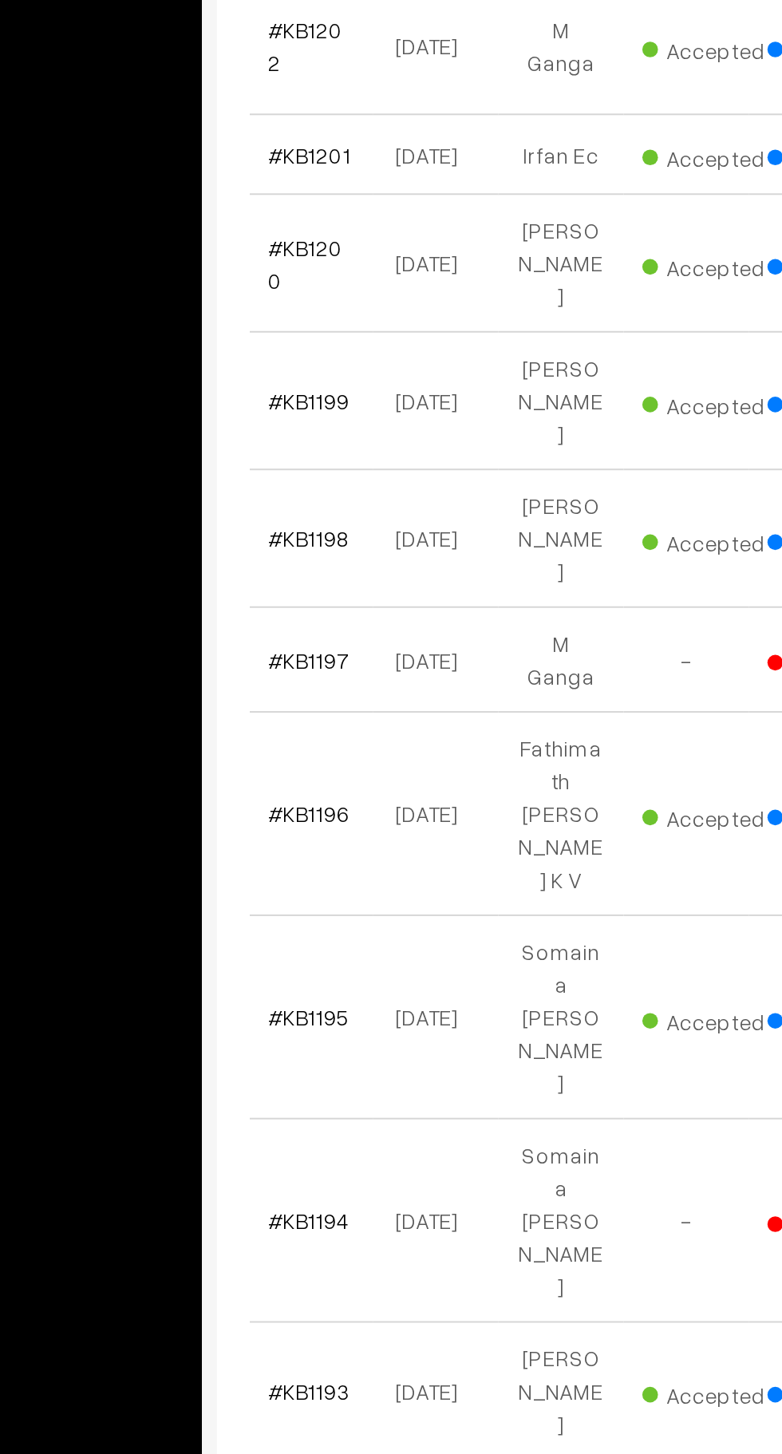
click at [262, 1248] on link "#KB1192" at bounding box center [270, 1255] width 41 height 14
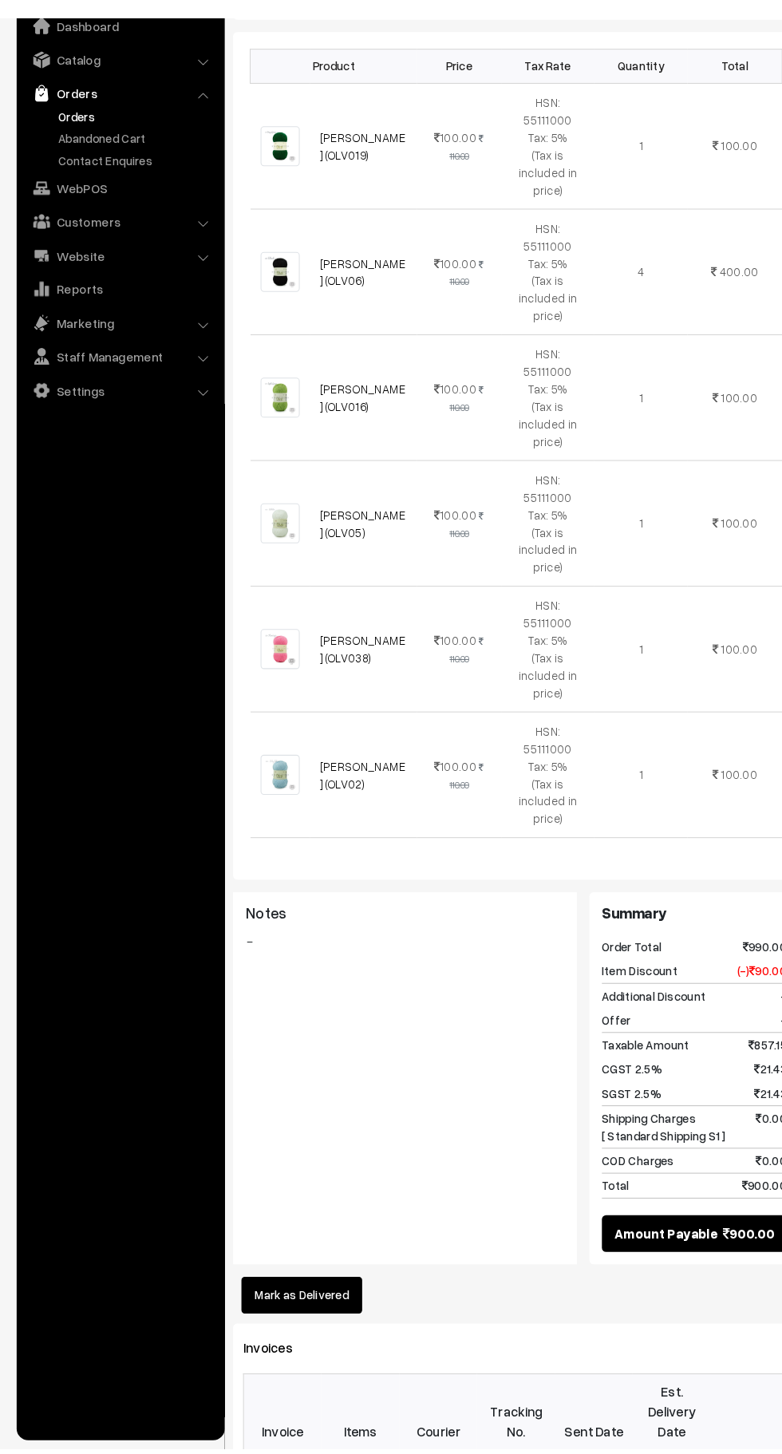
scroll to position [785, 0]
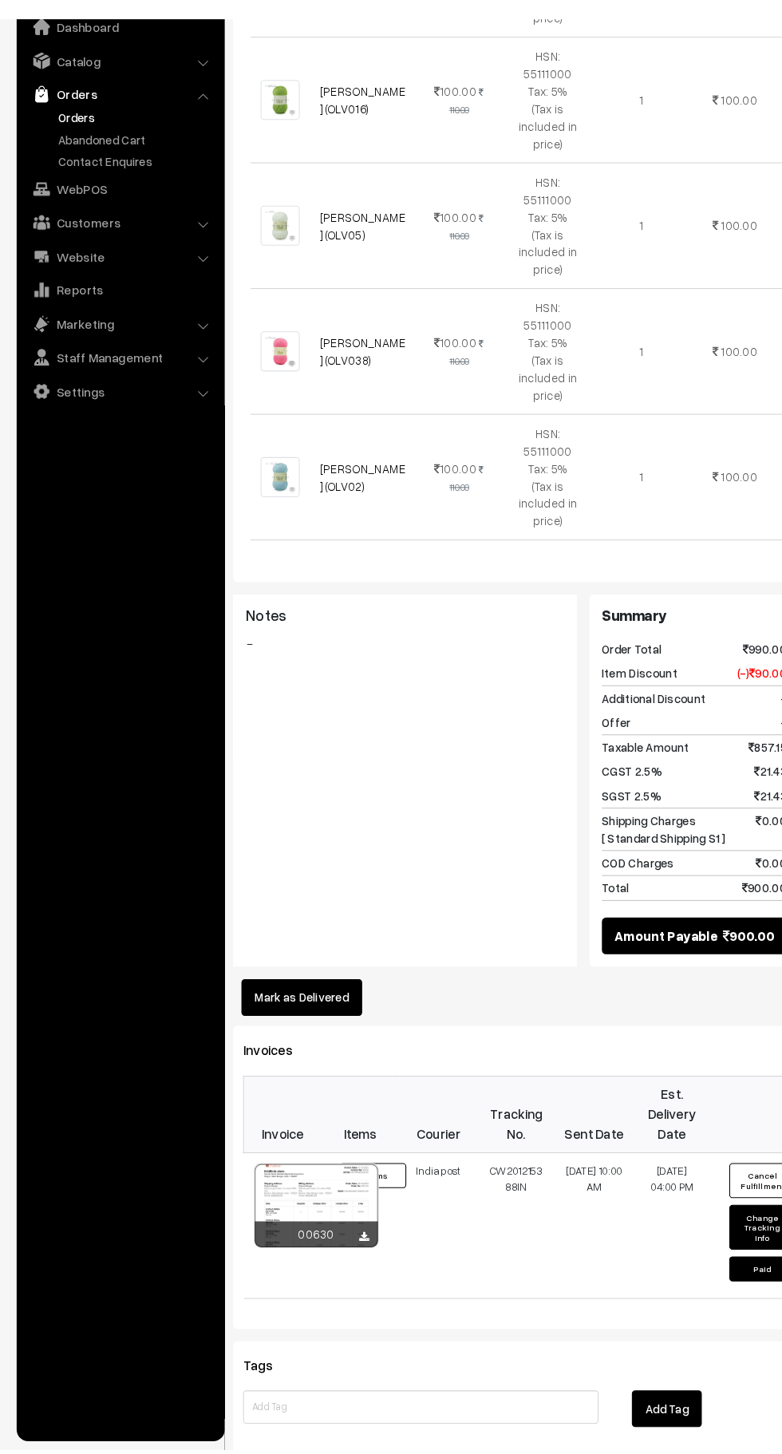
click at [302, 1003] on button "Mark as Delivered" at bounding box center [289, 1020] width 116 height 35
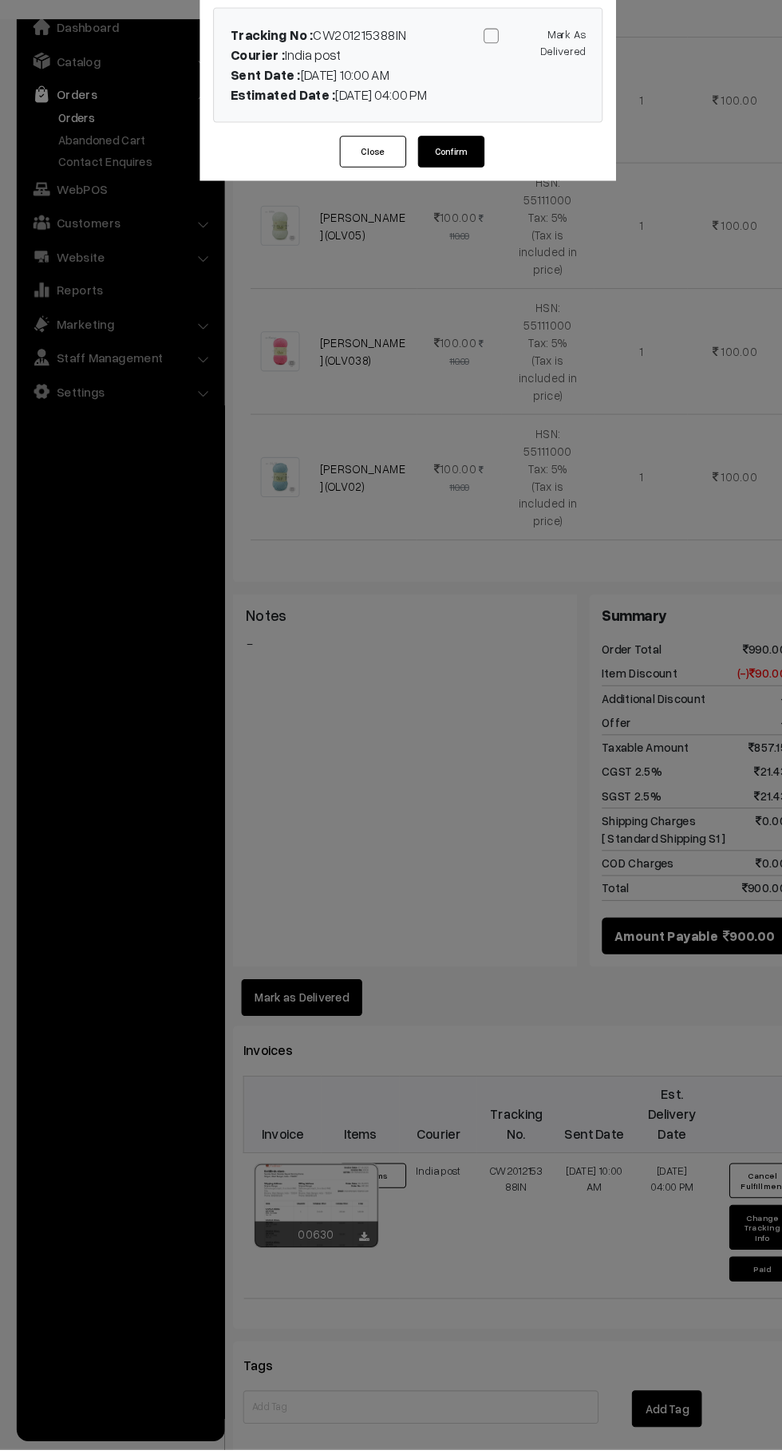
click at [477, 94] on span at bounding box center [471, 99] width 14 height 14
click at [504, 94] on input "Mark As Delivered" at bounding box center [509, 96] width 10 height 10
checkbox input "true"
click at [454, 212] on button "Confirm" at bounding box center [432, 210] width 64 height 30
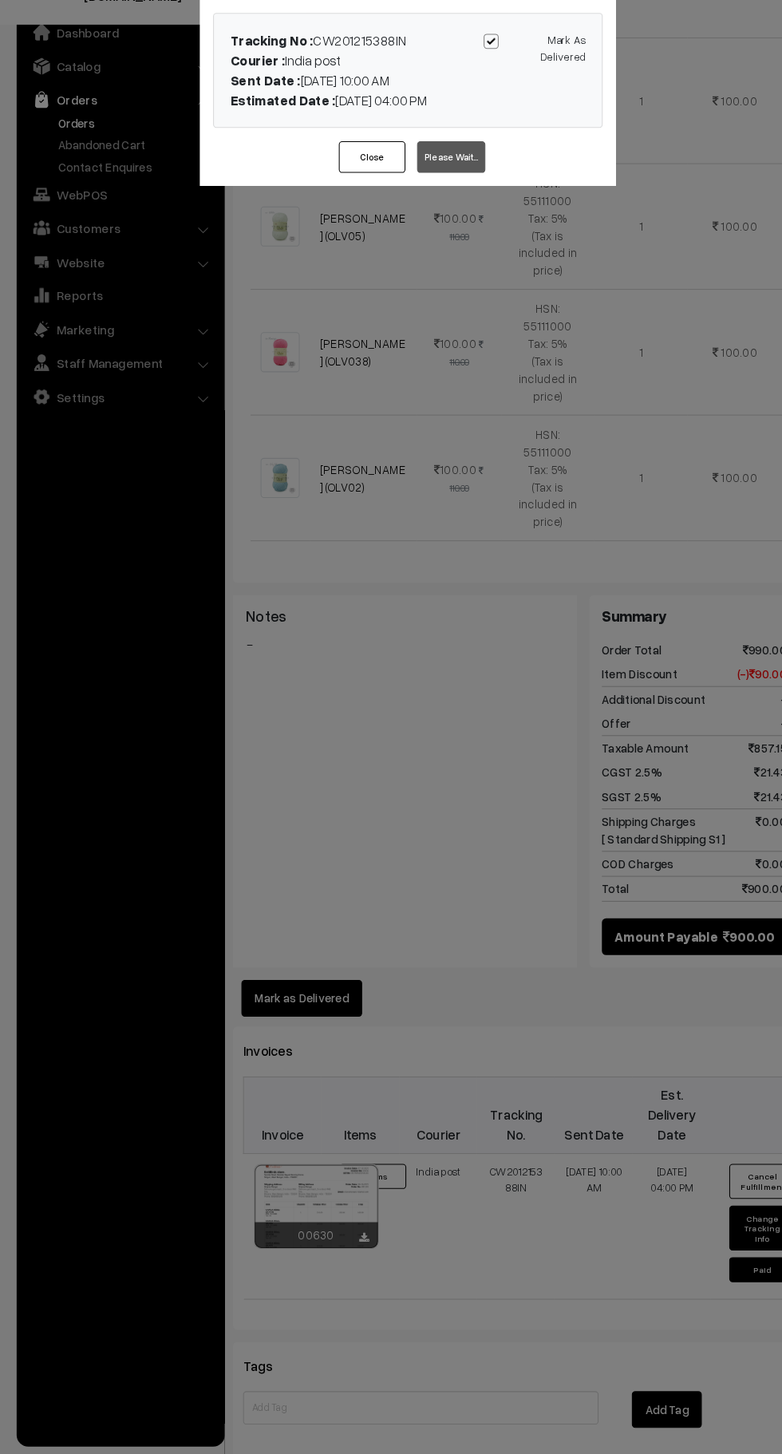
scroll to position [790, 0]
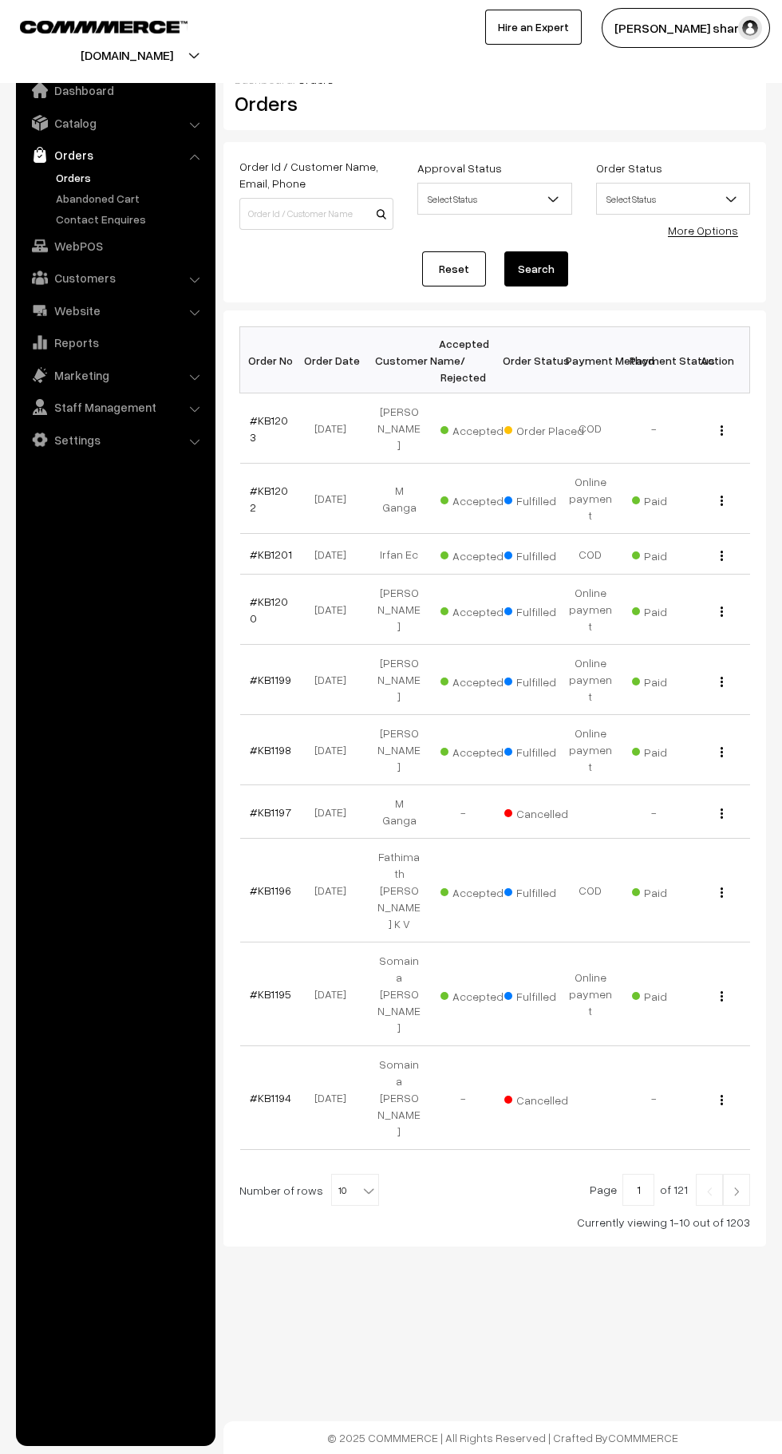
click at [361, 1182] on b at bounding box center [369, 1190] width 16 height 16
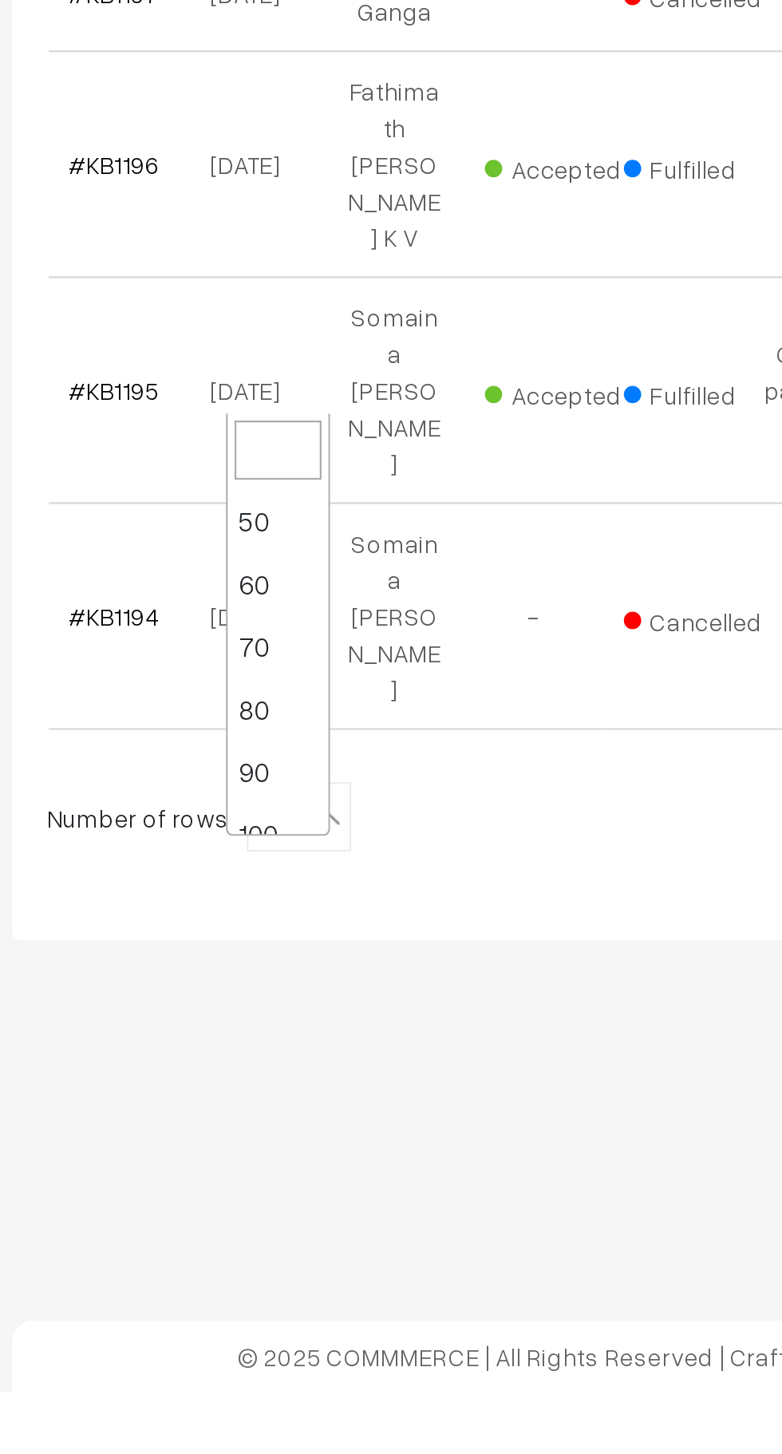
scroll to position [128, 0]
select select "100"
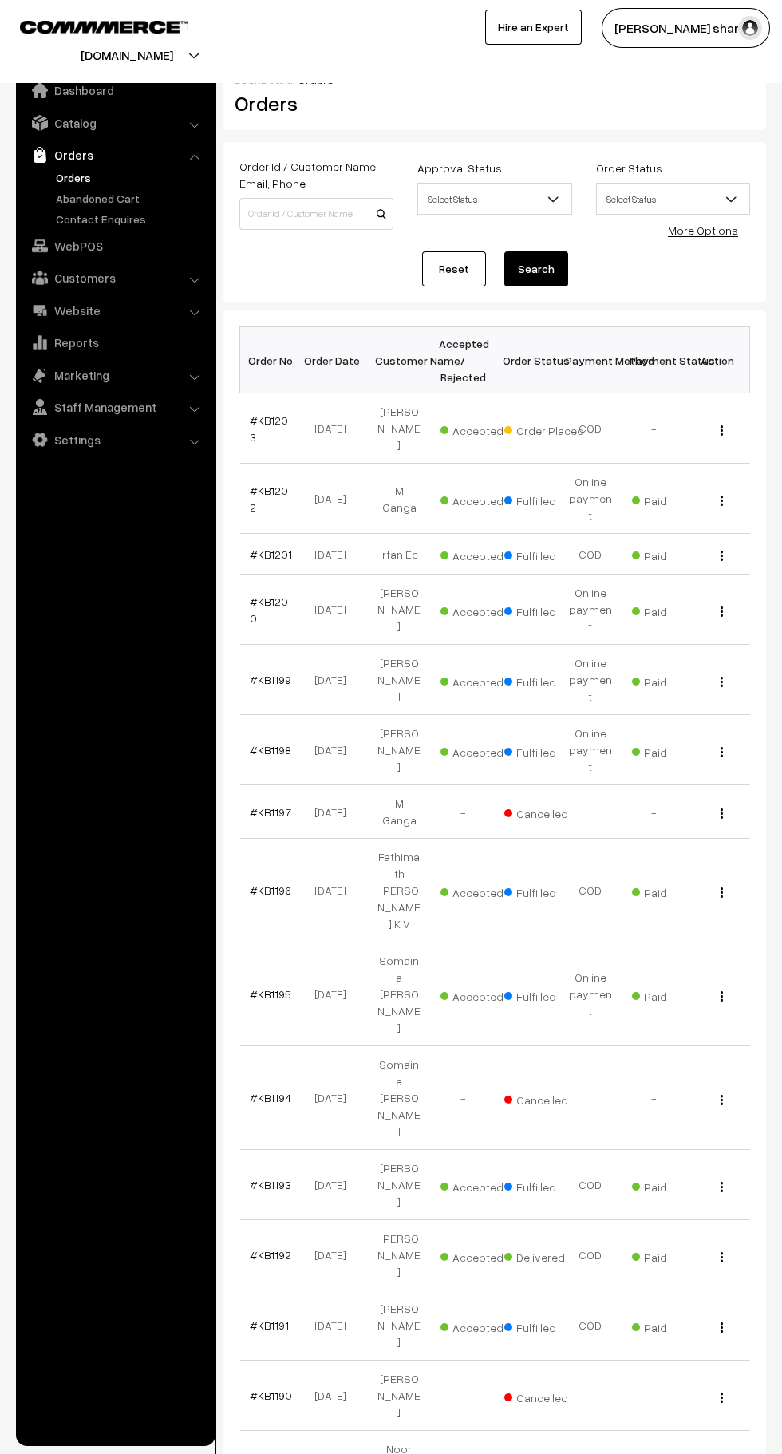
scroll to position [26, 0]
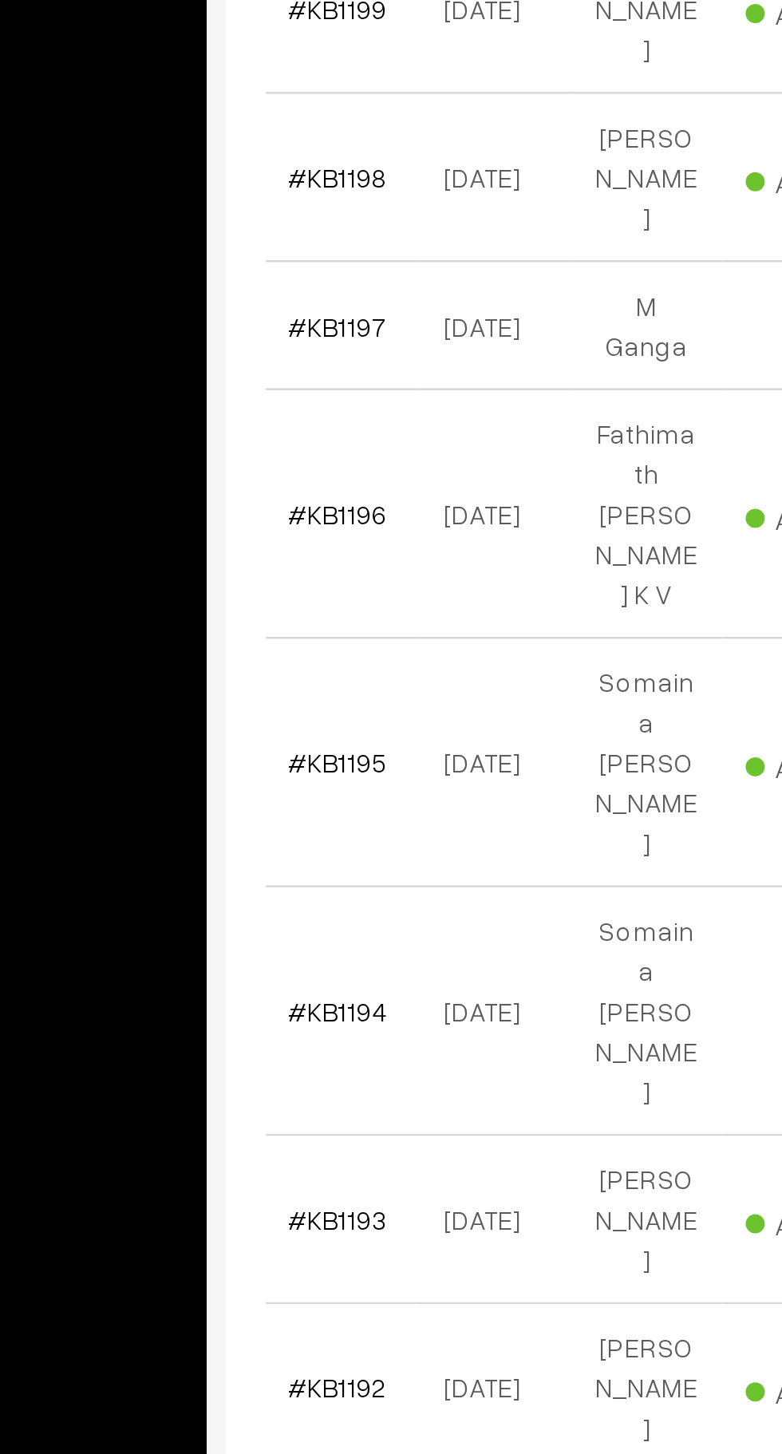
click at [269, 1151] on link "#KB1193" at bounding box center [270, 1158] width 41 height 14
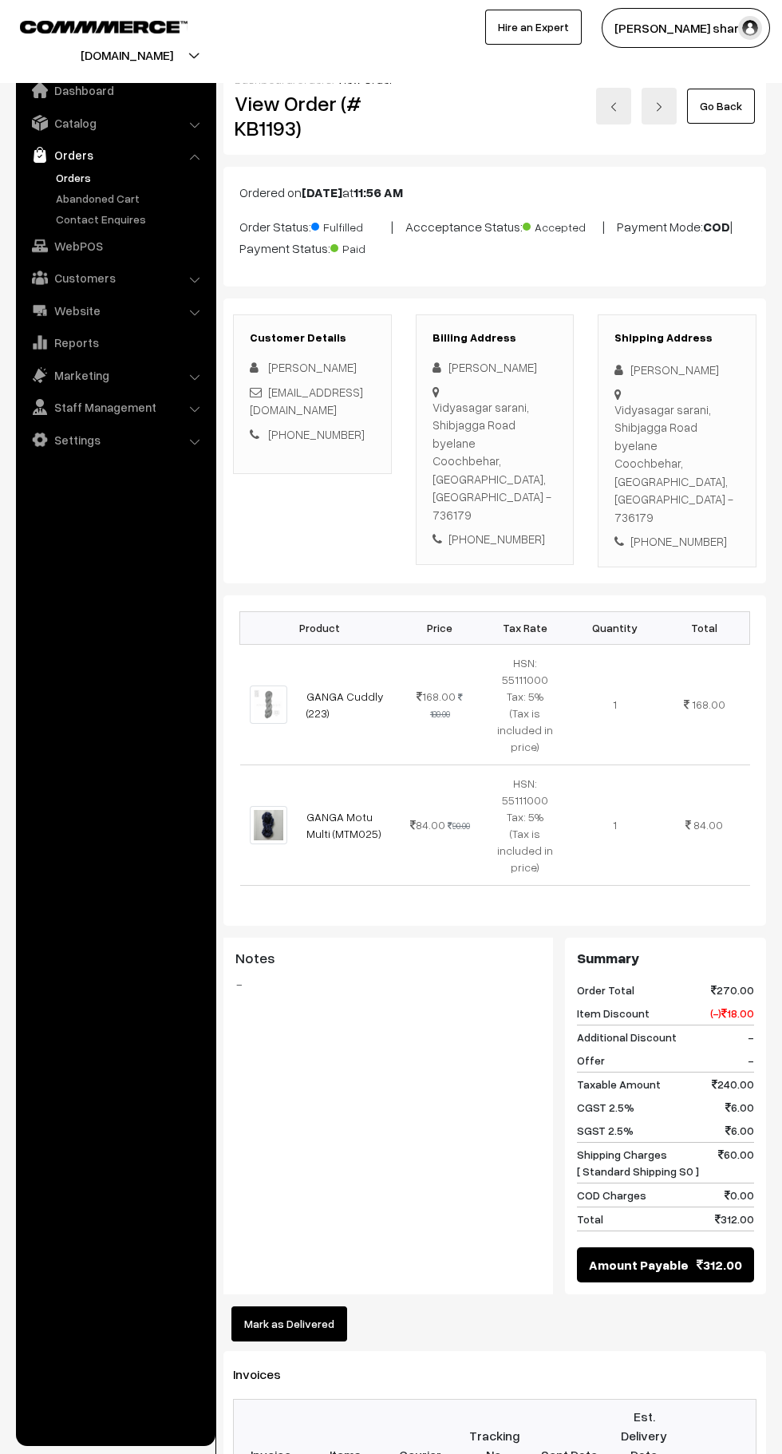
click at [333, 1306] on button "Mark as Delivered" at bounding box center [289, 1323] width 116 height 35
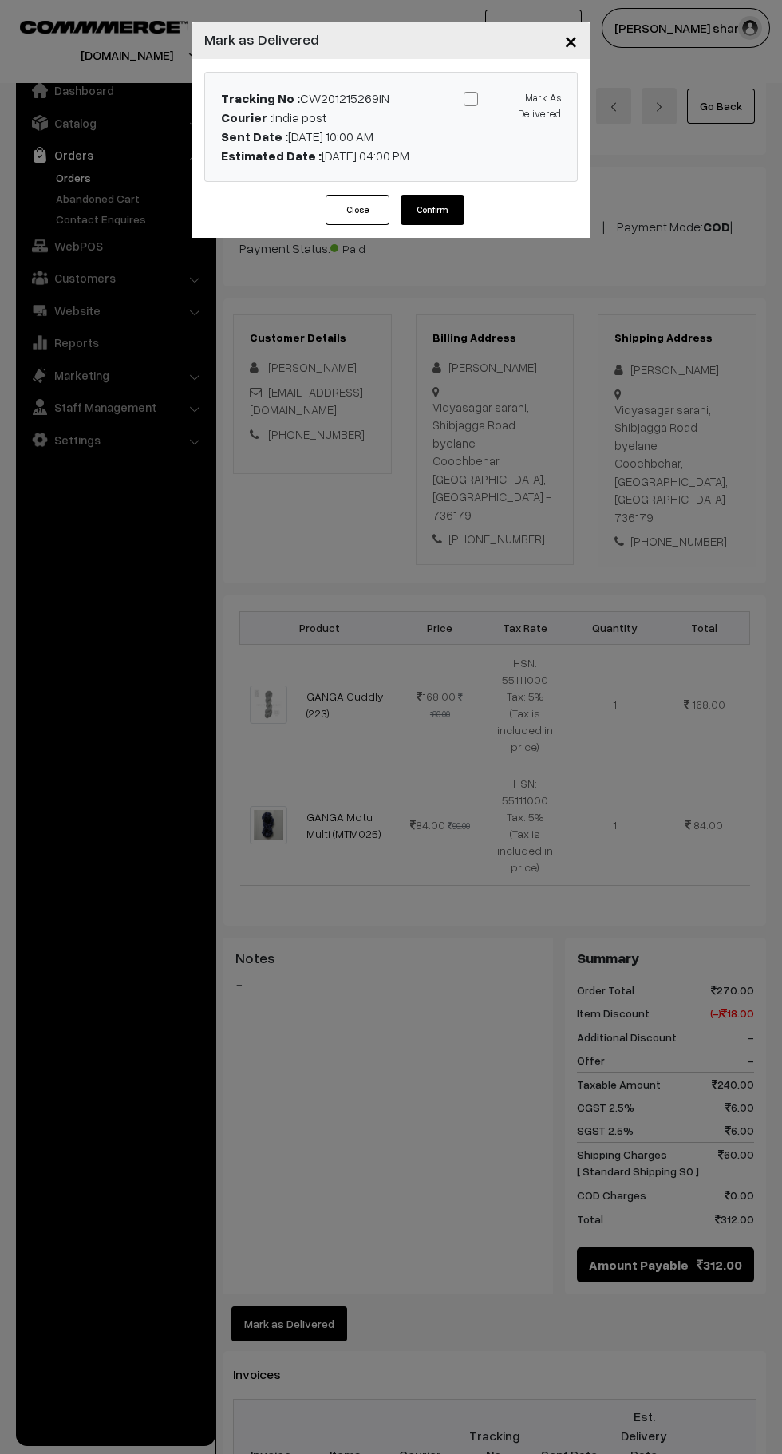
click at [468, 101] on span at bounding box center [471, 99] width 14 height 14
click at [504, 101] on input "Mark As Delivered" at bounding box center [509, 96] width 10 height 10
checkbox input "true"
click at [450, 207] on button "Confirm" at bounding box center [432, 210] width 64 height 30
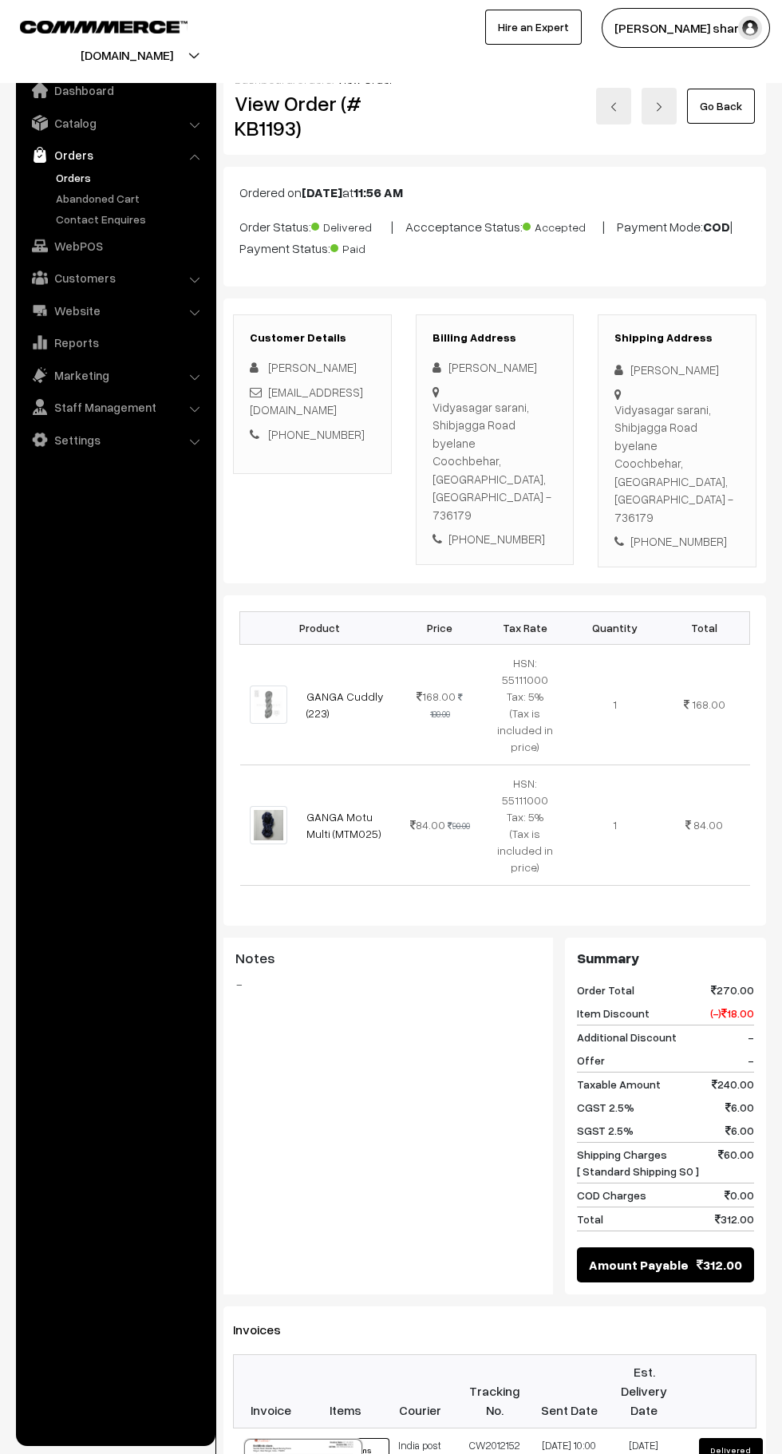
click at [724, 105] on link "Go Back" at bounding box center [721, 106] width 68 height 35
